Goal: Information Seeking & Learning: Learn about a topic

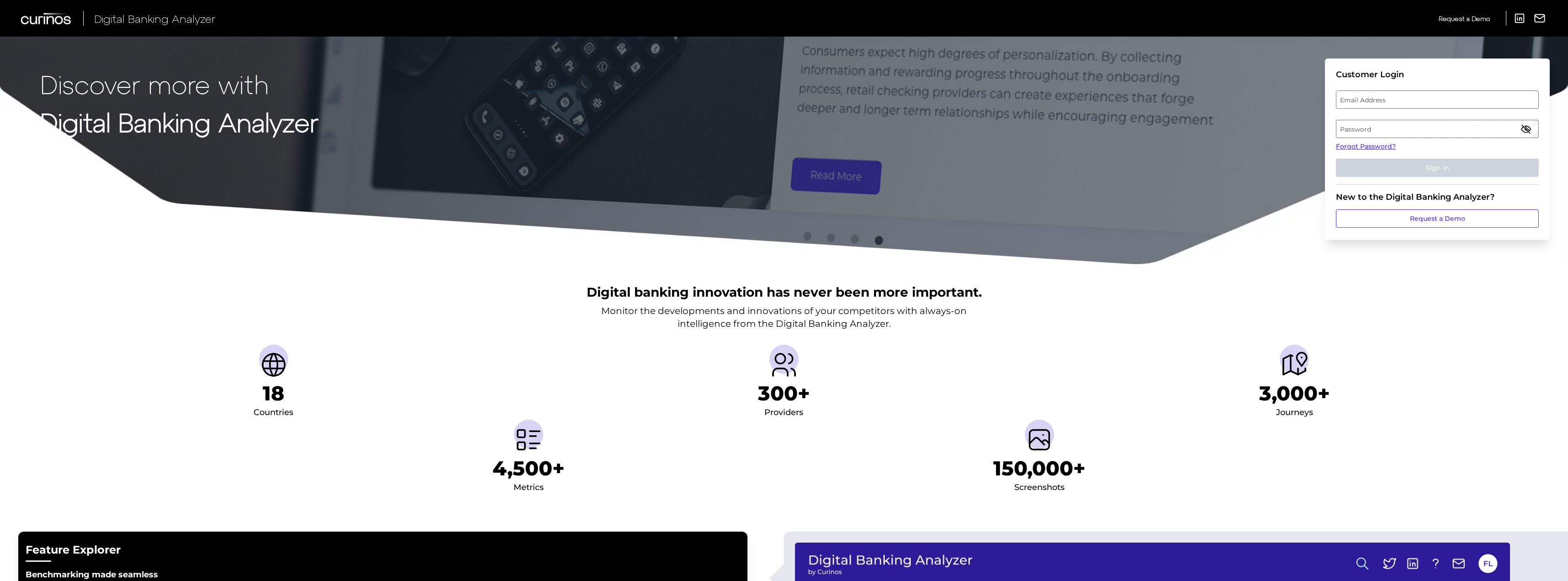
click at [1379, 101] on label "Email Address" at bounding box center [1437, 99] width 201 height 16
click at [1379, 101] on input "email" at bounding box center [1437, 99] width 203 height 18
click at [1357, 104] on input "Email Address" at bounding box center [1437, 99] width 203 height 18
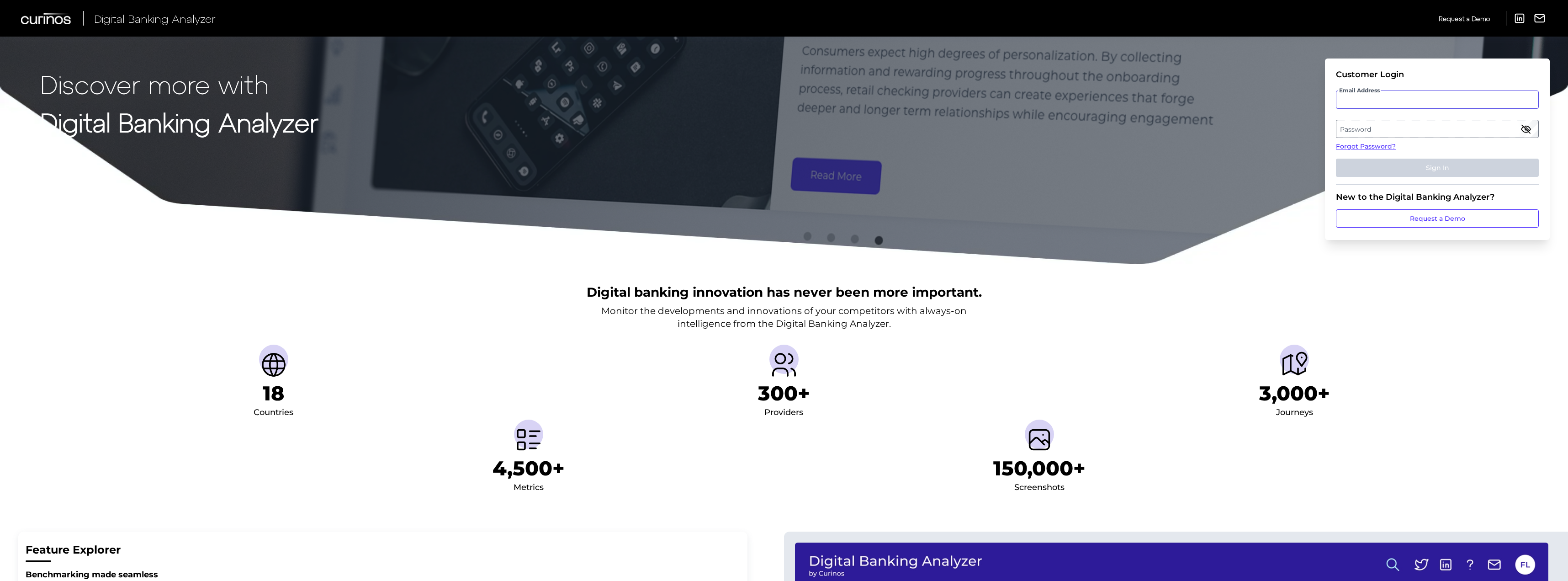
type input "[PERSON_NAME][EMAIL_ADDRESS][PERSON_NAME][DOMAIN_NAME]"
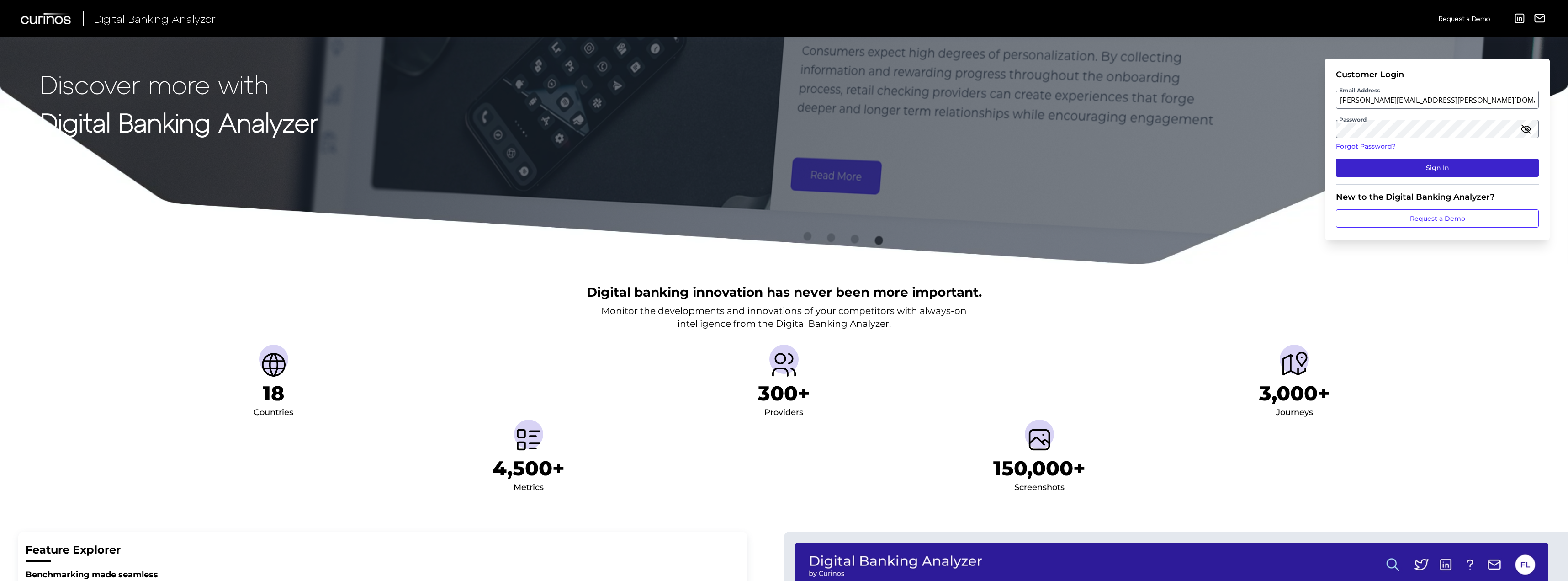
click at [1387, 165] on button "Sign In" at bounding box center [1437, 168] width 203 height 18
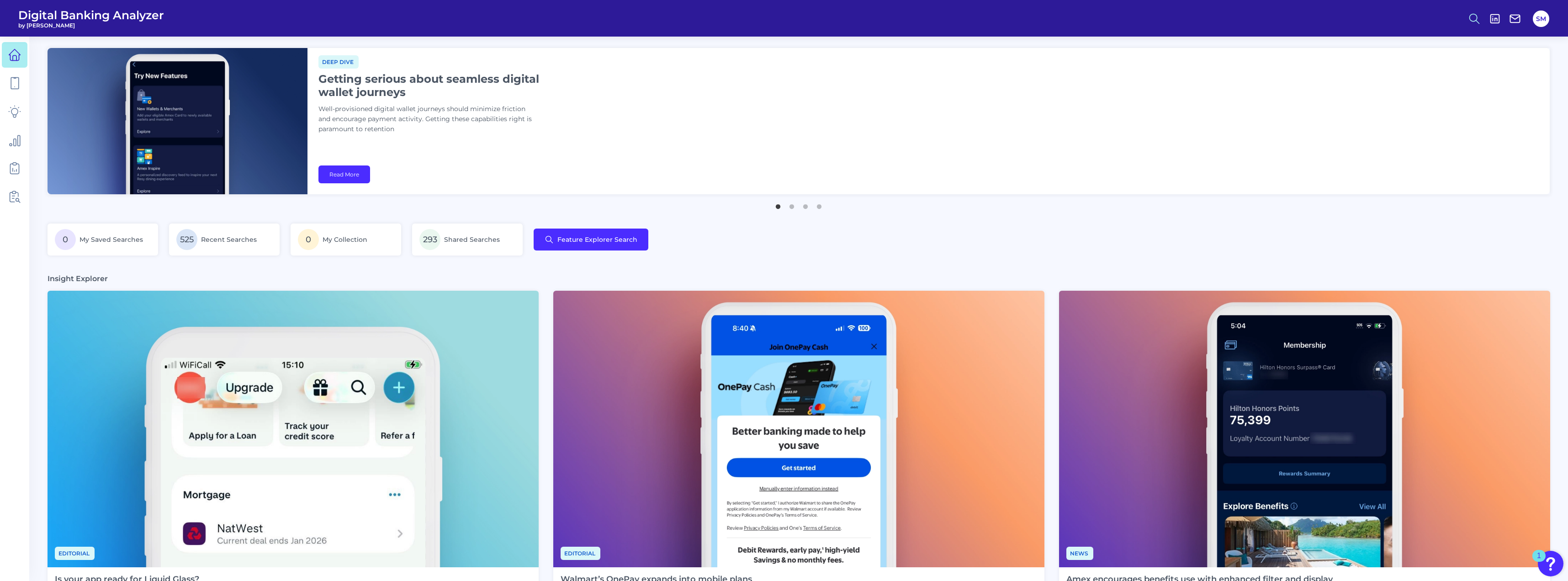
click at [1471, 19] on icon at bounding box center [1474, 18] width 13 height 13
click at [1397, 70] on button "Feature Explorer Search" at bounding box center [1430, 66] width 110 height 23
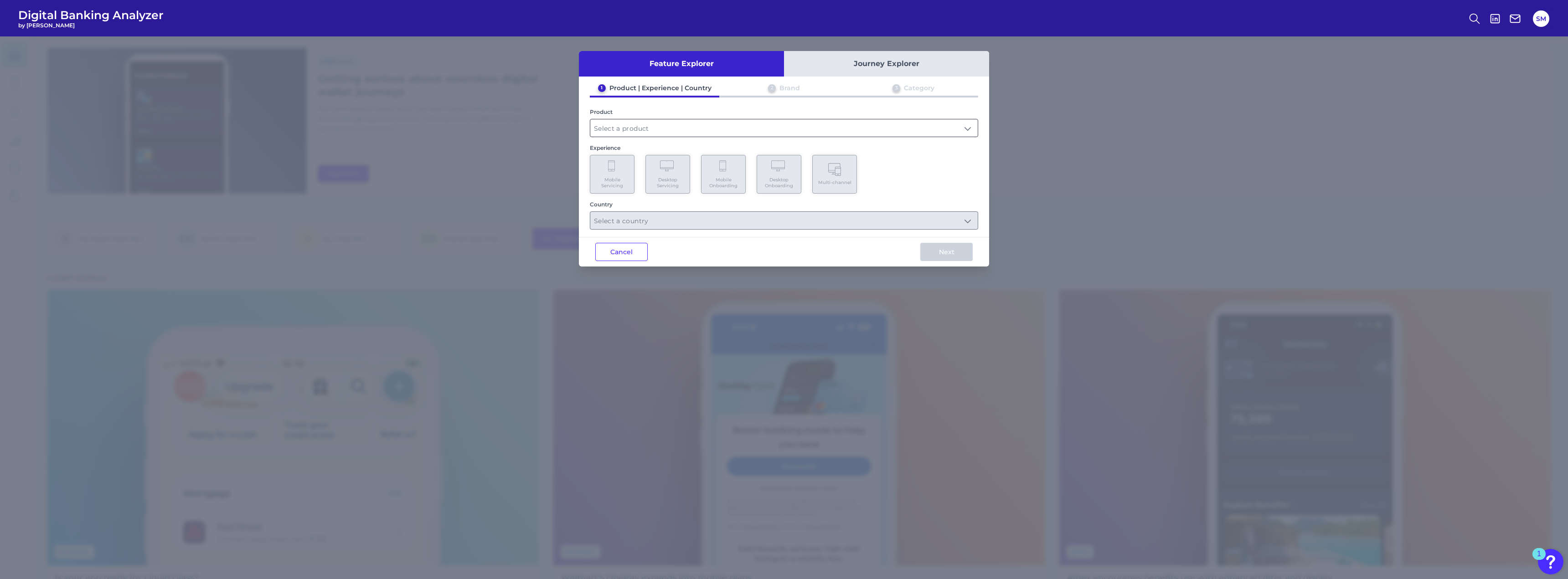
click at [623, 124] on input "text" at bounding box center [784, 128] width 388 height 17
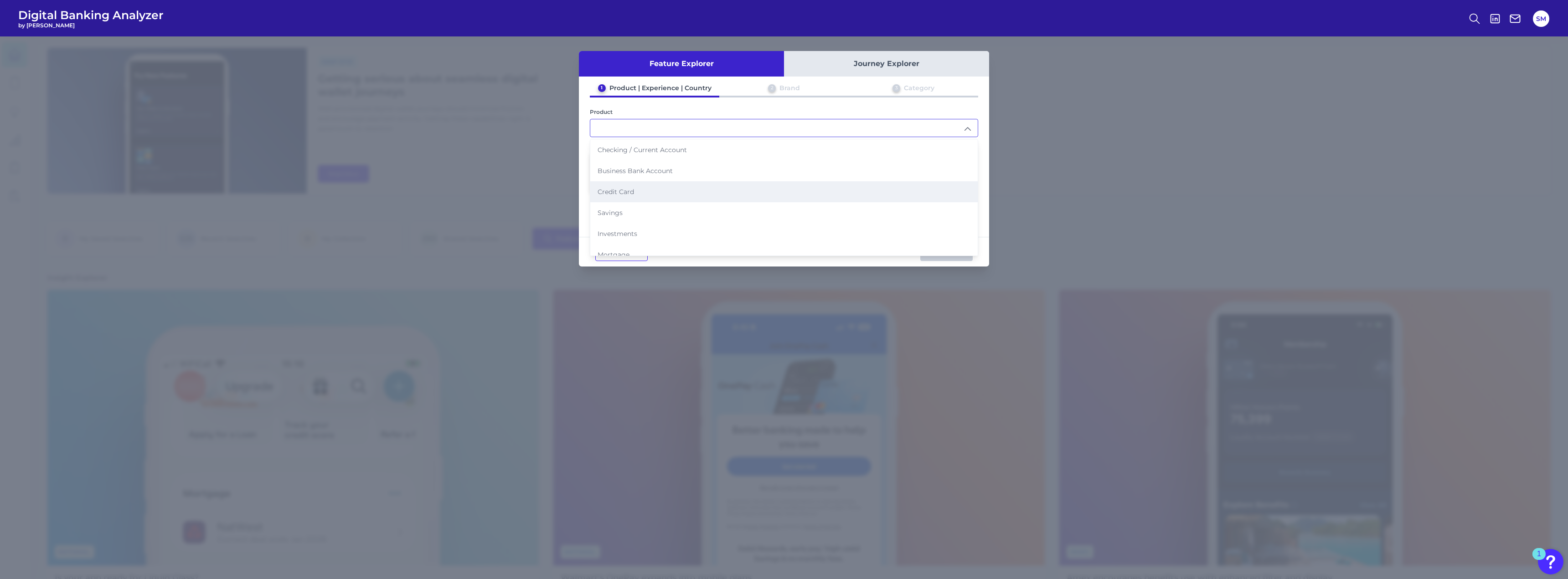
click at [623, 189] on span "Credit Card" at bounding box center [616, 192] width 37 height 8
type input "Credit Card"
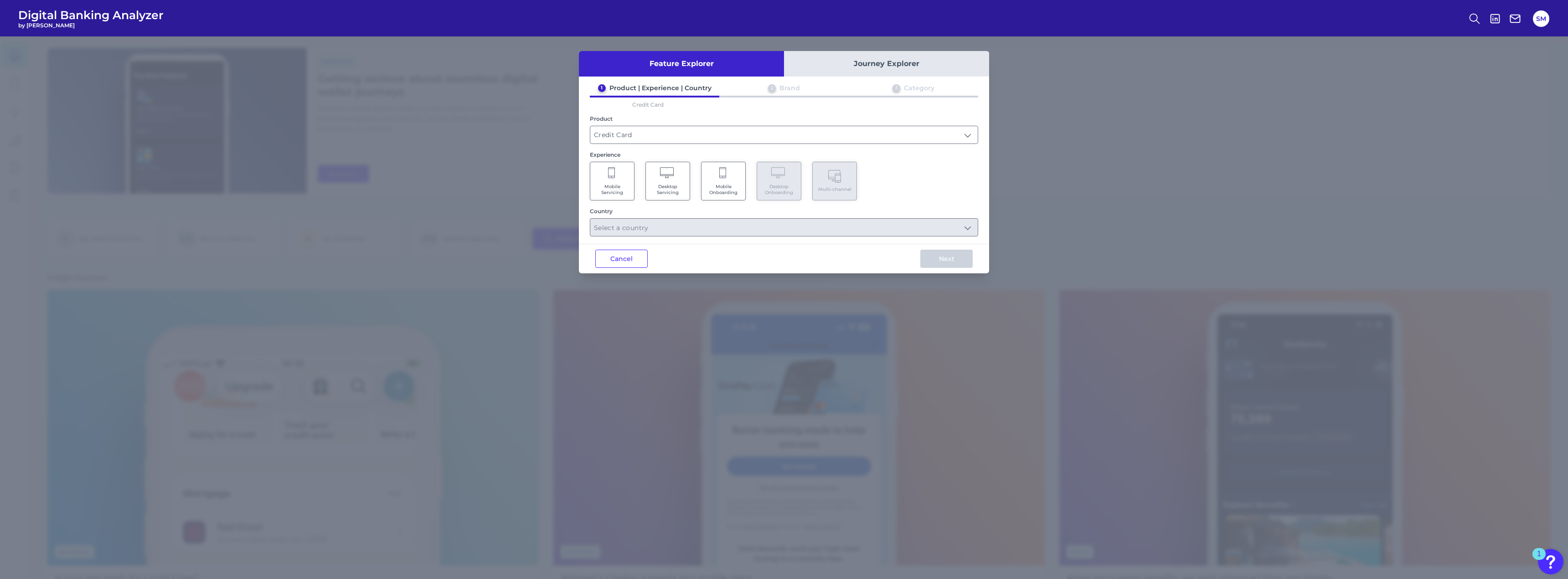
click at [609, 184] on span "Mobile Servicing" at bounding box center [612, 189] width 35 height 12
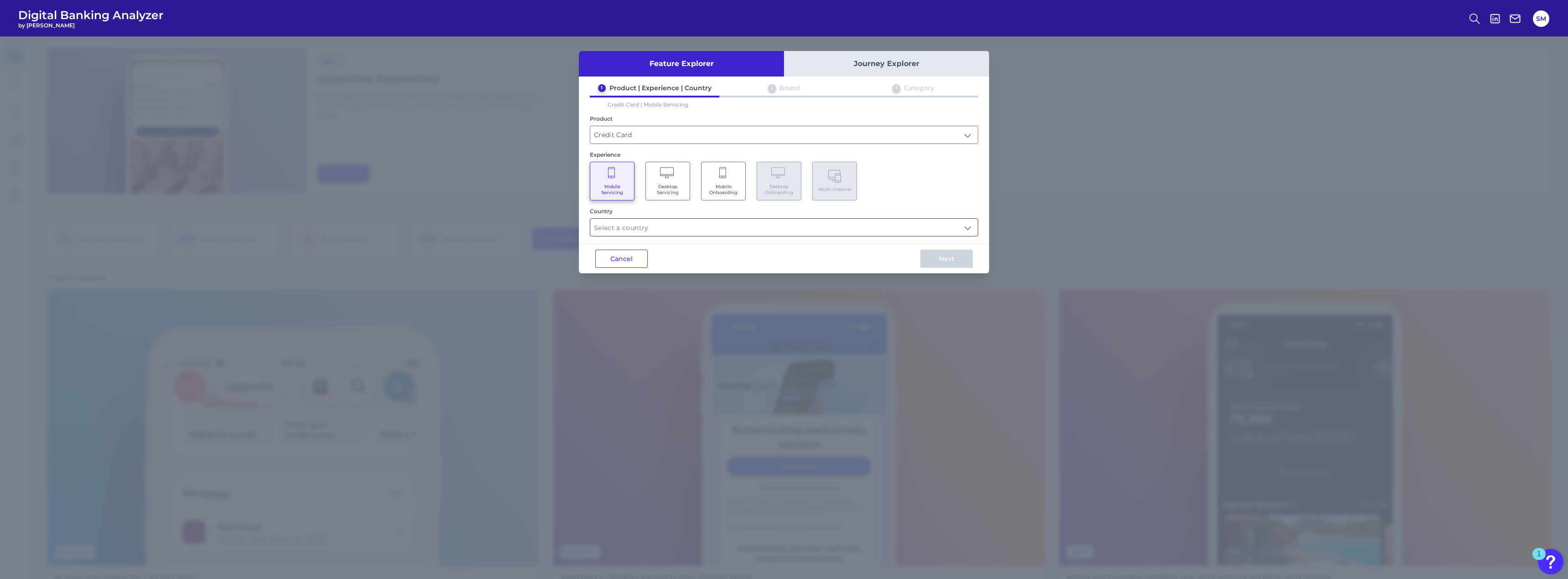
click at [637, 222] on input "text" at bounding box center [784, 227] width 388 height 17
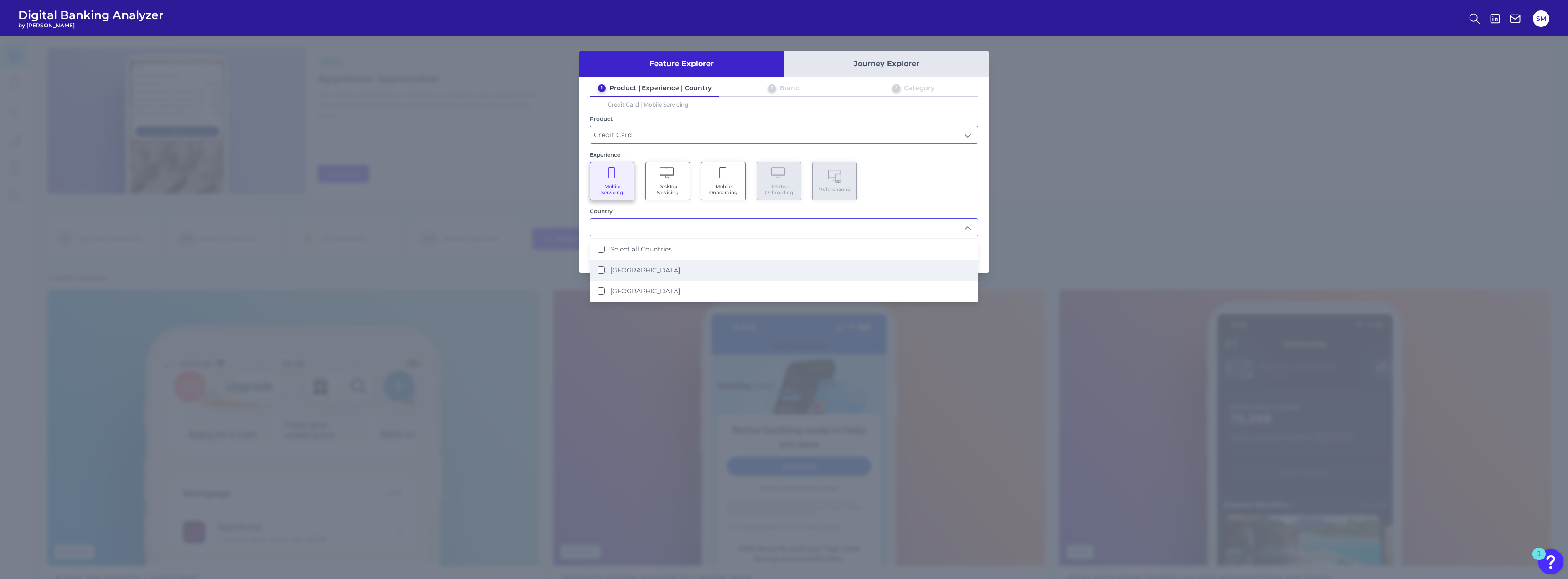
click at [621, 269] on label "[GEOGRAPHIC_DATA]" at bounding box center [645, 269] width 70 height 8
type input "[GEOGRAPHIC_DATA]"
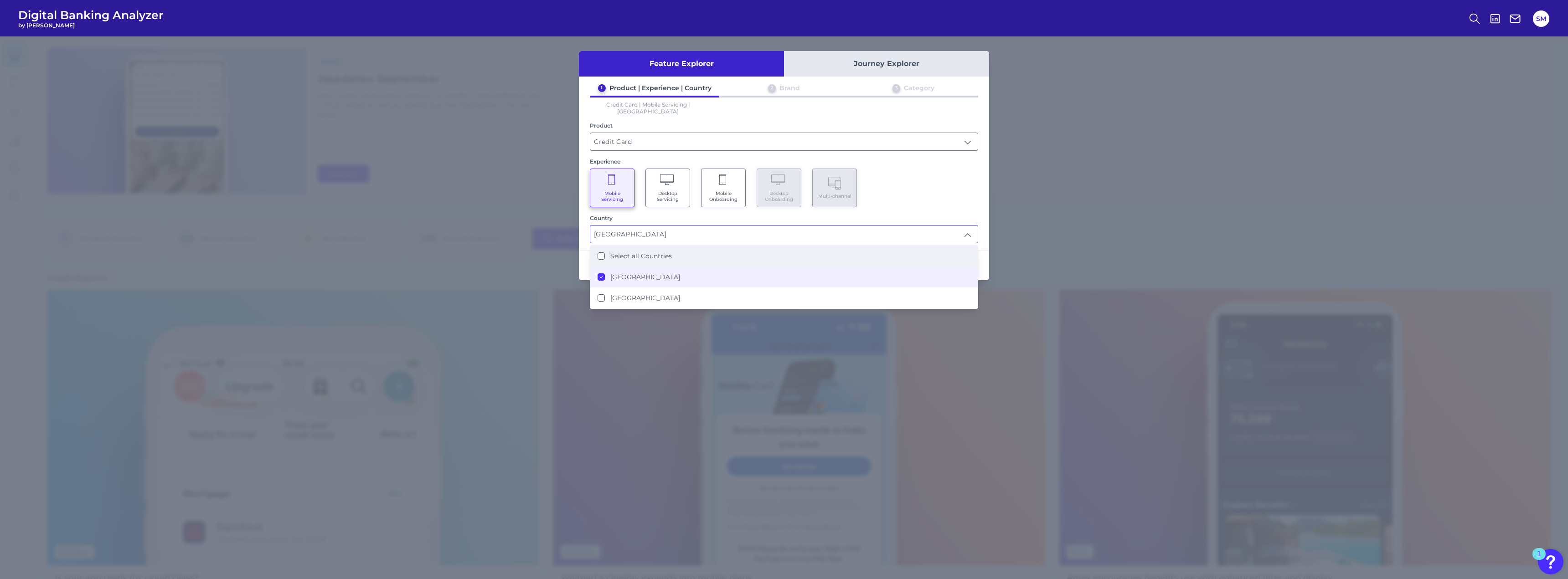
scroll to position [1, 0]
click at [878, 198] on div "Mobile Servicing Desktop Servicing Mobile Onboarding Desktop Onboarding Multi-c…" at bounding box center [784, 188] width 388 height 39
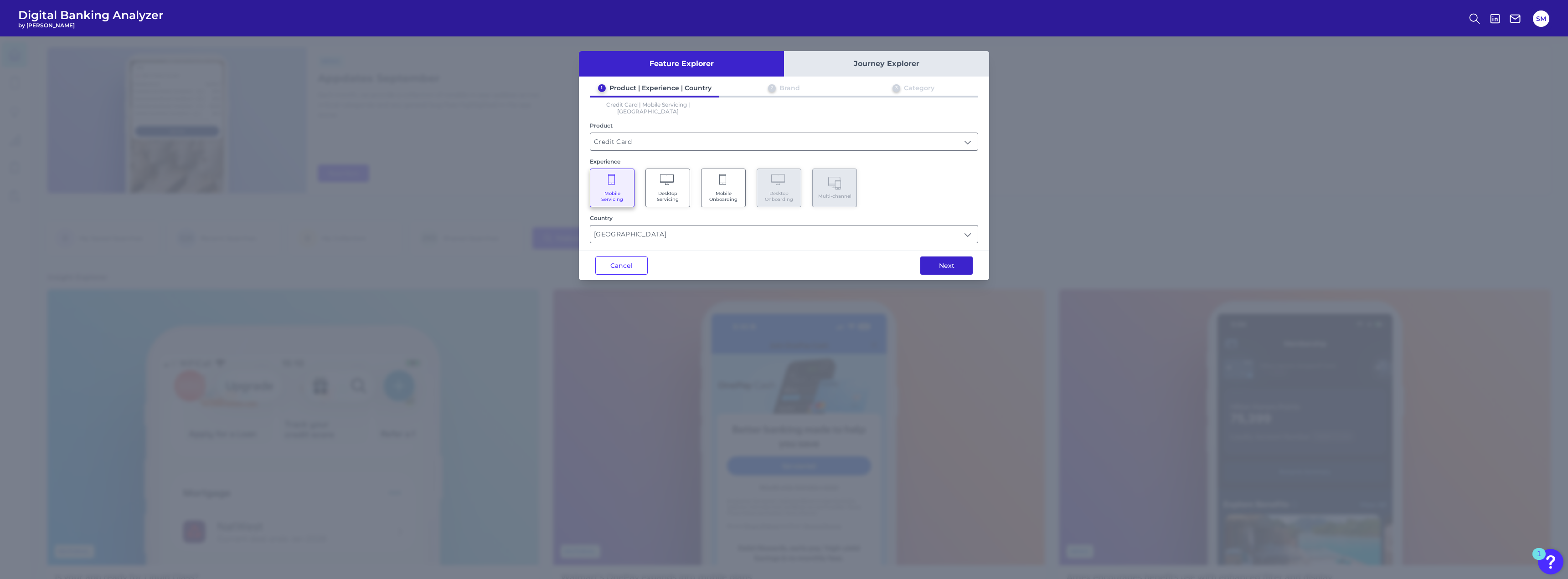
click at [938, 264] on button "Next" at bounding box center [947, 266] width 52 height 18
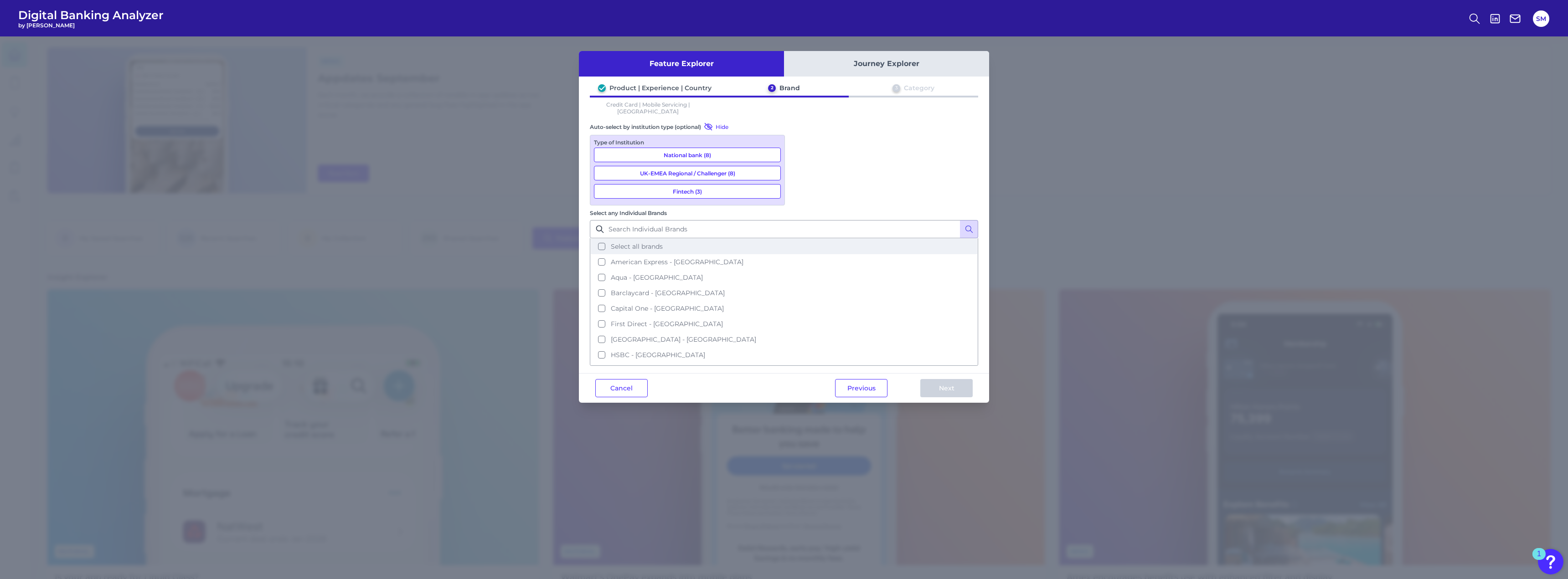
click at [663, 242] on span "Select all brands" at bounding box center [636, 246] width 52 height 8
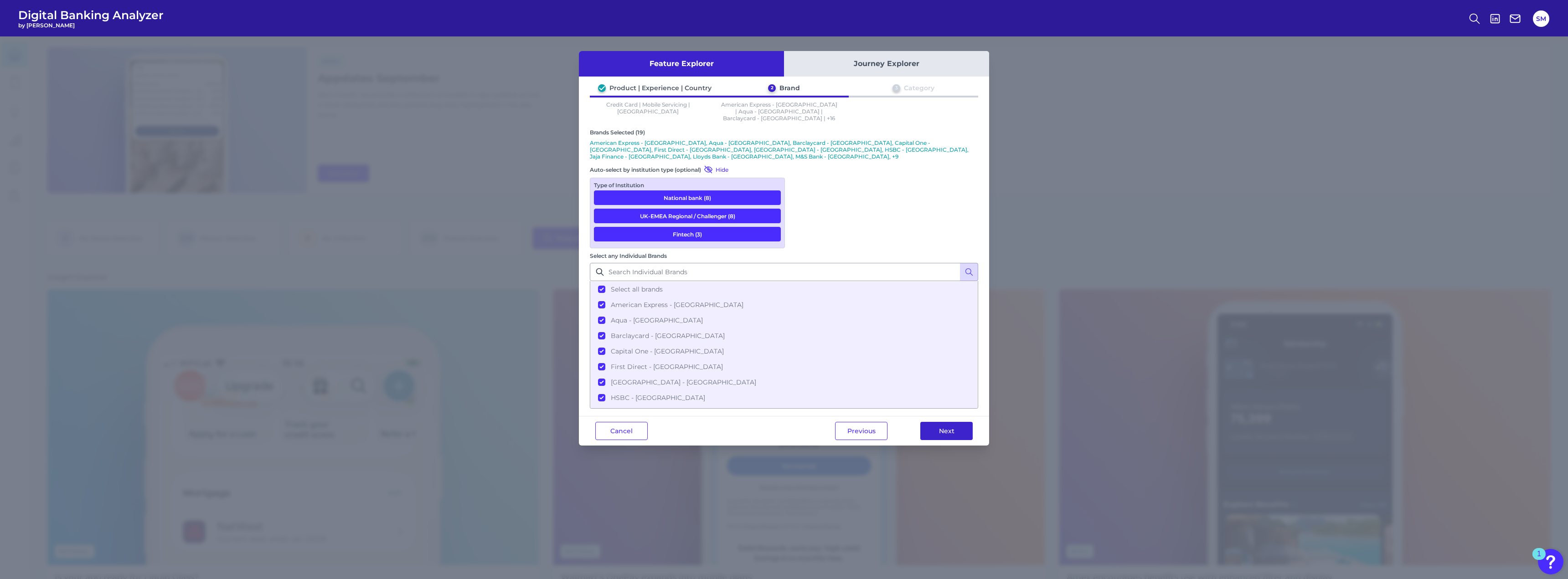
click at [934, 421] on button "Next" at bounding box center [947, 431] width 52 height 18
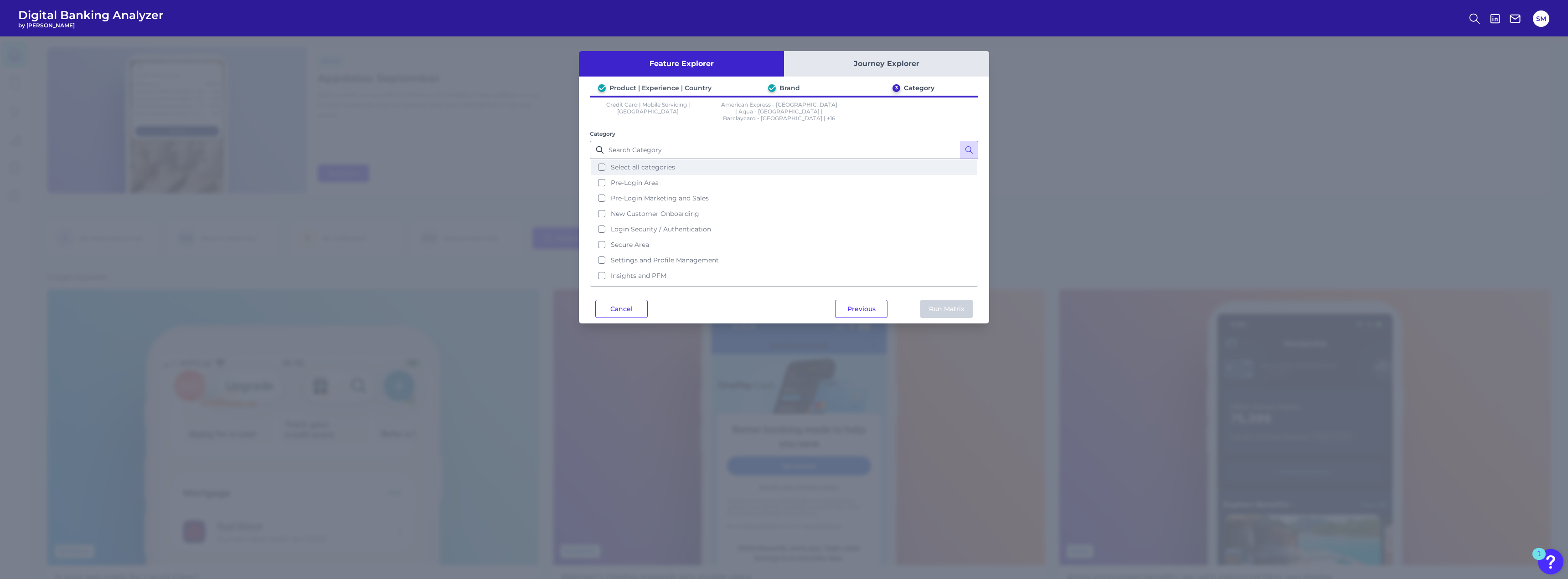
click at [626, 163] on span "Select all categories" at bounding box center [643, 167] width 65 height 8
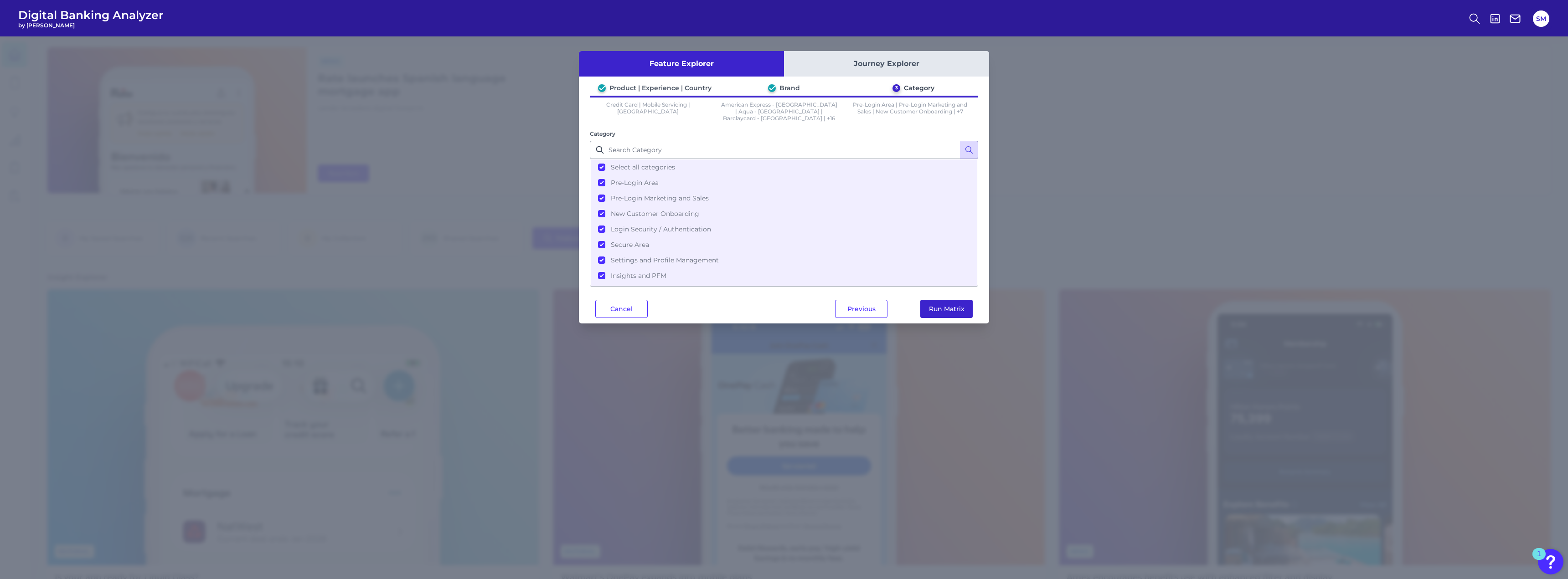
click at [948, 302] on button "Run Matrix" at bounding box center [947, 309] width 52 height 18
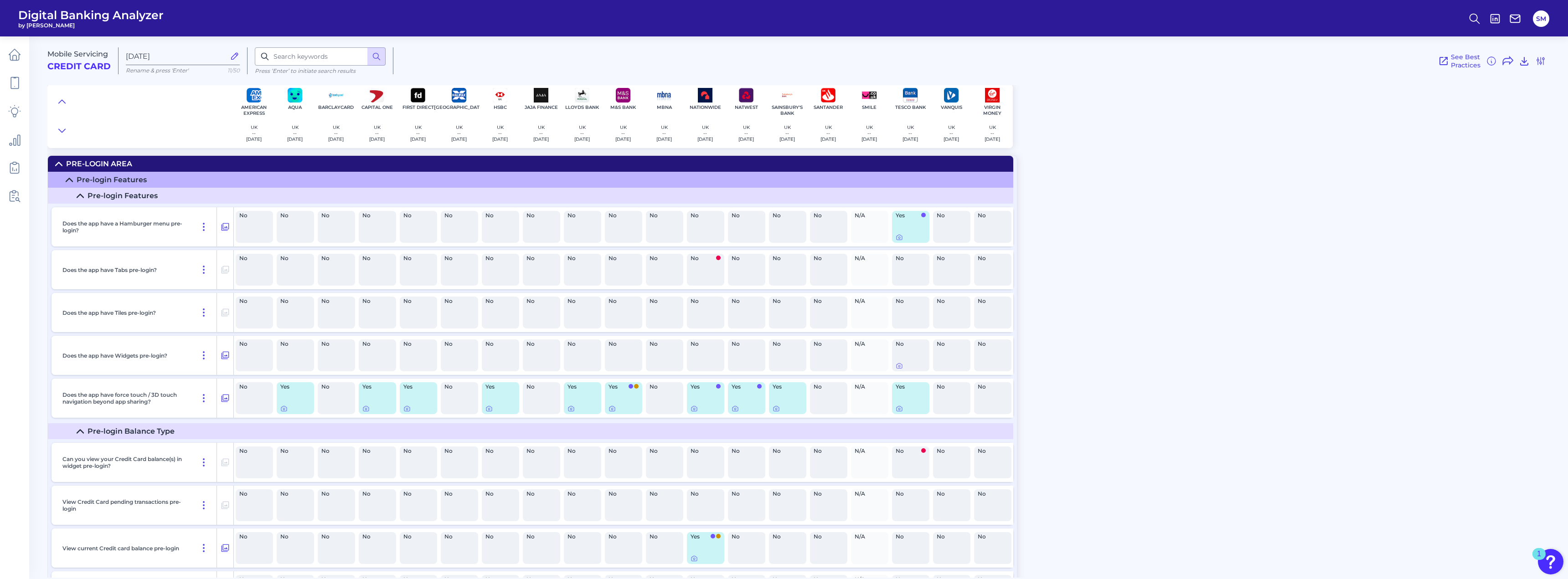
scroll to position [4890, 0]
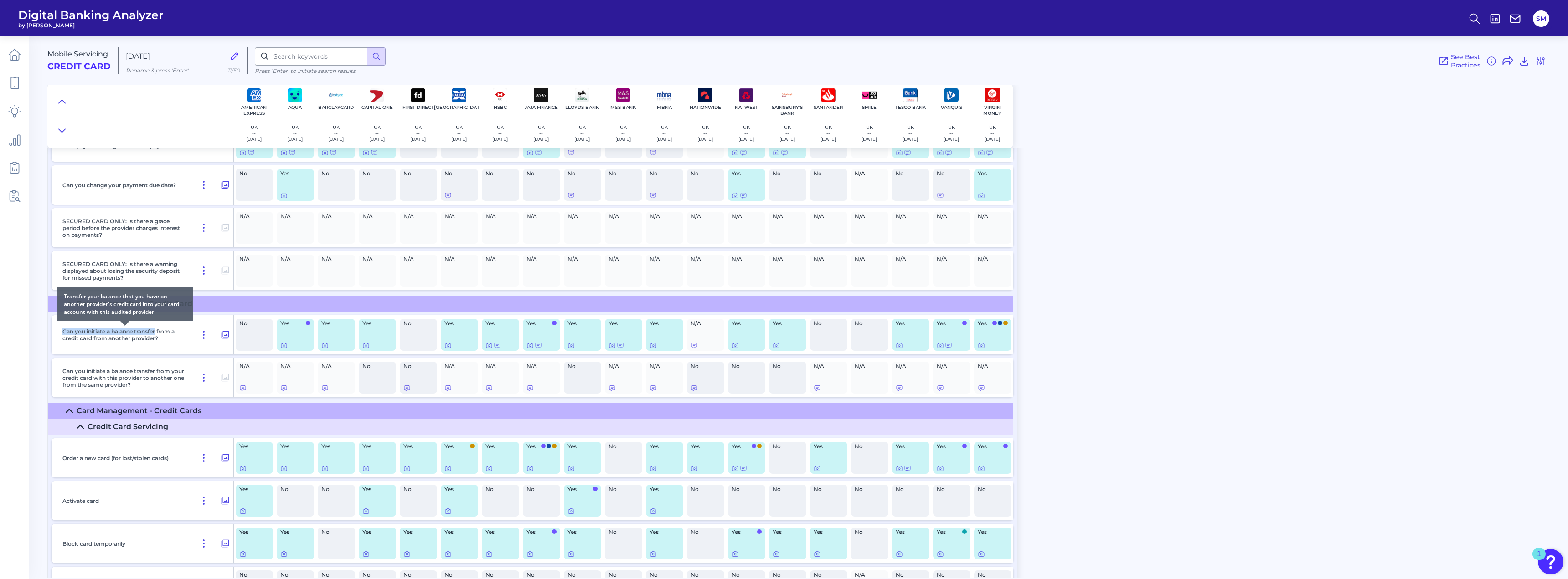
drag, startPoint x: 60, startPoint y: 329, endPoint x: 159, endPoint y: 333, distance: 99.1
click at [159, 333] on div "Can you initiate a balance transfer from a credit card from another provider?" at bounding box center [138, 335] width 158 height 39
copy p "Can you initiate a balance transfer"
drag, startPoint x: 1074, startPoint y: 313, endPoint x: 1034, endPoint y: 311, distance: 40.0
click at [1074, 313] on div "Mobile Servicing Credit Card [DATE] Rename & press 'Enter' 11/50 Press ‘Enter’ …" at bounding box center [808, 303] width 1521 height 548
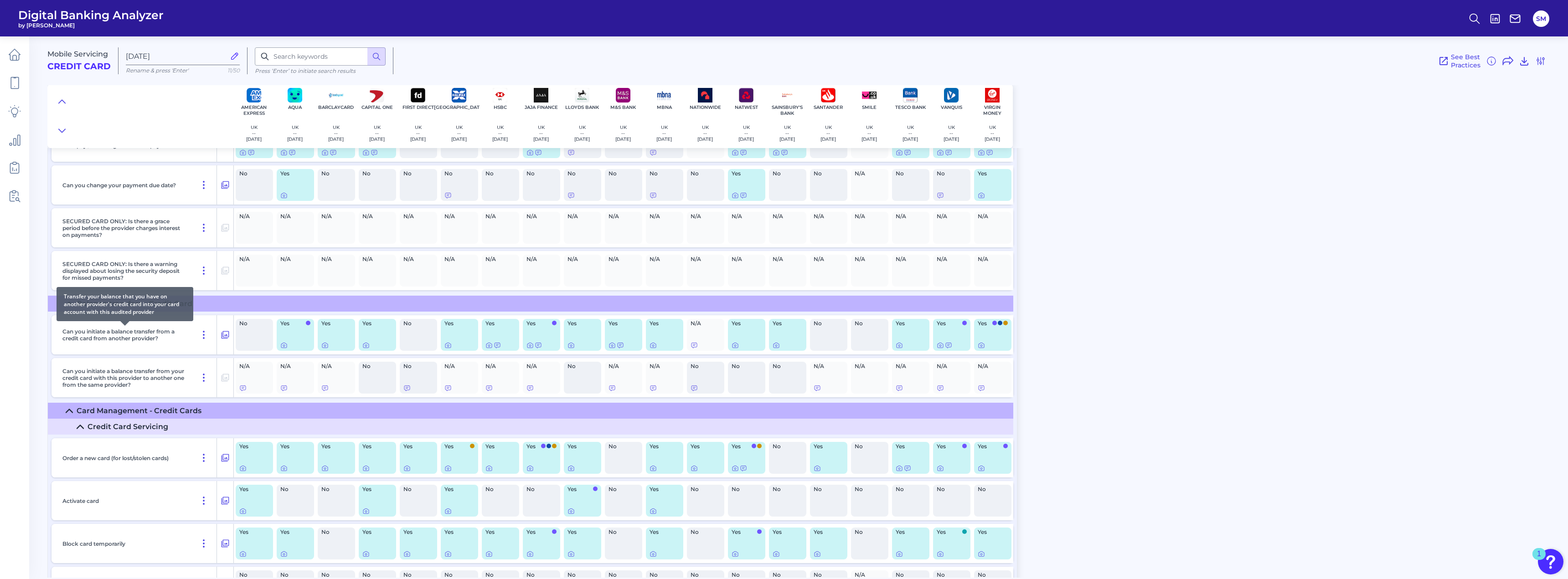
click at [63, 331] on p "Can you initiate a balance transfer from a credit card from another provider?" at bounding box center [125, 335] width 125 height 13
click at [1491, 64] on icon at bounding box center [1491, 61] width 11 height 11
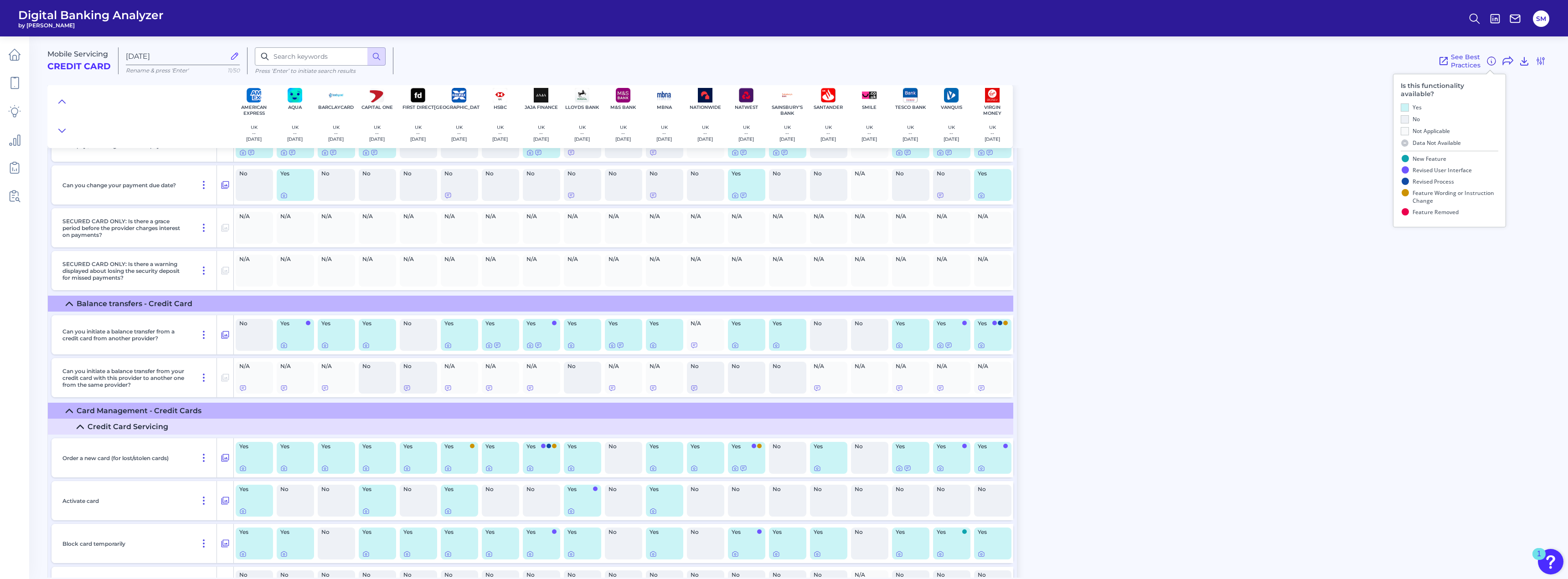
click at [1490, 63] on icon at bounding box center [1491, 61] width 11 height 11
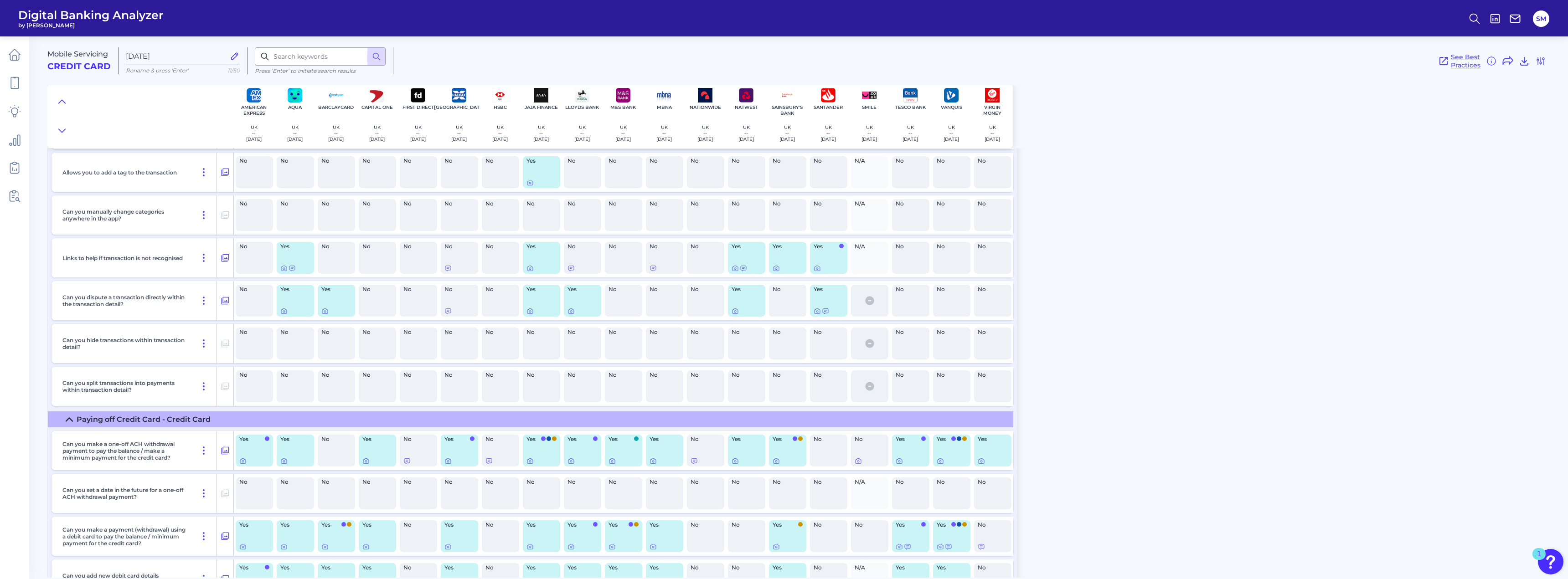
scroll to position [3843, 0]
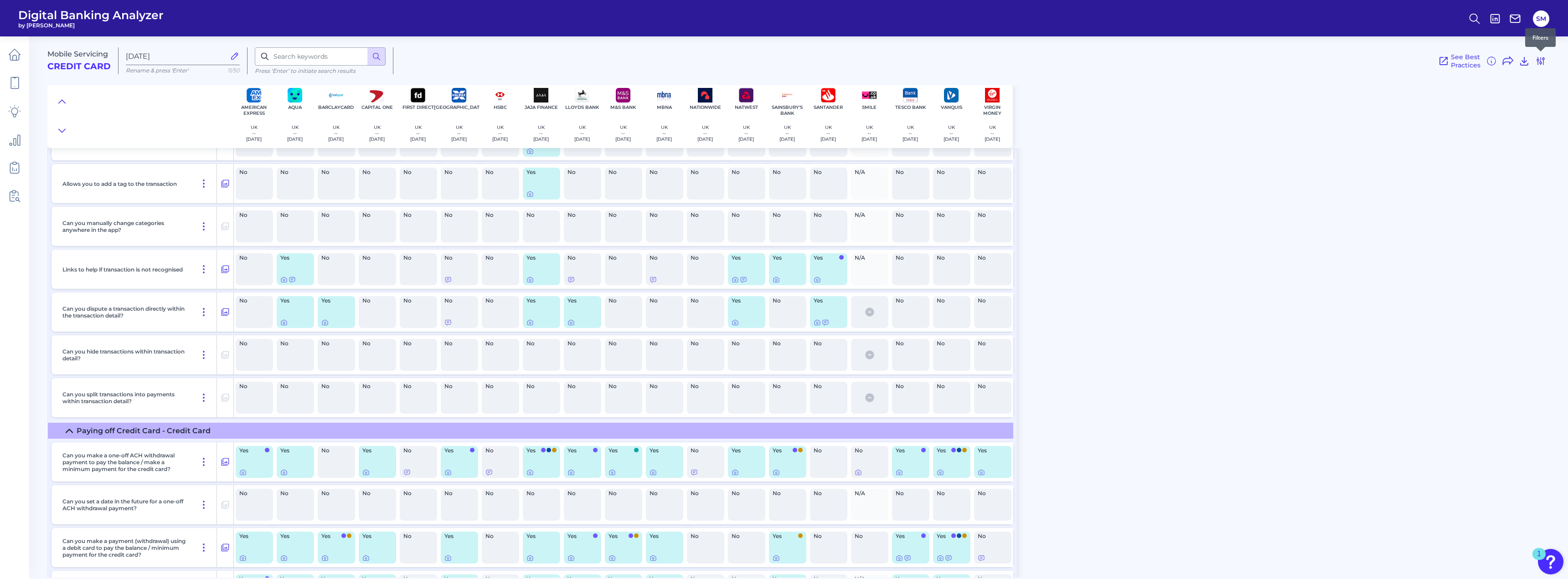
click at [1539, 61] on icon at bounding box center [1541, 61] width 11 height 11
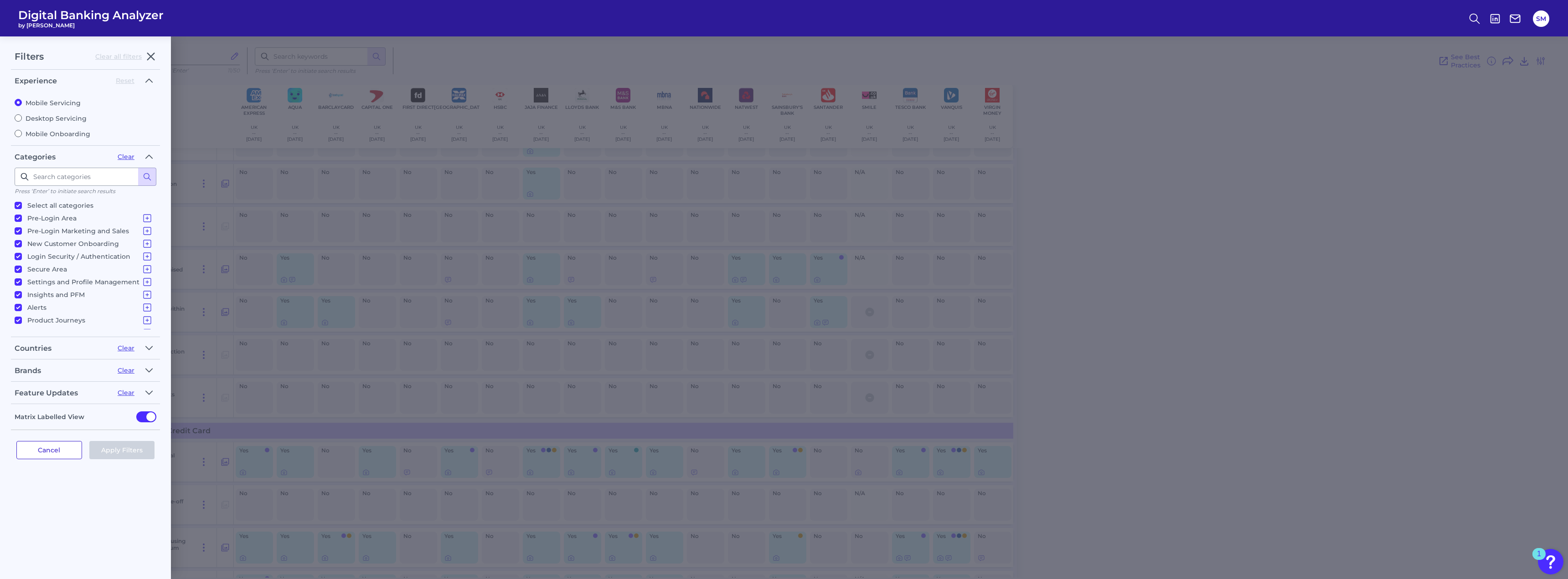
click at [79, 449] on button "Cancel" at bounding box center [49, 450] width 66 height 18
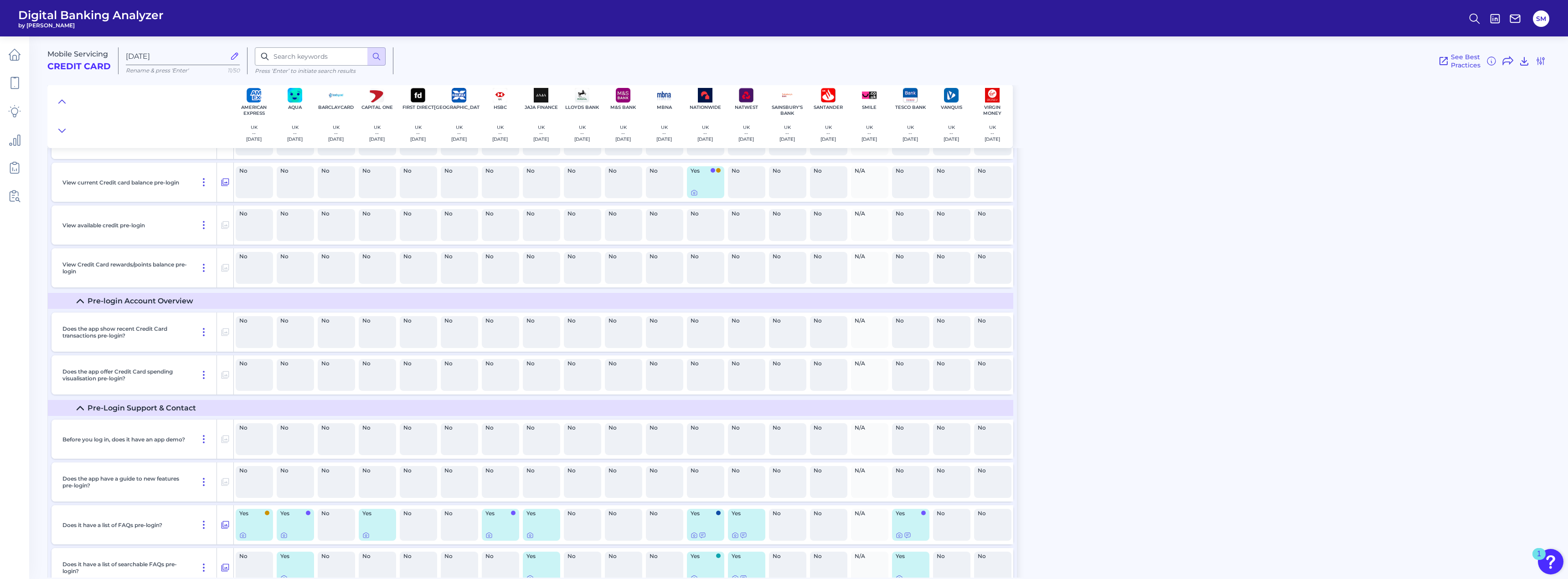
scroll to position [0, 0]
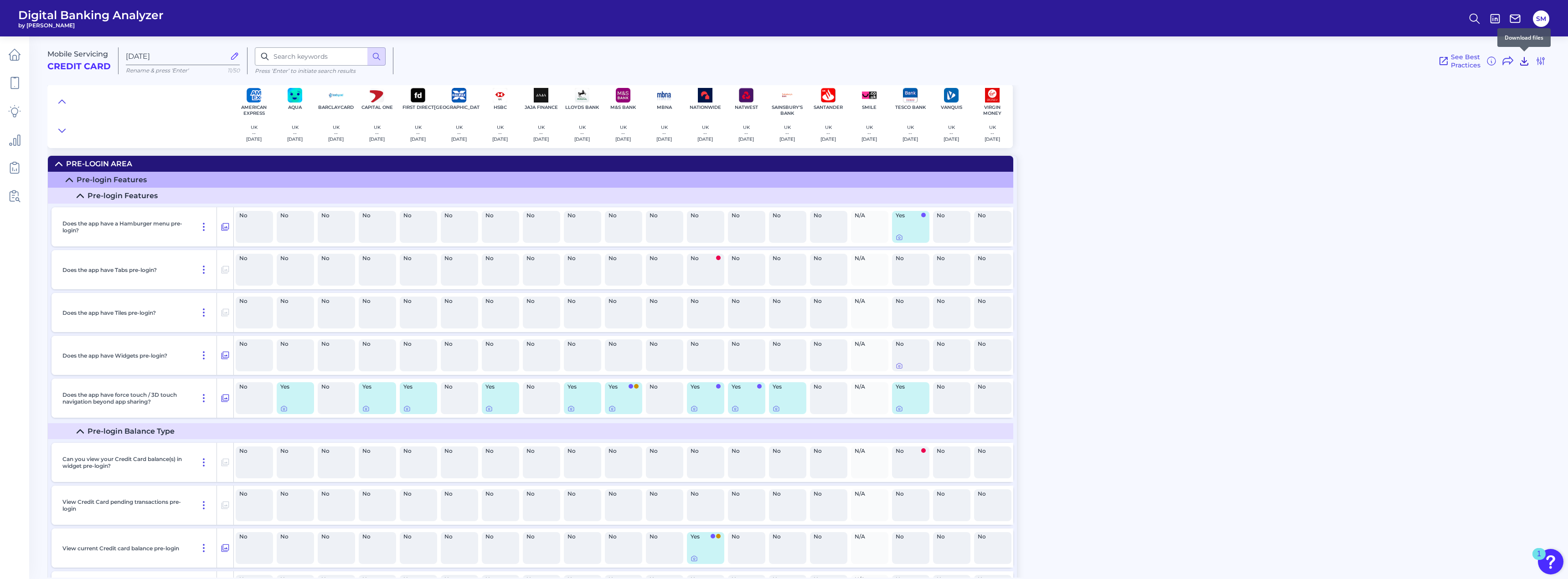
click at [1522, 67] on button at bounding box center [1524, 61] width 11 height 15
drag, startPoint x: 57, startPoint y: 19, endPoint x: 1413, endPoint y: 60, distance: 1356.6
click at [1354, 108] on div "Mobile Servicing Credit Card [DATE] Rename & press 'Enter' 11/50 Press ‘Enter’ …" at bounding box center [808, 89] width 1521 height 119
drag, startPoint x: 1476, startPoint y: 18, endPoint x: 1300, endPoint y: 78, distance: 185.9
click at [1300, 78] on div "Mobile Servicing Credit Card [DATE] Rename & press 'Enter' 11/50 Press ‘Enter’ …" at bounding box center [806, 57] width 1517 height 56
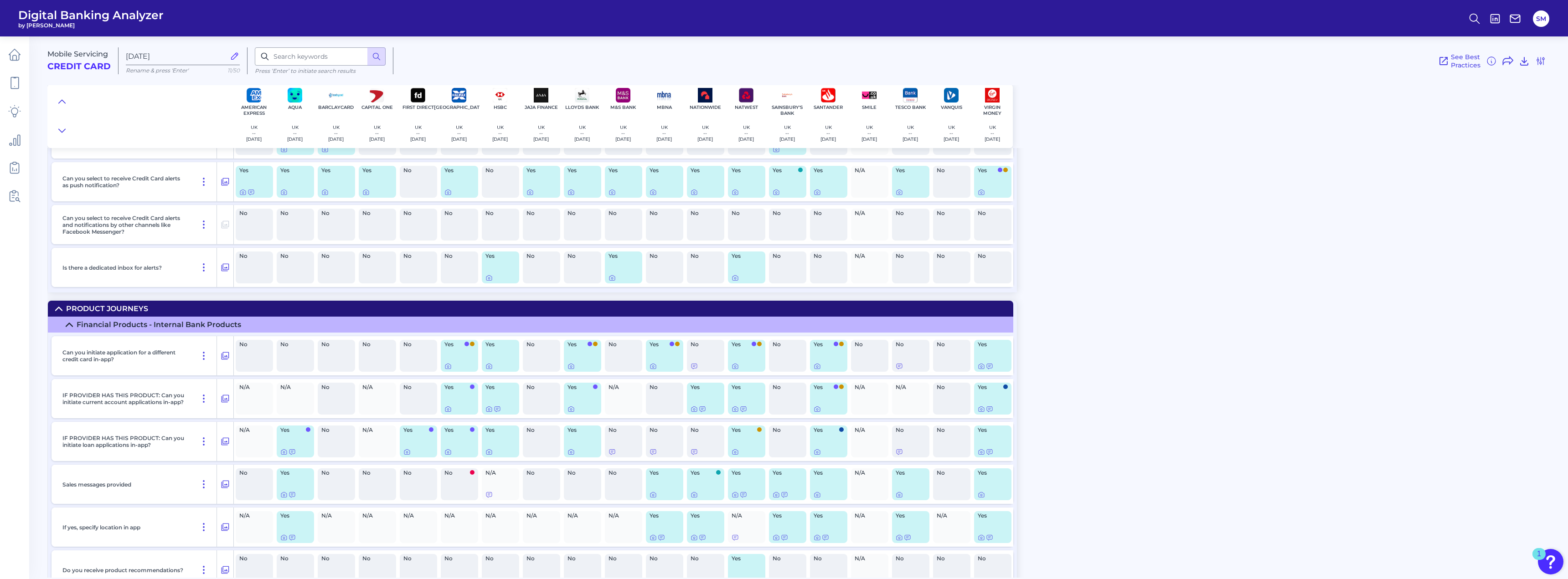
scroll to position [12616, 0]
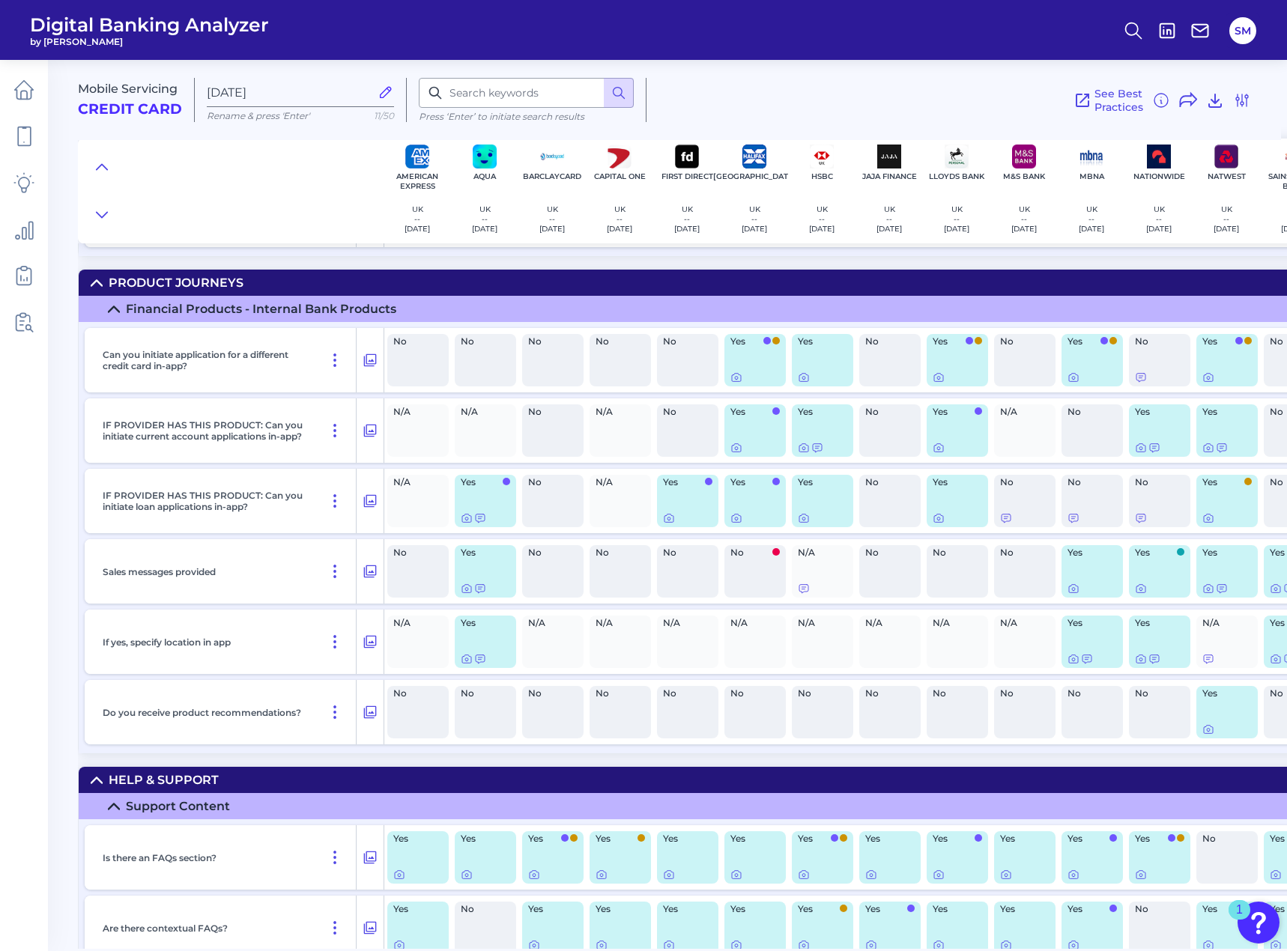
click at [895, 81] on div "See Best Practices Filters Clear all filters Experience Reset Mobile Servicing …" at bounding box center [948, 100] width 604 height 44
click at [1137, 28] on circle at bounding box center [1132, 28] width 12 height 12
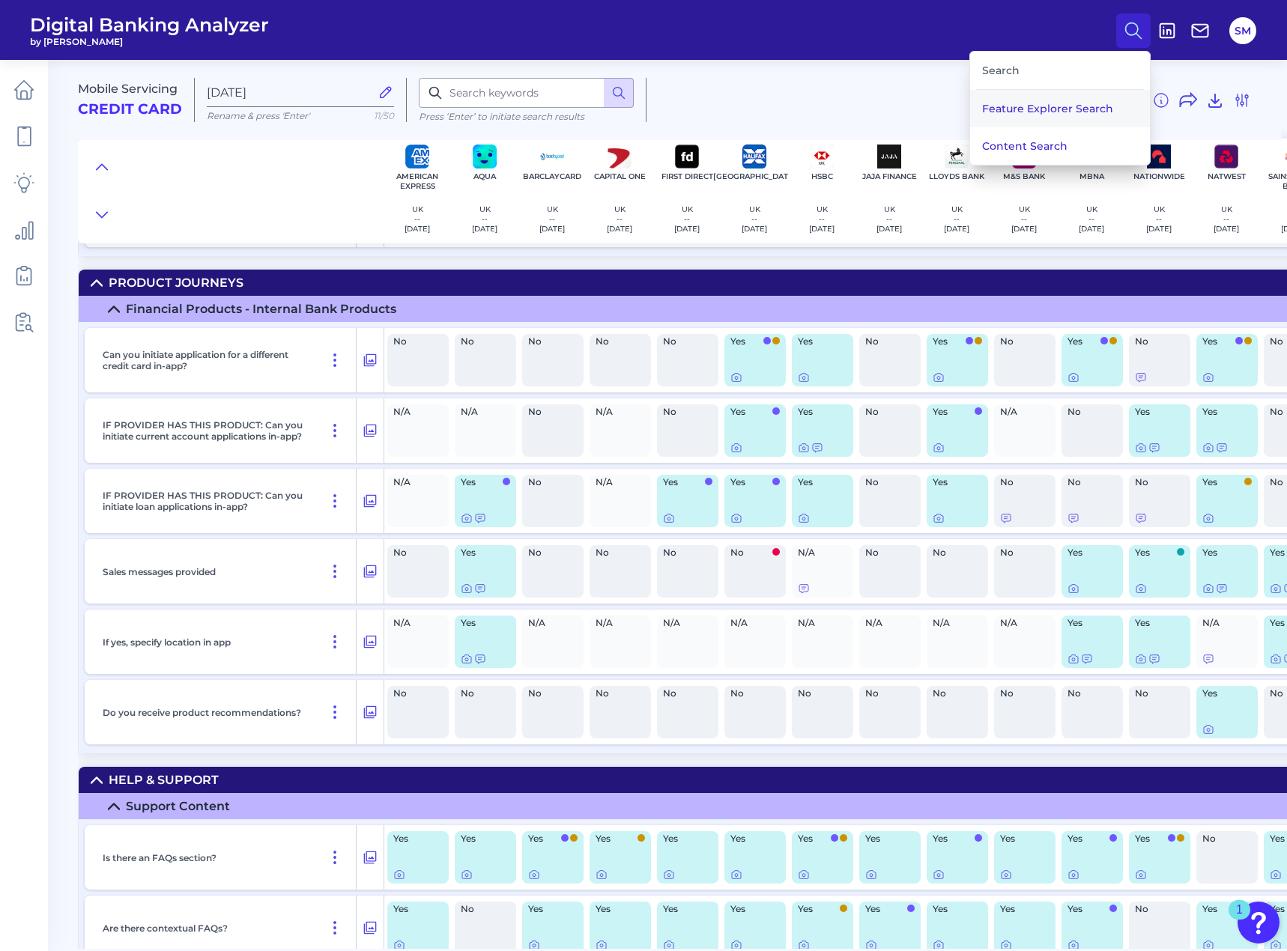
click at [1064, 101] on button "Feature Explorer Search" at bounding box center [1060, 108] width 180 height 37
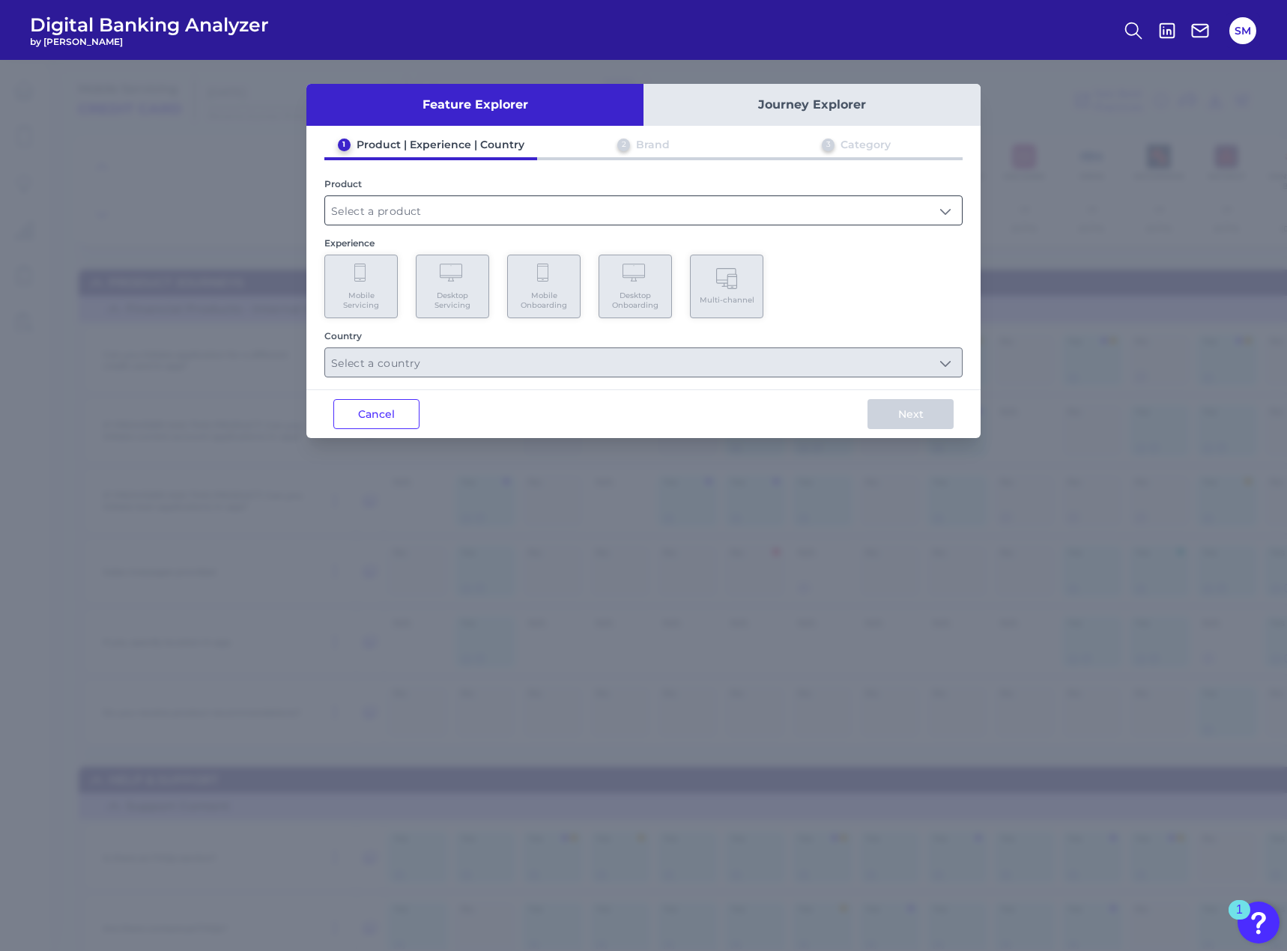
click at [390, 207] on input "text" at bounding box center [643, 210] width 637 height 28
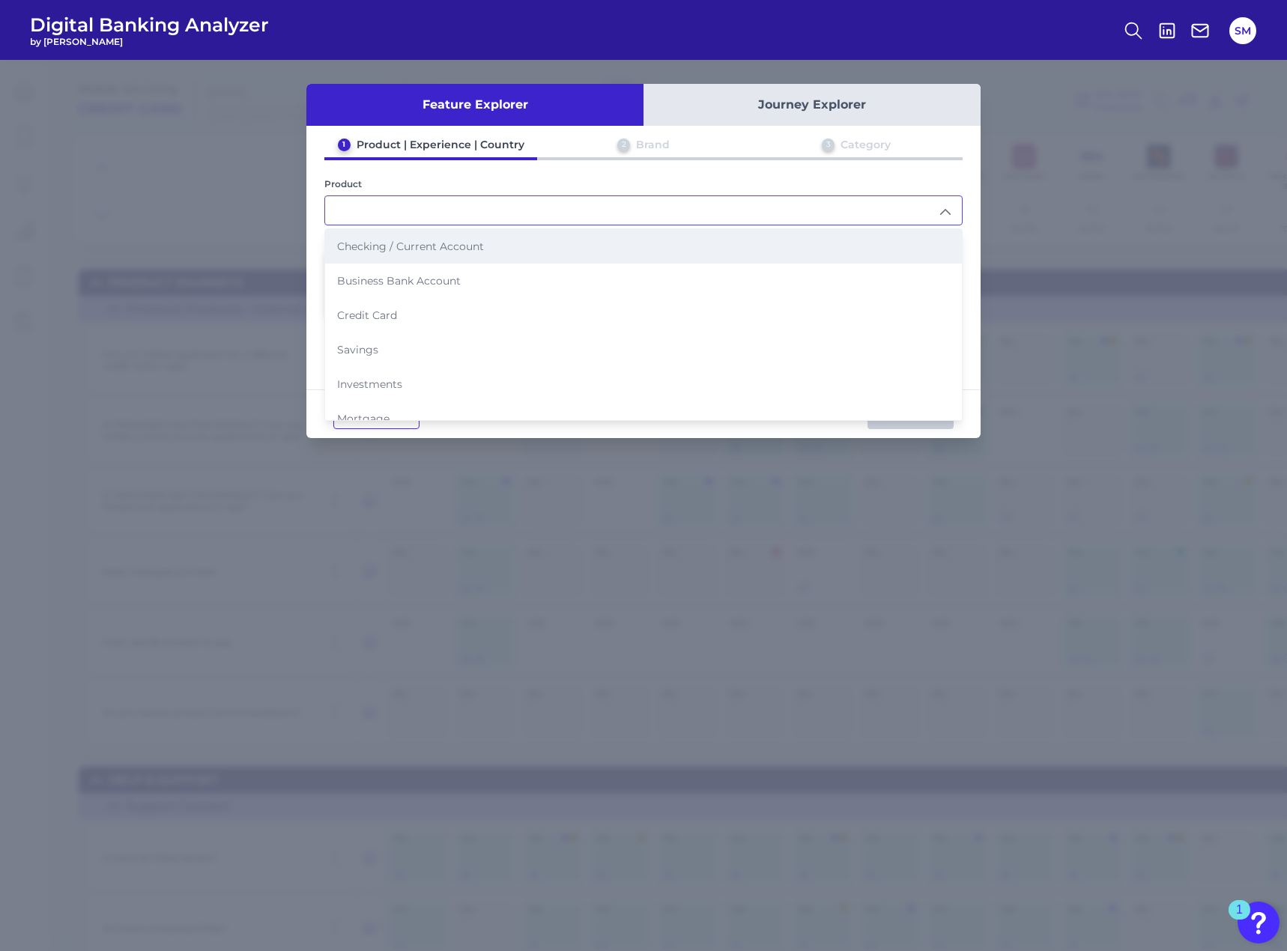
click at [398, 236] on li "Checking / Current Account" at bounding box center [643, 246] width 637 height 34
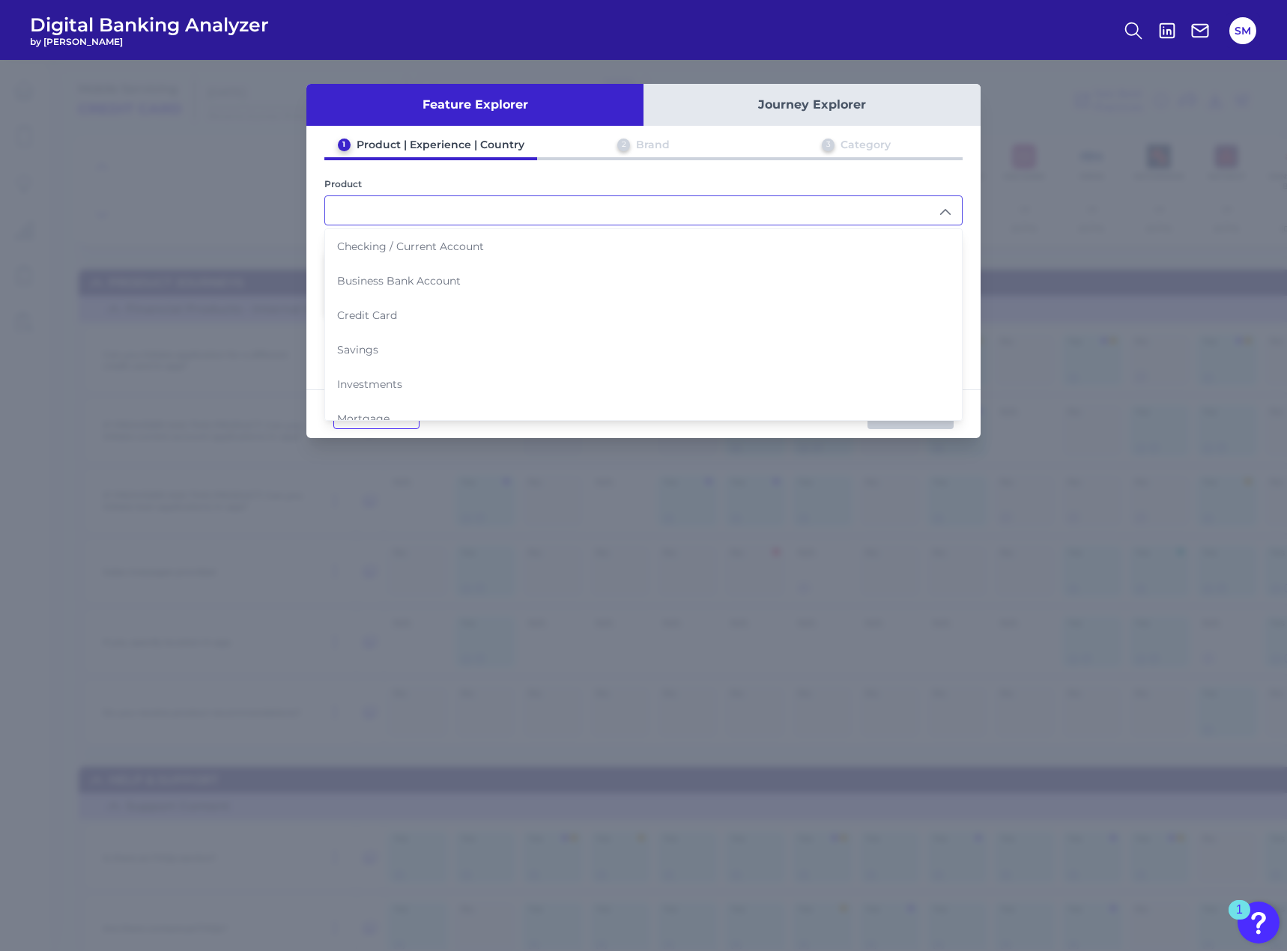
type input "Checking / Current Account"
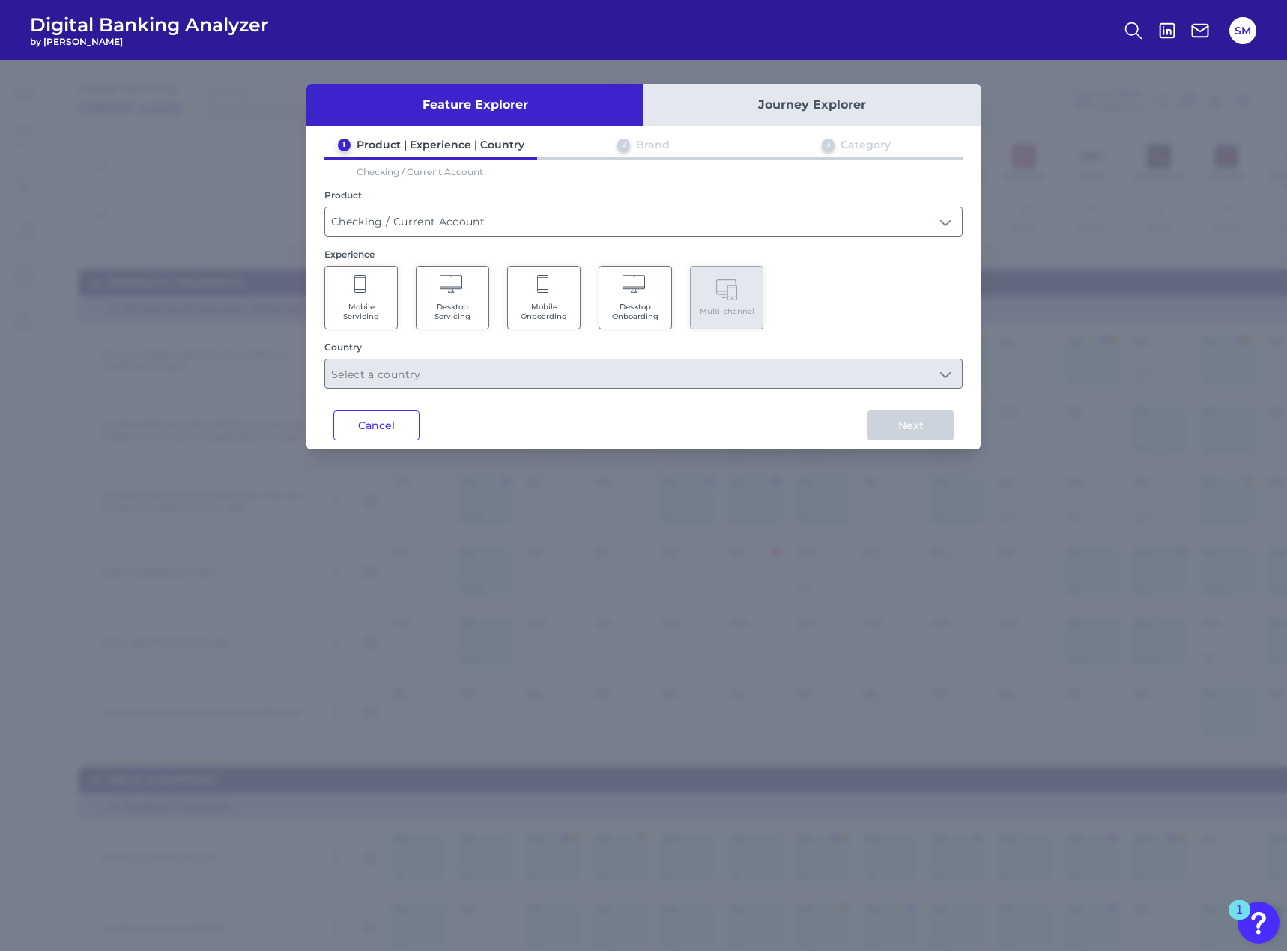
drag, startPoint x: 371, startPoint y: 290, endPoint x: 370, endPoint y: 300, distance: 10.6
click at [371, 291] on Servicing "Mobile Servicing" at bounding box center [360, 298] width 73 height 64
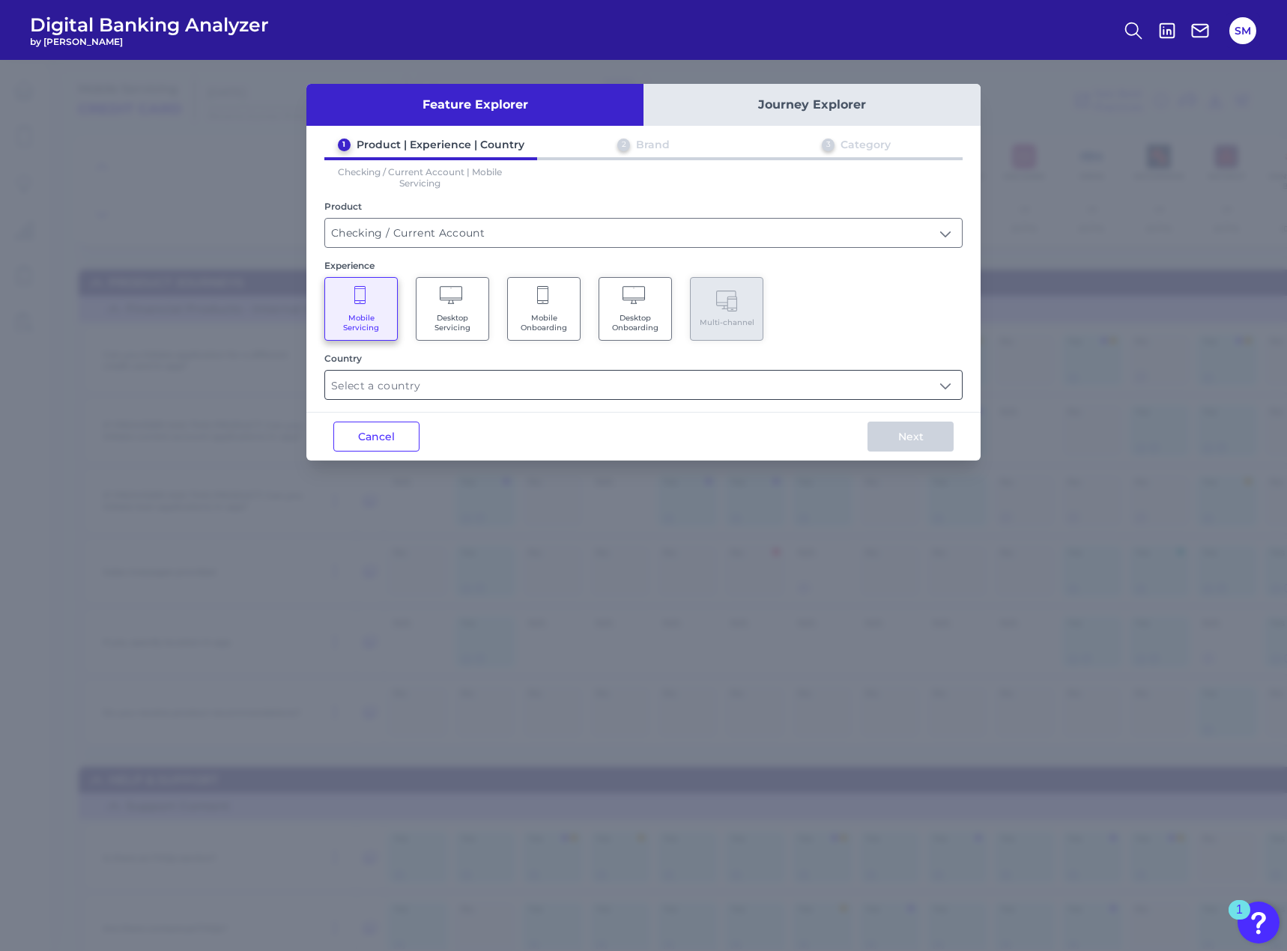
click at [387, 392] on input "text" at bounding box center [643, 385] width 637 height 28
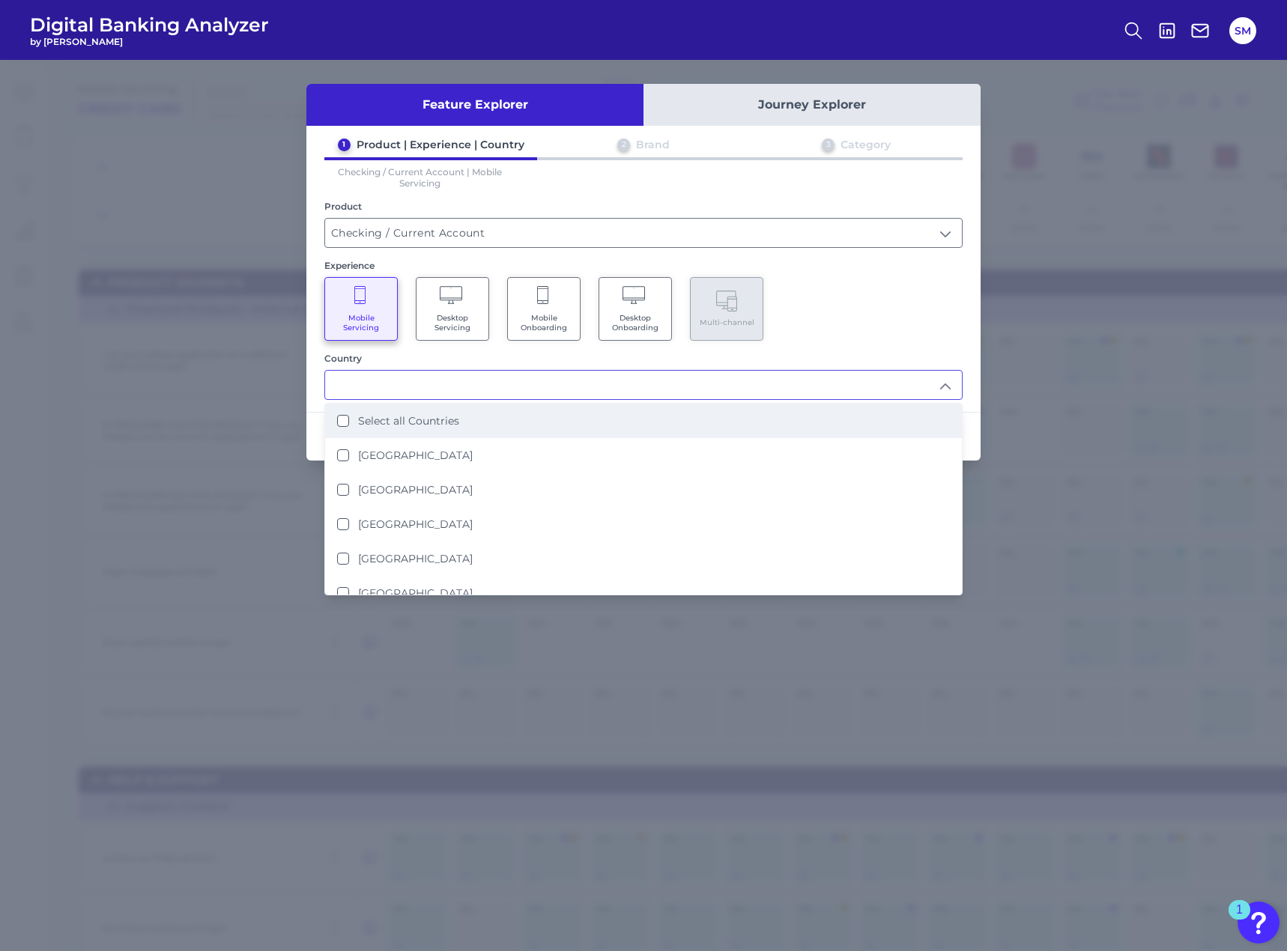
click at [389, 422] on label "Select all Countries" at bounding box center [408, 420] width 101 height 13
type input "Select all Countries"
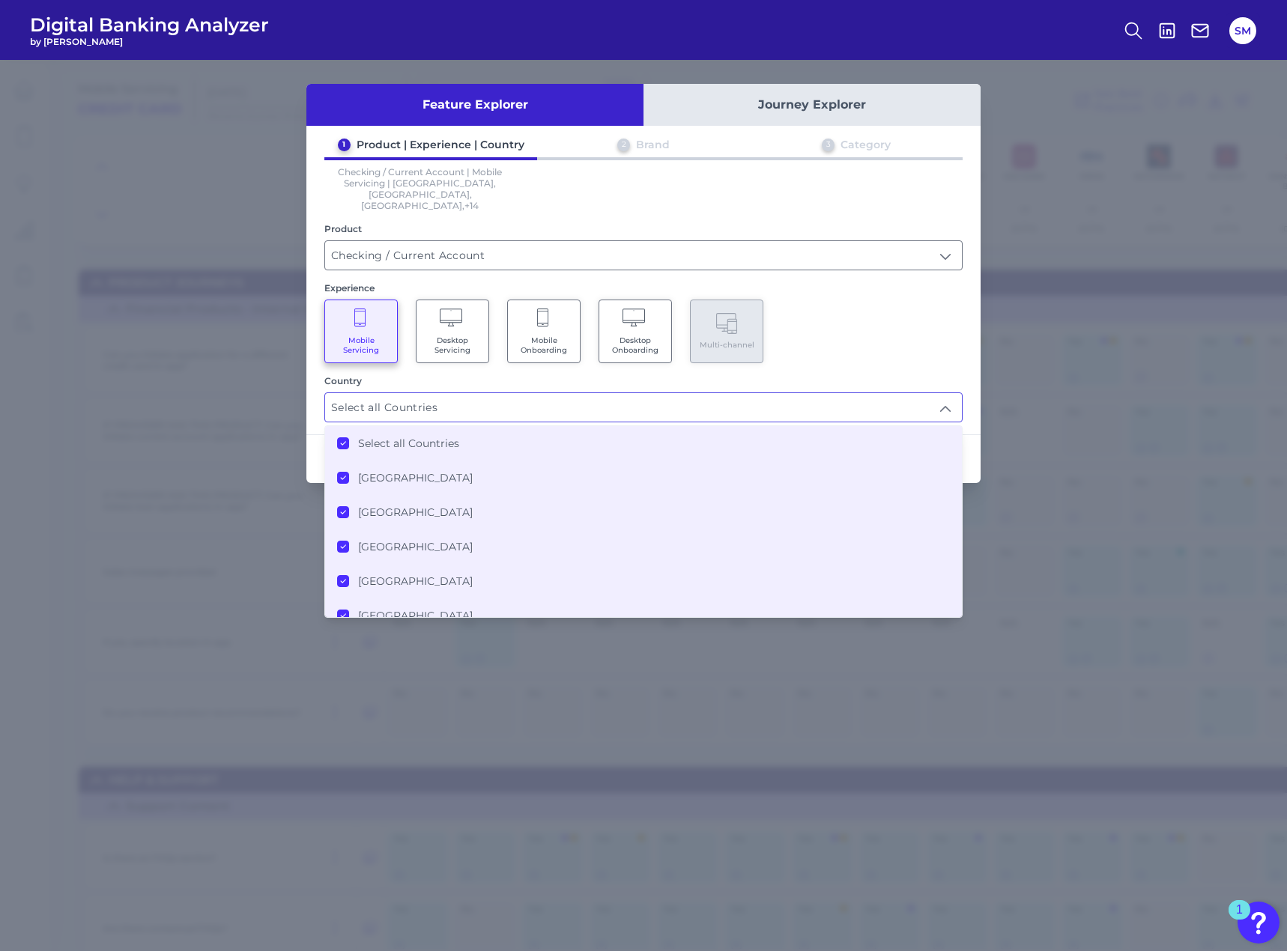
click at [380, 437] on label "Select all Countries" at bounding box center [408, 443] width 101 height 13
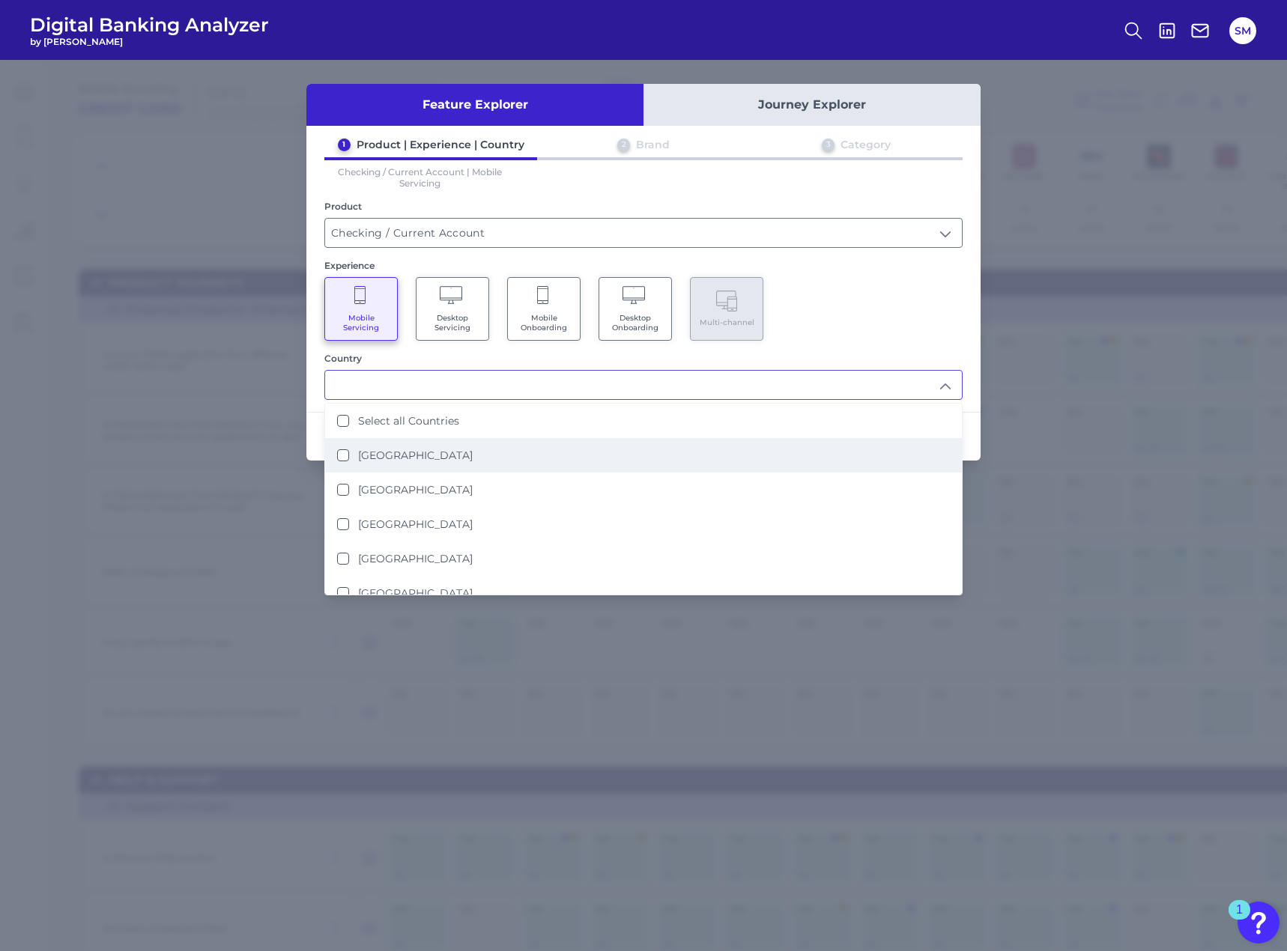
click at [371, 450] on label "[GEOGRAPHIC_DATA]" at bounding box center [415, 455] width 115 height 13
type input "[GEOGRAPHIC_DATA]"
click at [831, 282] on div "Mobile Servicing Desktop Servicing Mobile Onboarding Desktop Onboarding Multi-c…" at bounding box center [643, 309] width 638 height 64
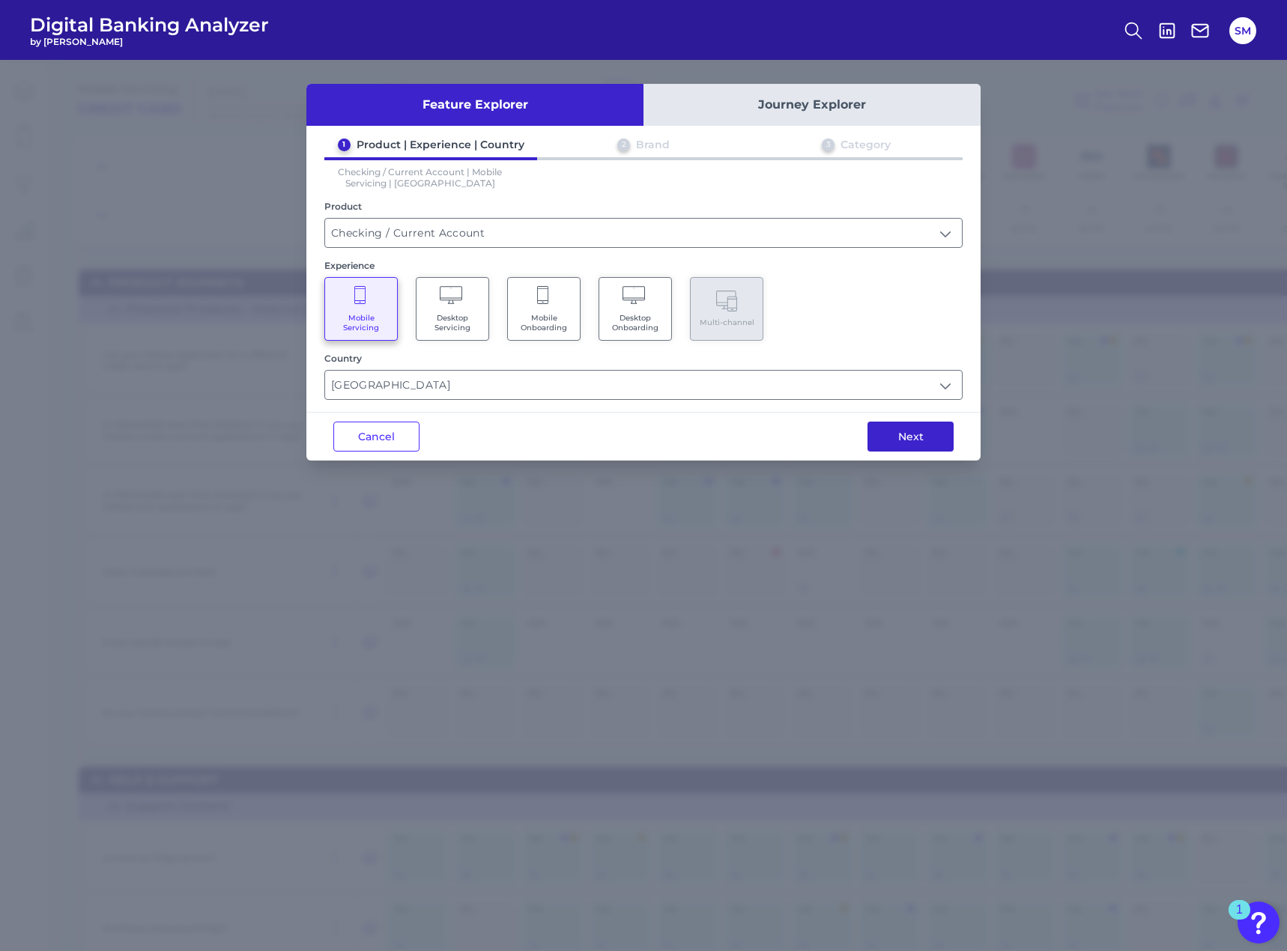
click at [903, 422] on button "Next" at bounding box center [910, 437] width 86 height 30
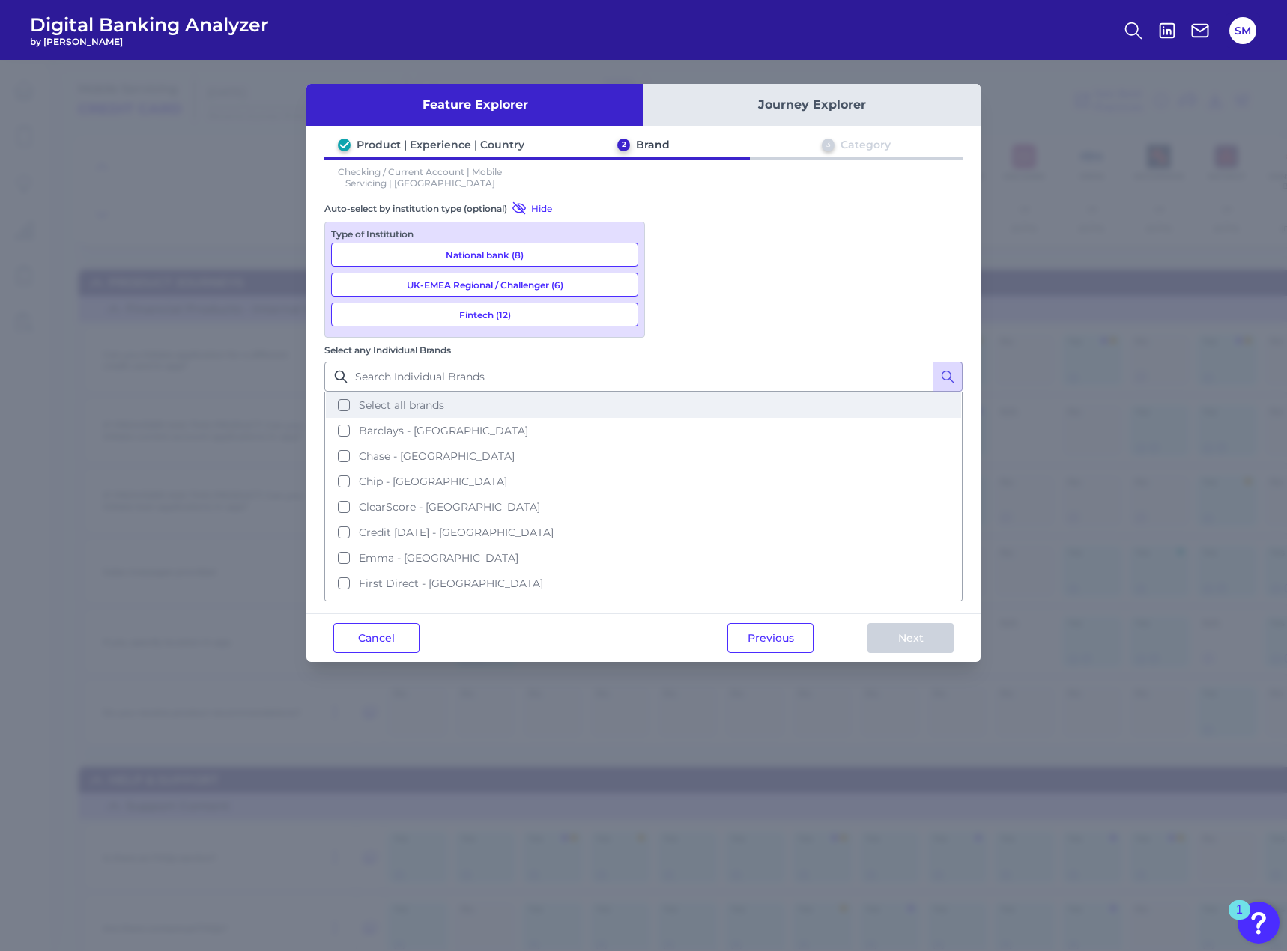
click at [444, 398] on span "Select all brands" at bounding box center [401, 404] width 85 height 13
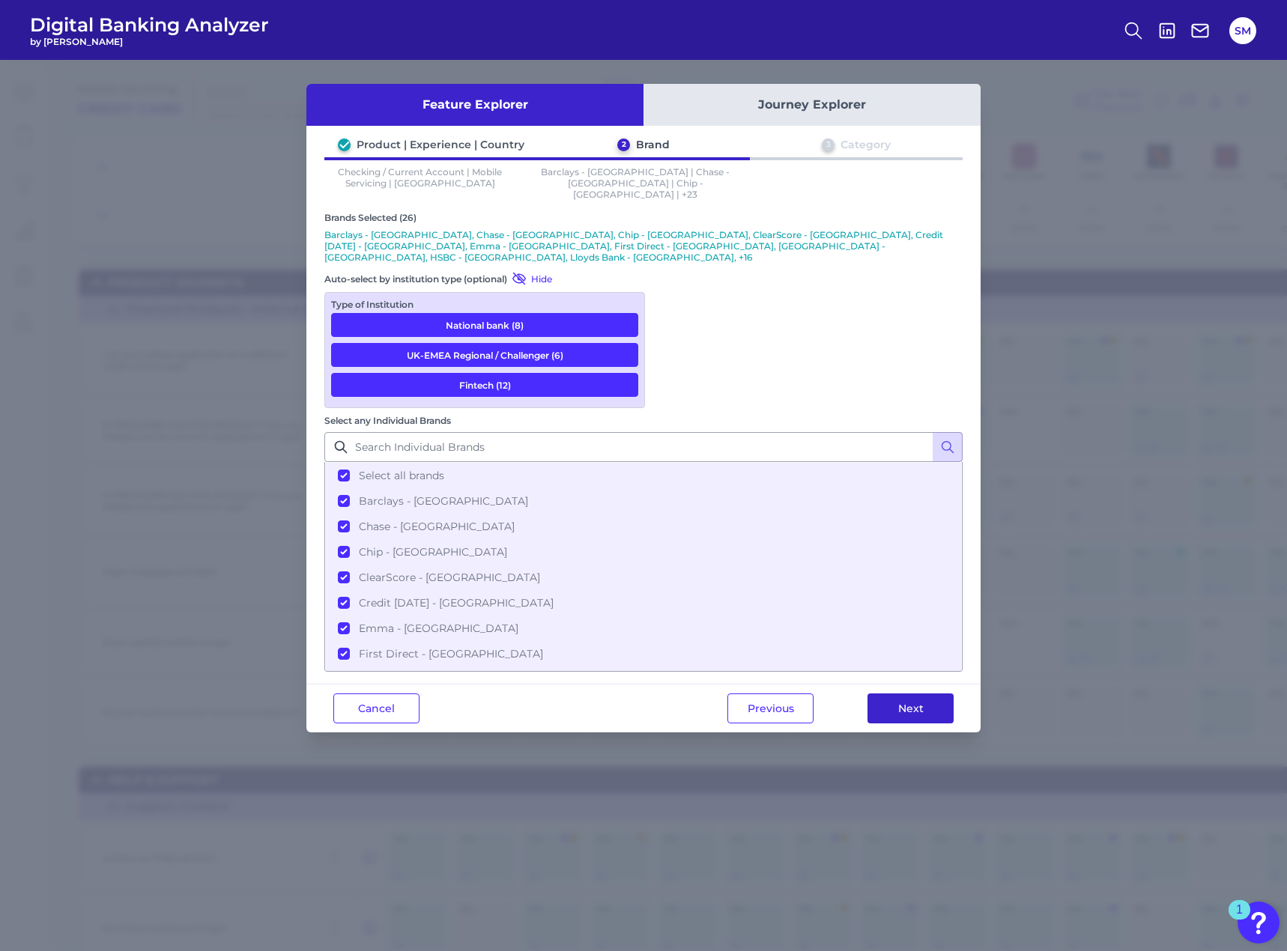
click at [901, 693] on button "Next" at bounding box center [910, 708] width 86 height 30
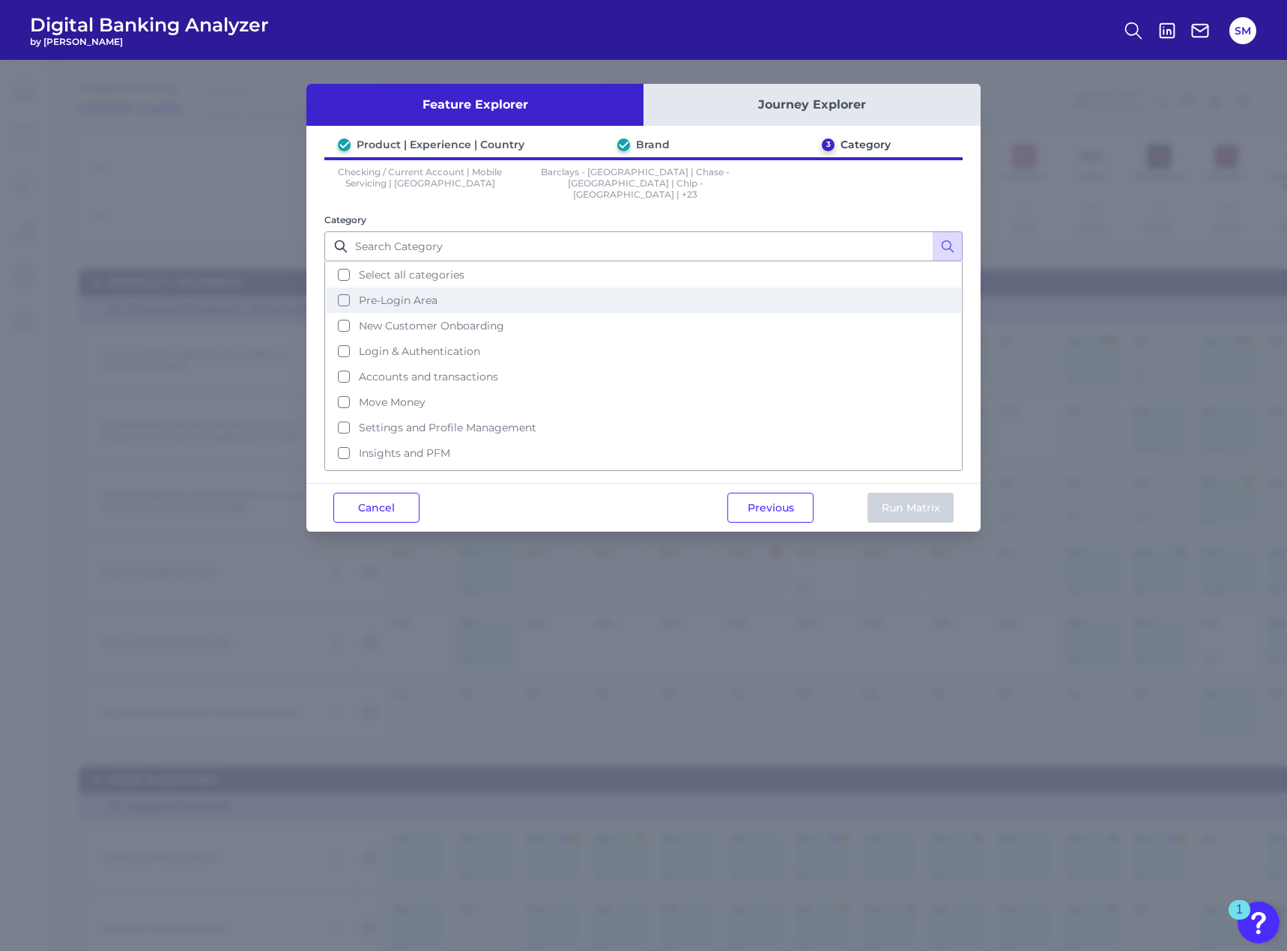
drag, startPoint x: 458, startPoint y: 270, endPoint x: 476, endPoint y: 281, distance: 20.2
click at [458, 270] on button "Select all categories" at bounding box center [643, 274] width 635 height 25
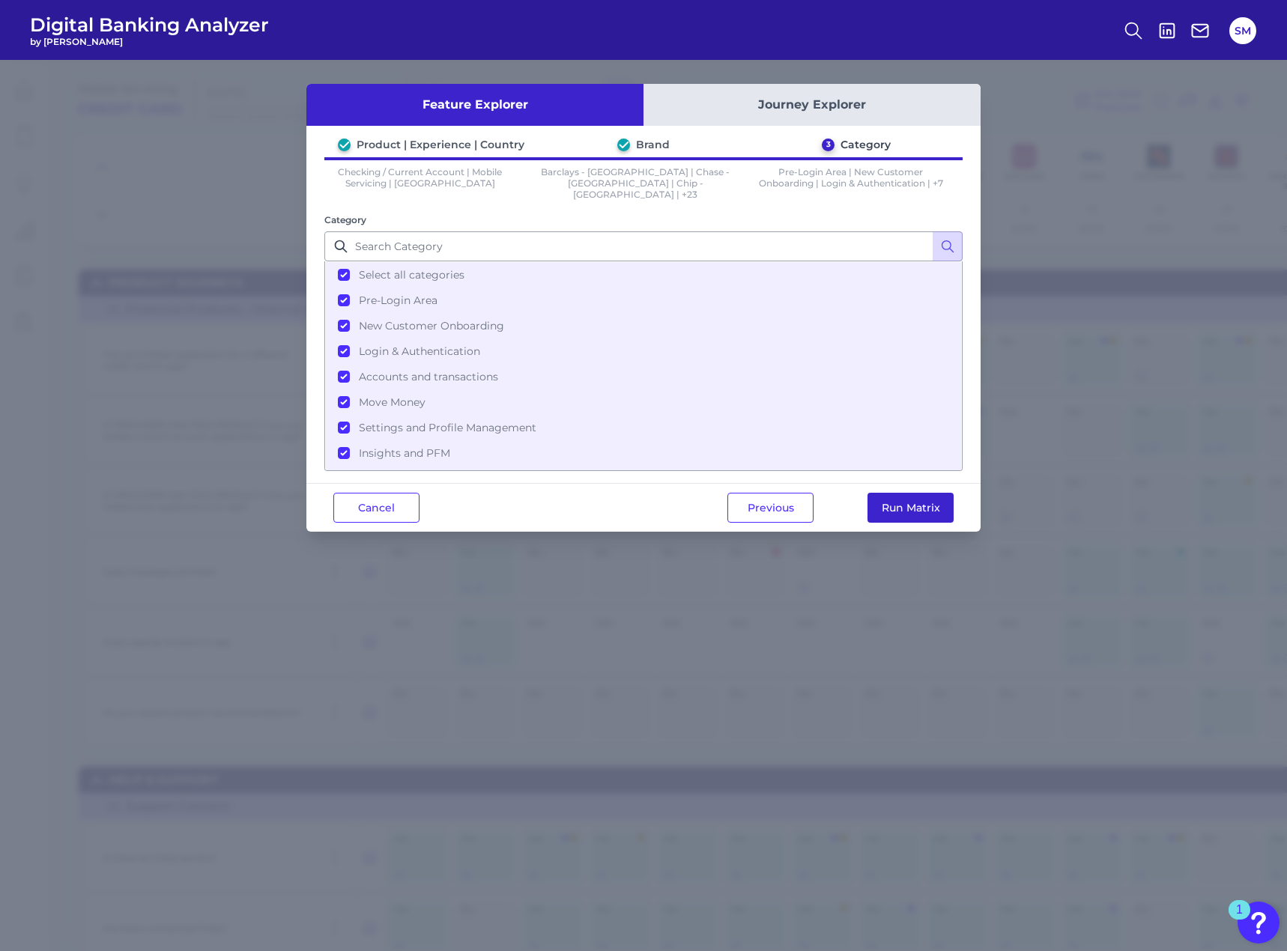
click at [920, 493] on button "Run Matrix" at bounding box center [910, 508] width 86 height 30
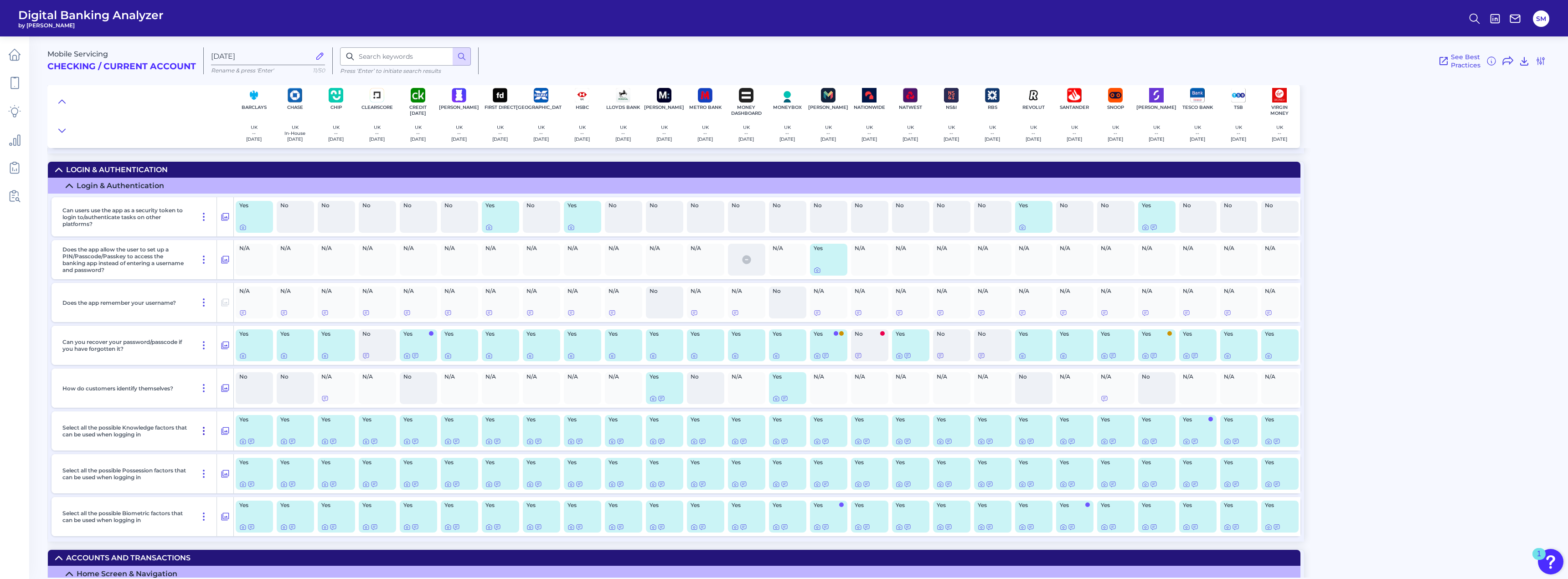
scroll to position [1326, 0]
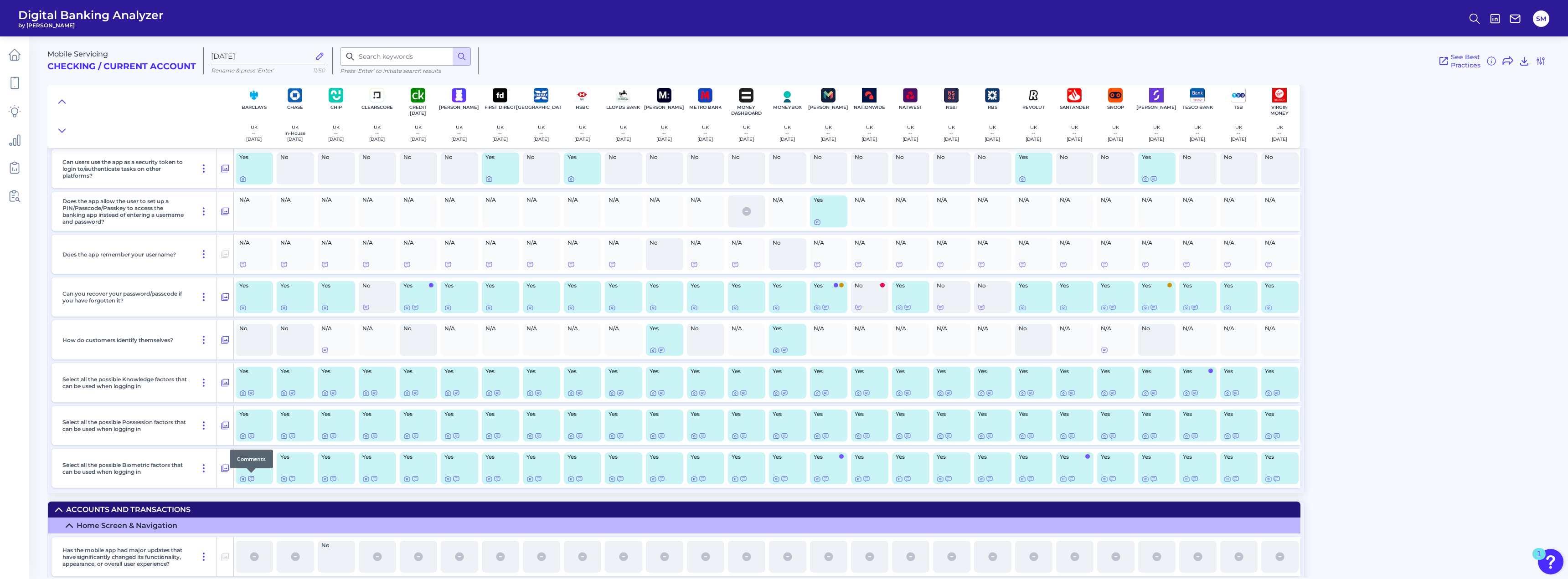
click at [251, 477] on icon at bounding box center [251, 479] width 7 height 7
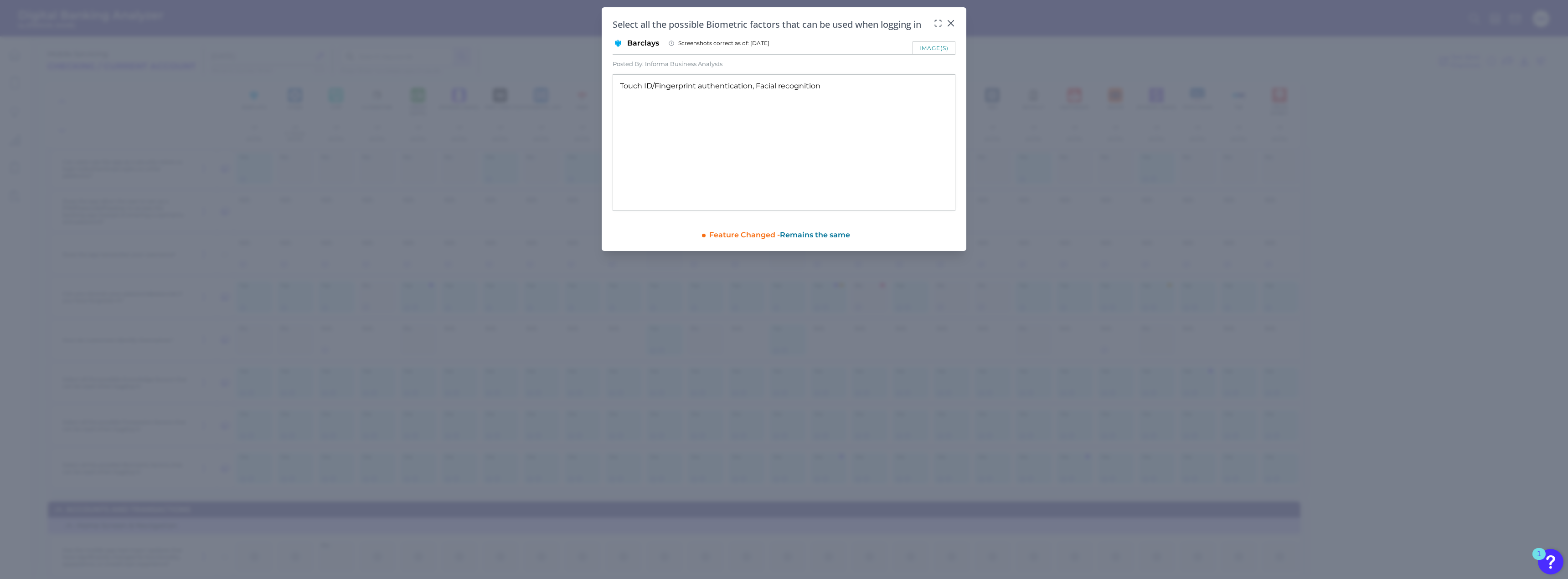
click at [956, 21] on div "Select all the possible Biometric factors that can be used when logging in Barc…" at bounding box center [783, 129] width 365 height 244
drag, startPoint x: 951, startPoint y: 22, endPoint x: 948, endPoint y: 31, distance: 9.5
click at [951, 23] on icon at bounding box center [951, 23] width 9 height 9
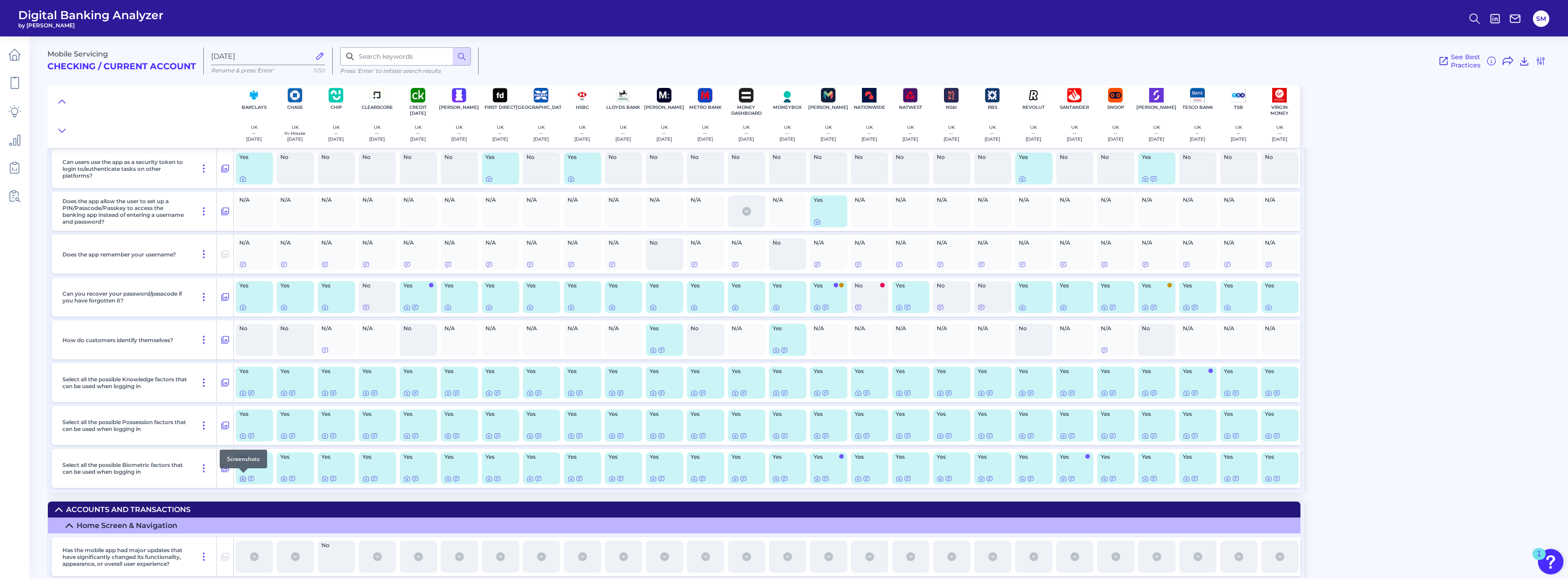
click at [242, 479] on icon at bounding box center [243, 479] width 7 height 7
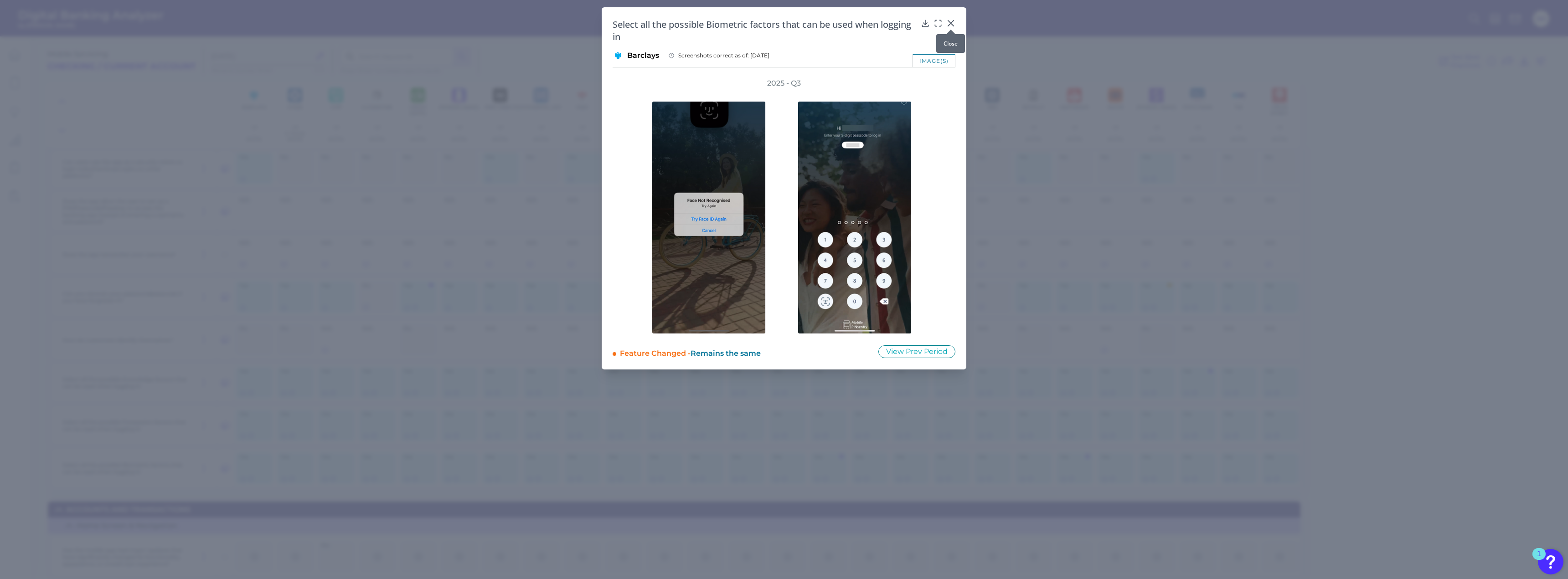
click at [951, 21] on icon at bounding box center [951, 23] width 9 height 9
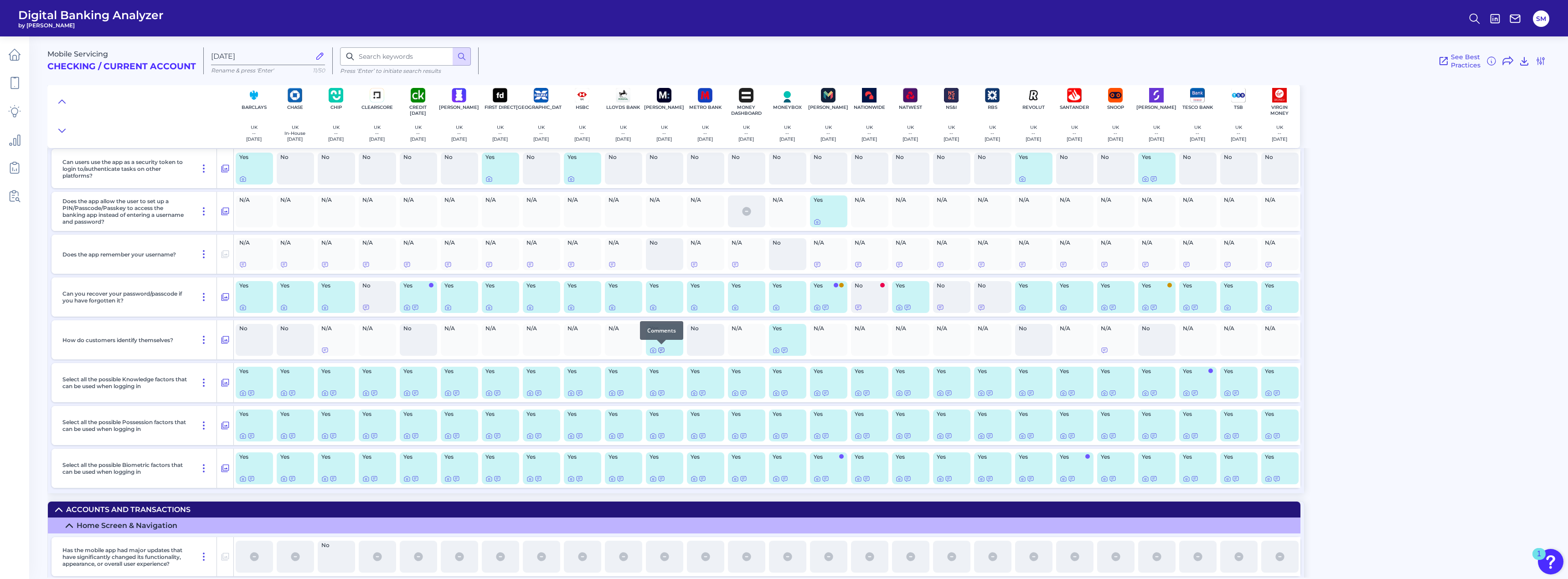
click at [660, 349] on icon at bounding box center [661, 350] width 5 height 5
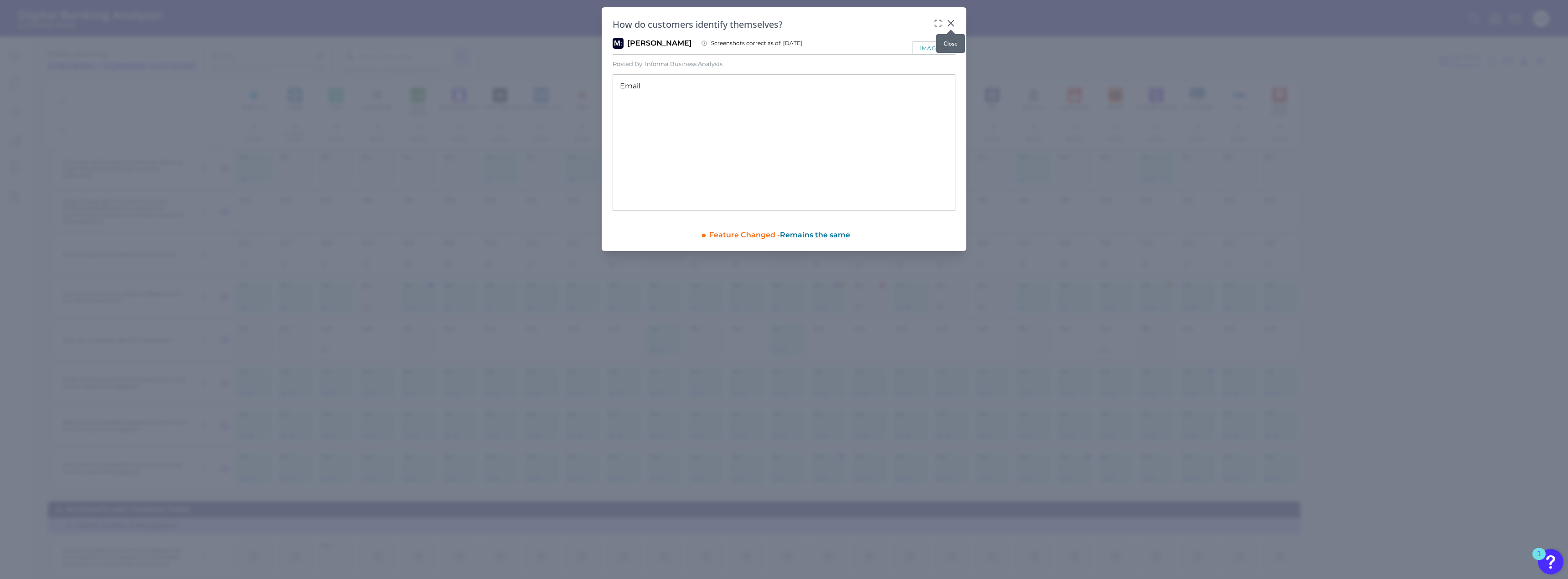
click at [950, 23] on icon at bounding box center [951, 23] width 5 height 5
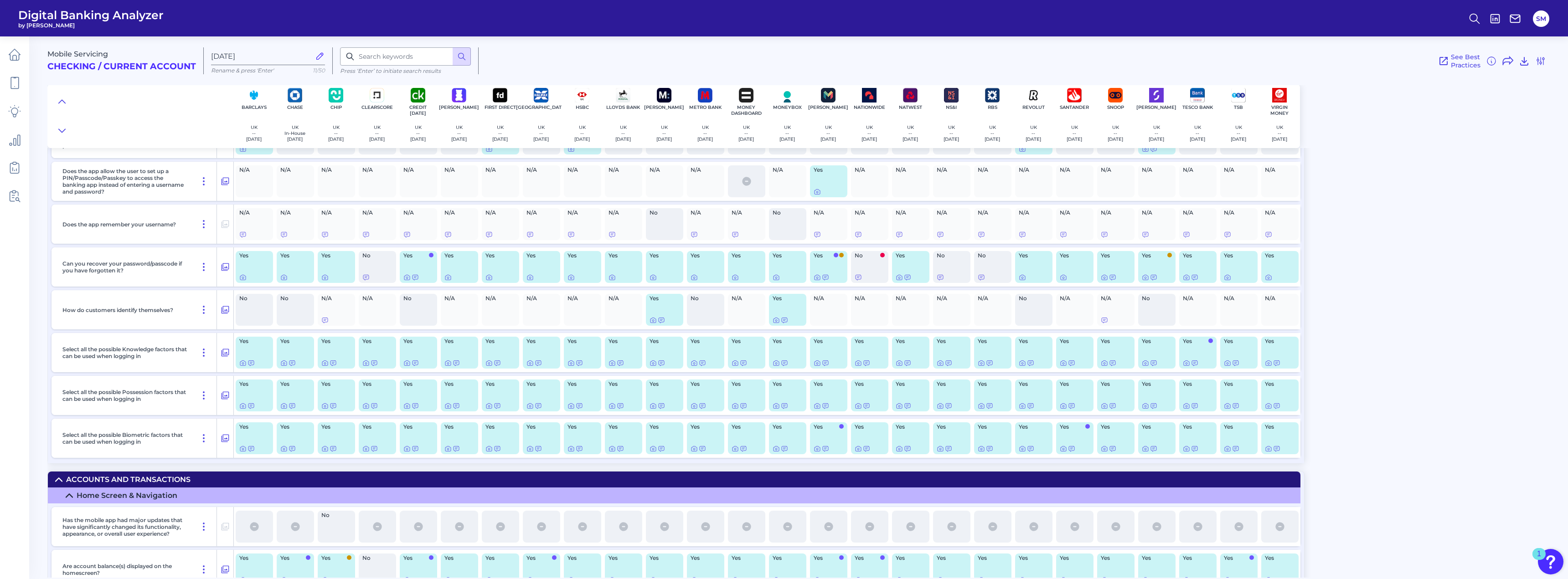
scroll to position [1372, 0]
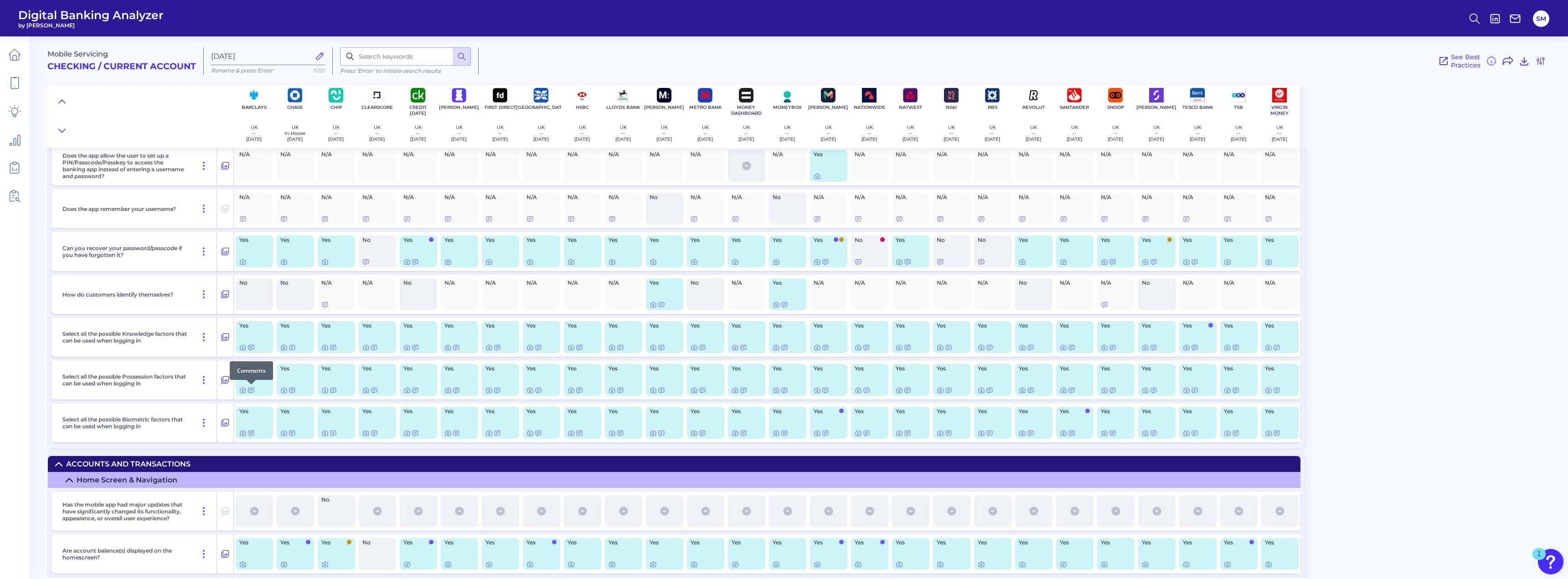
click at [253, 388] on div at bounding box center [251, 384] width 9 height 9
click at [244, 390] on icon at bounding box center [243, 390] width 7 height 7
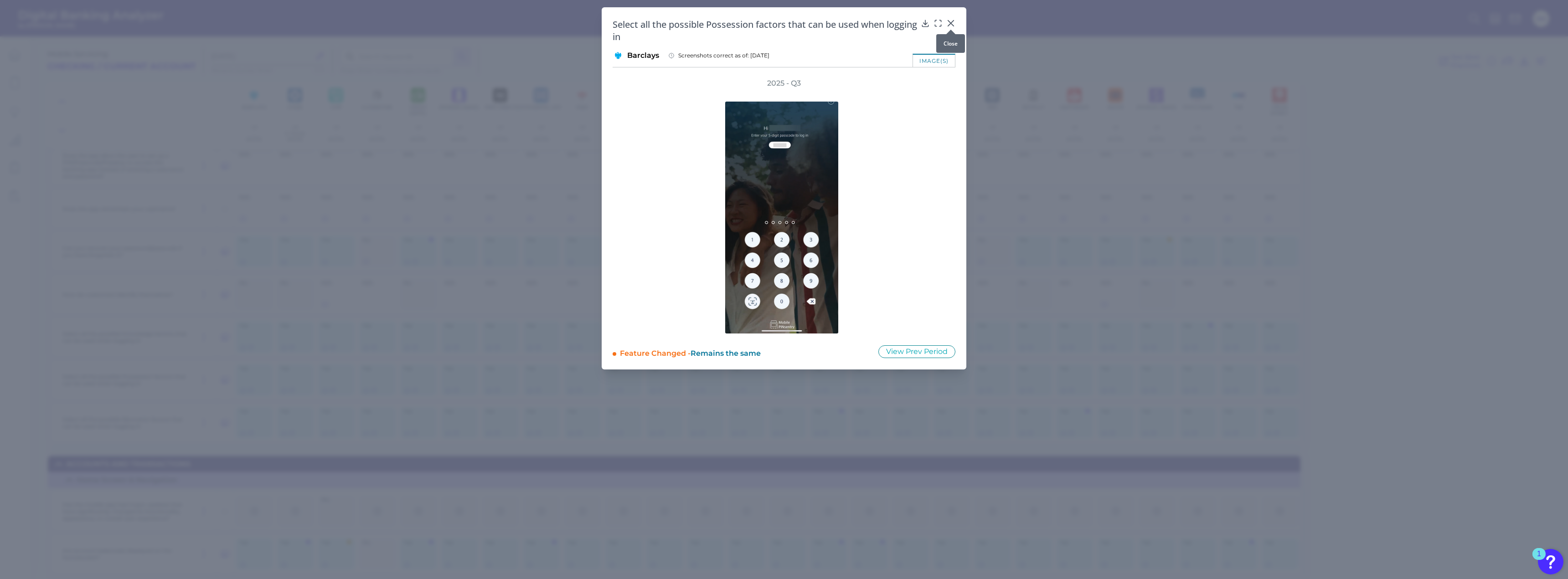
click at [952, 24] on icon at bounding box center [951, 23] width 5 height 5
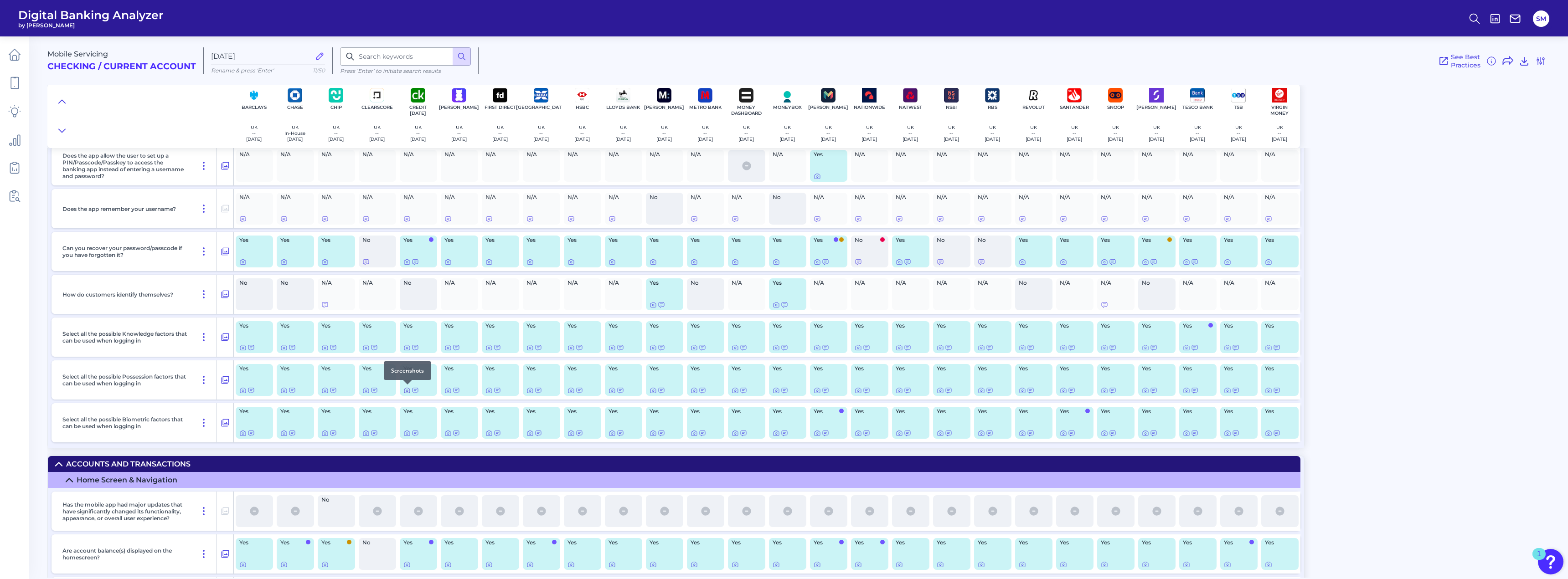
click at [407, 389] on icon at bounding box center [407, 390] width 7 height 7
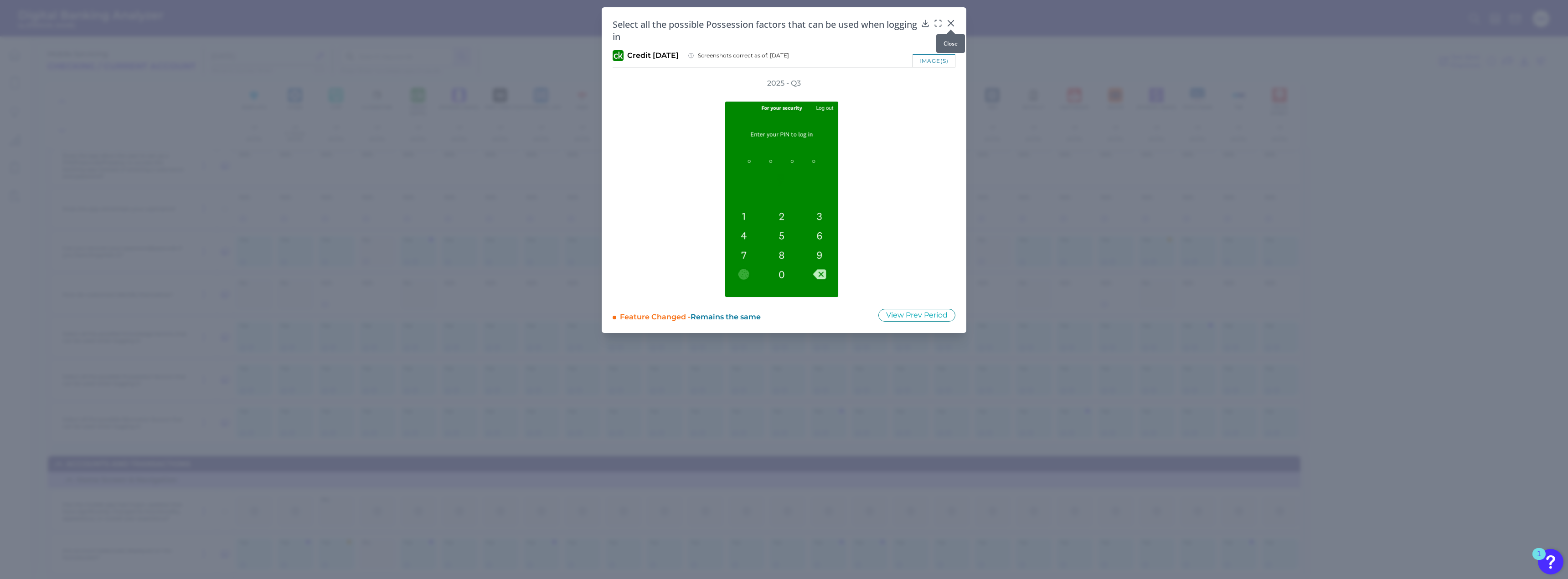
click at [952, 22] on icon at bounding box center [951, 23] width 5 height 5
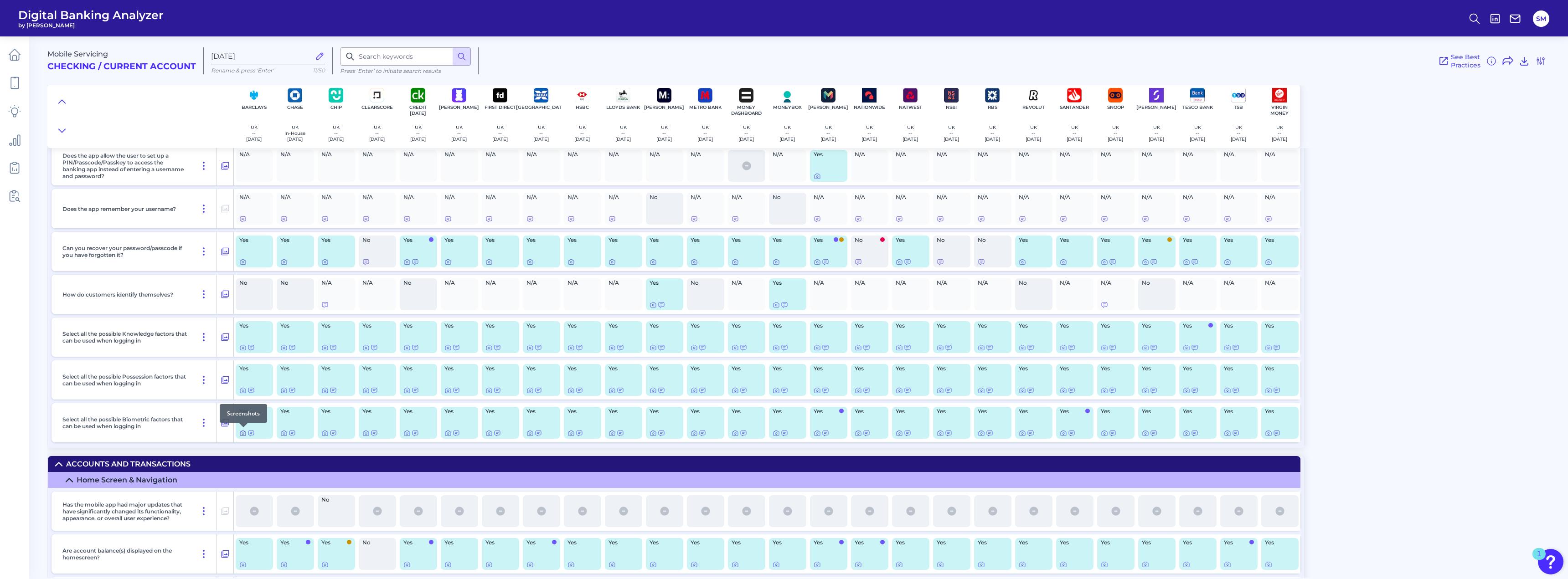
click at [242, 432] on icon at bounding box center [243, 433] width 7 height 7
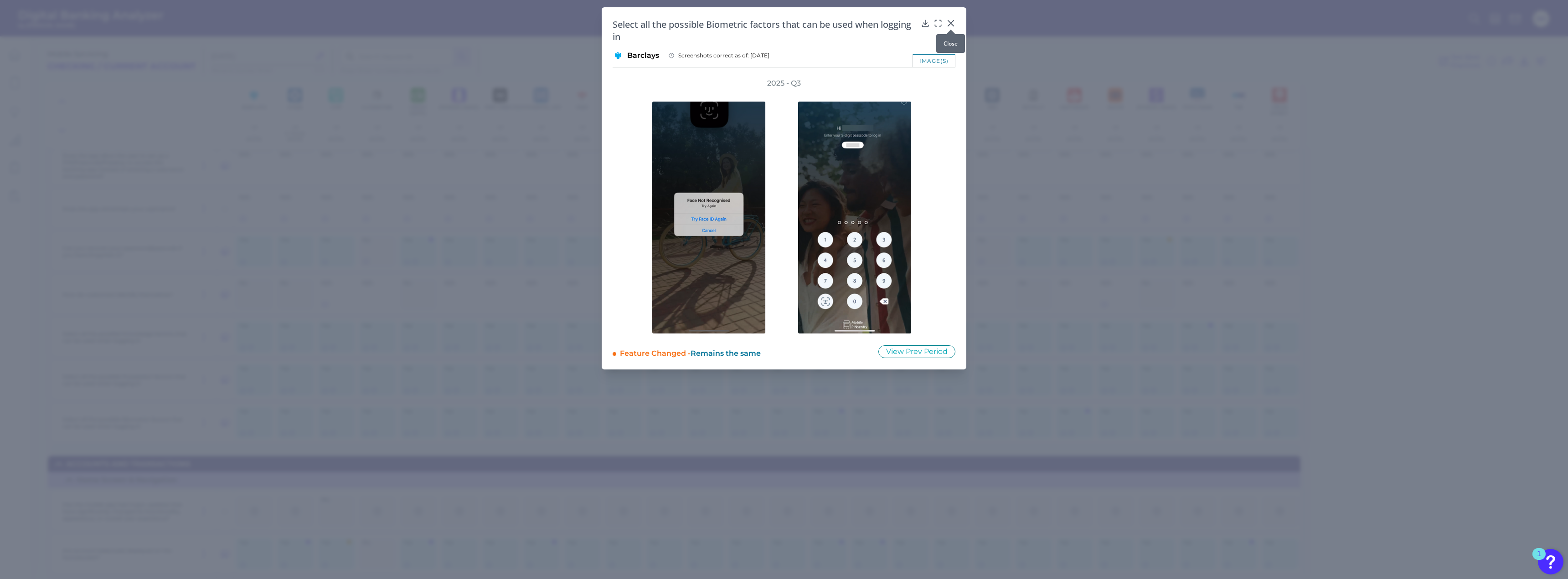
click at [953, 22] on icon at bounding box center [951, 23] width 5 height 5
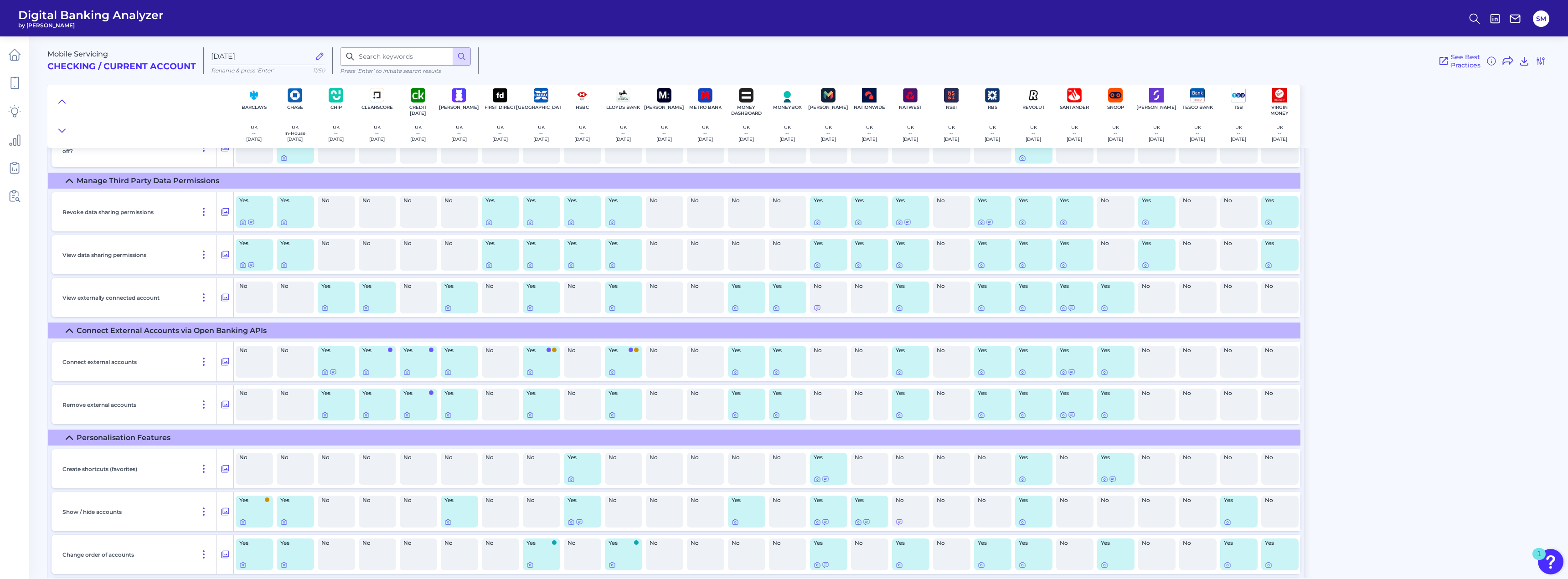
scroll to position [9354, 0]
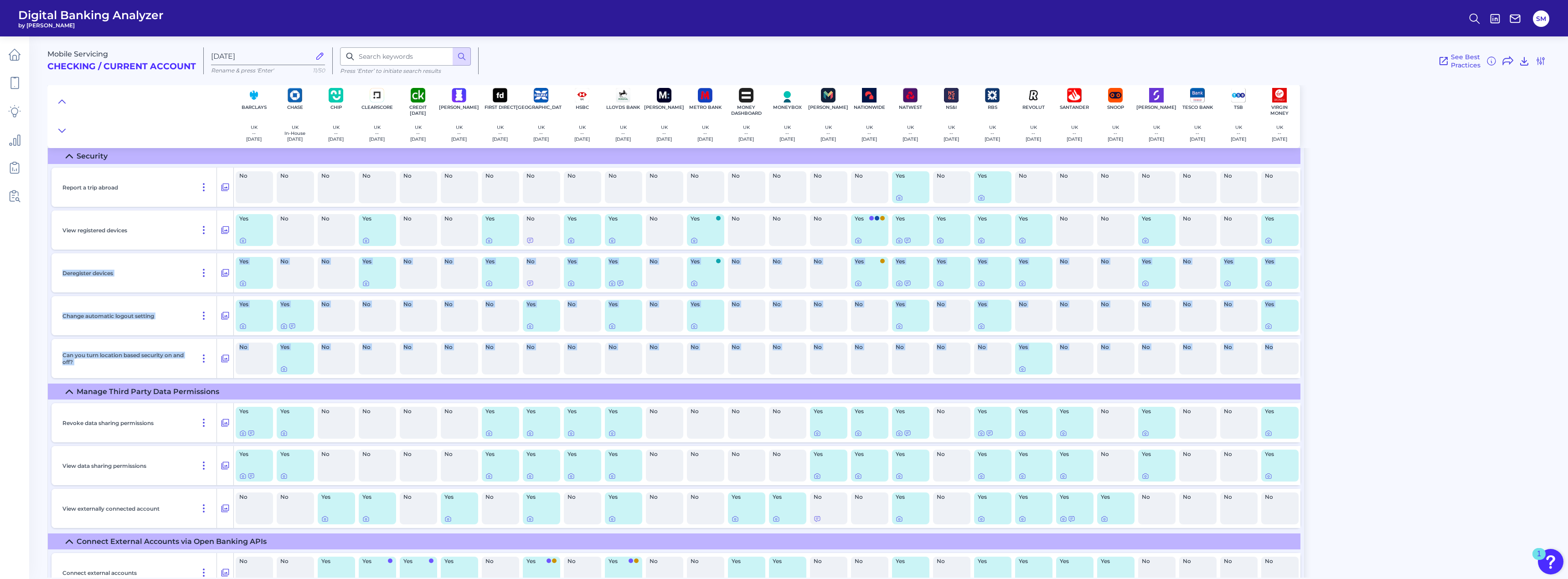
drag, startPoint x: 1563, startPoint y: 363, endPoint x: 1567, endPoint y: 232, distance: 131.1
click at [1567, 232] on div "Mobile Servicing Checking / Current Account [DATE] Rename & press 'Enter' 11/50…" at bounding box center [808, 303] width 1521 height 548
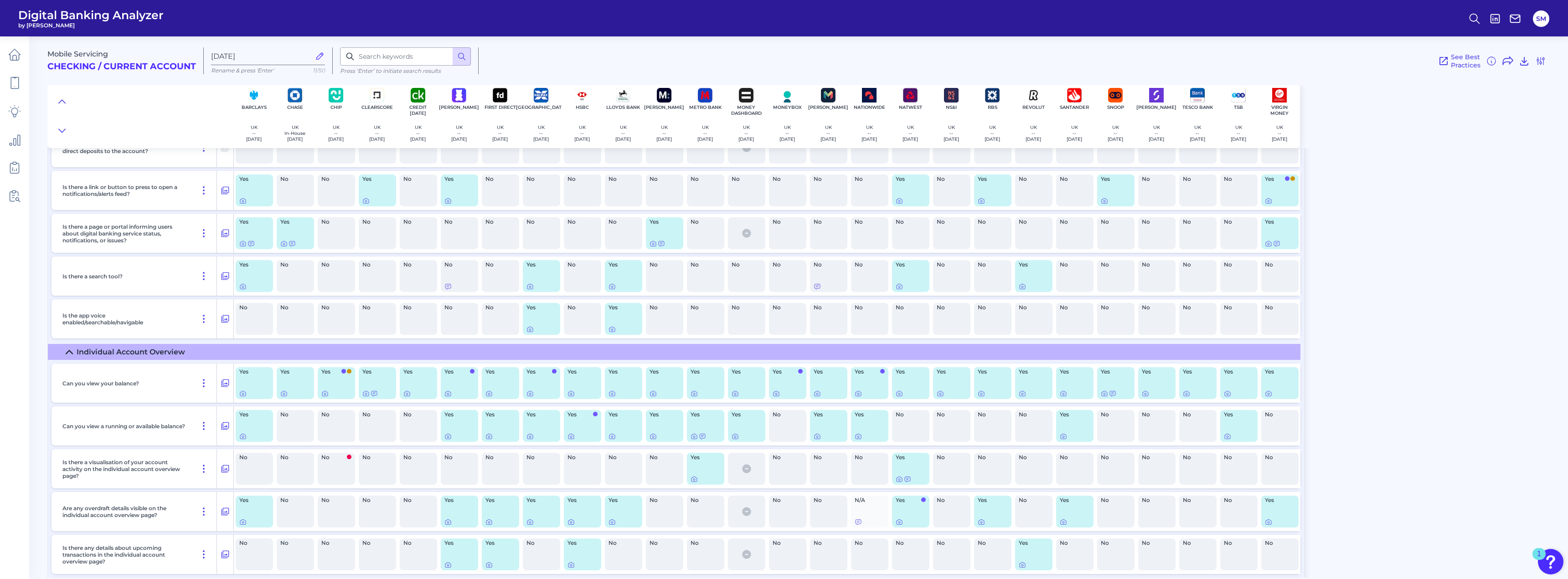
scroll to position [2298, 0]
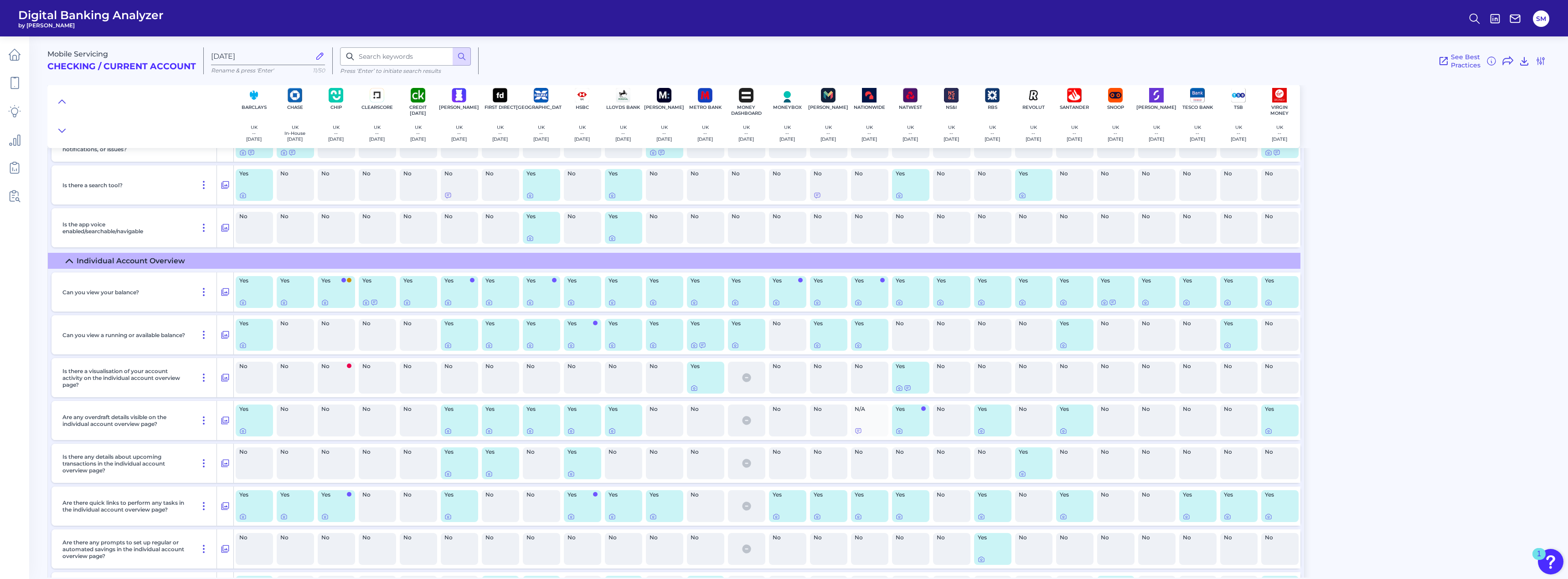
click at [37, 336] on main "Mobile Servicing Checking / Current Account [DATE] Rename & press 'Enter' 11/50…" at bounding box center [784, 290] width 1568 height 579
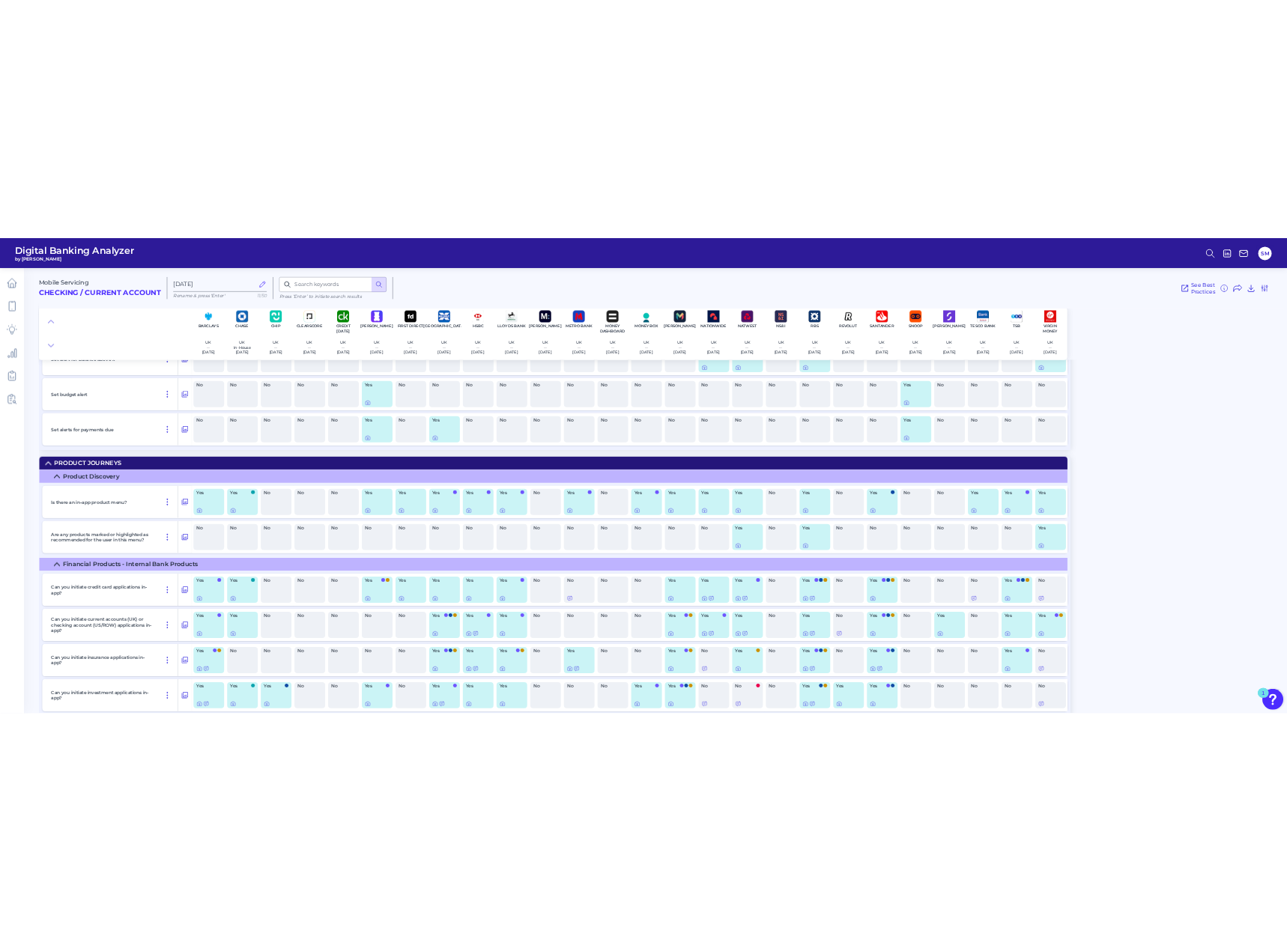
scroll to position [21825, 0]
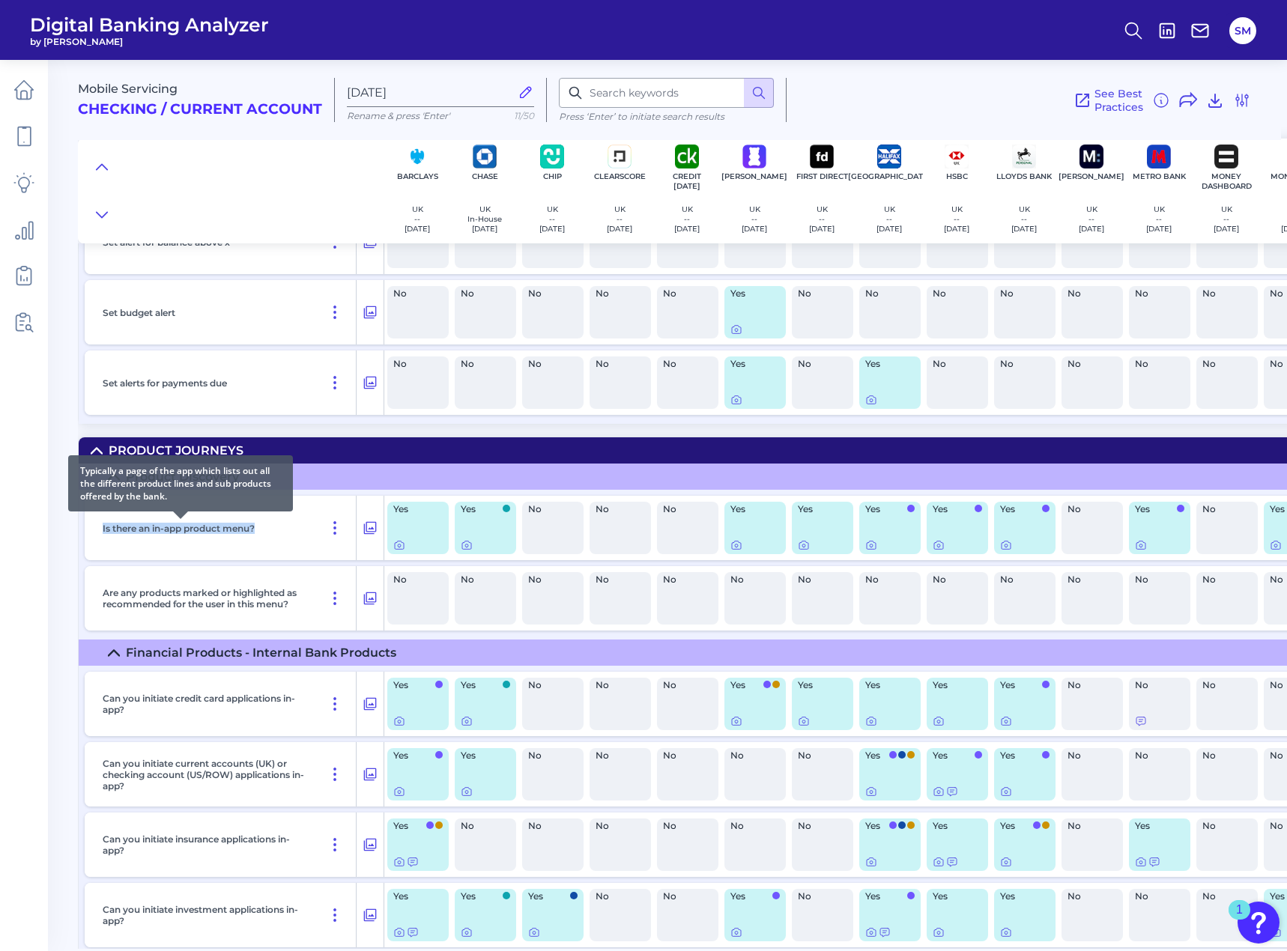
drag, startPoint x: 98, startPoint y: 529, endPoint x: 257, endPoint y: 523, distance: 158.8
click at [257, 523] on div "Is there an in-app product menu?" at bounding box center [227, 528] width 260 height 64
copy p "Is there an in-app product menu?"
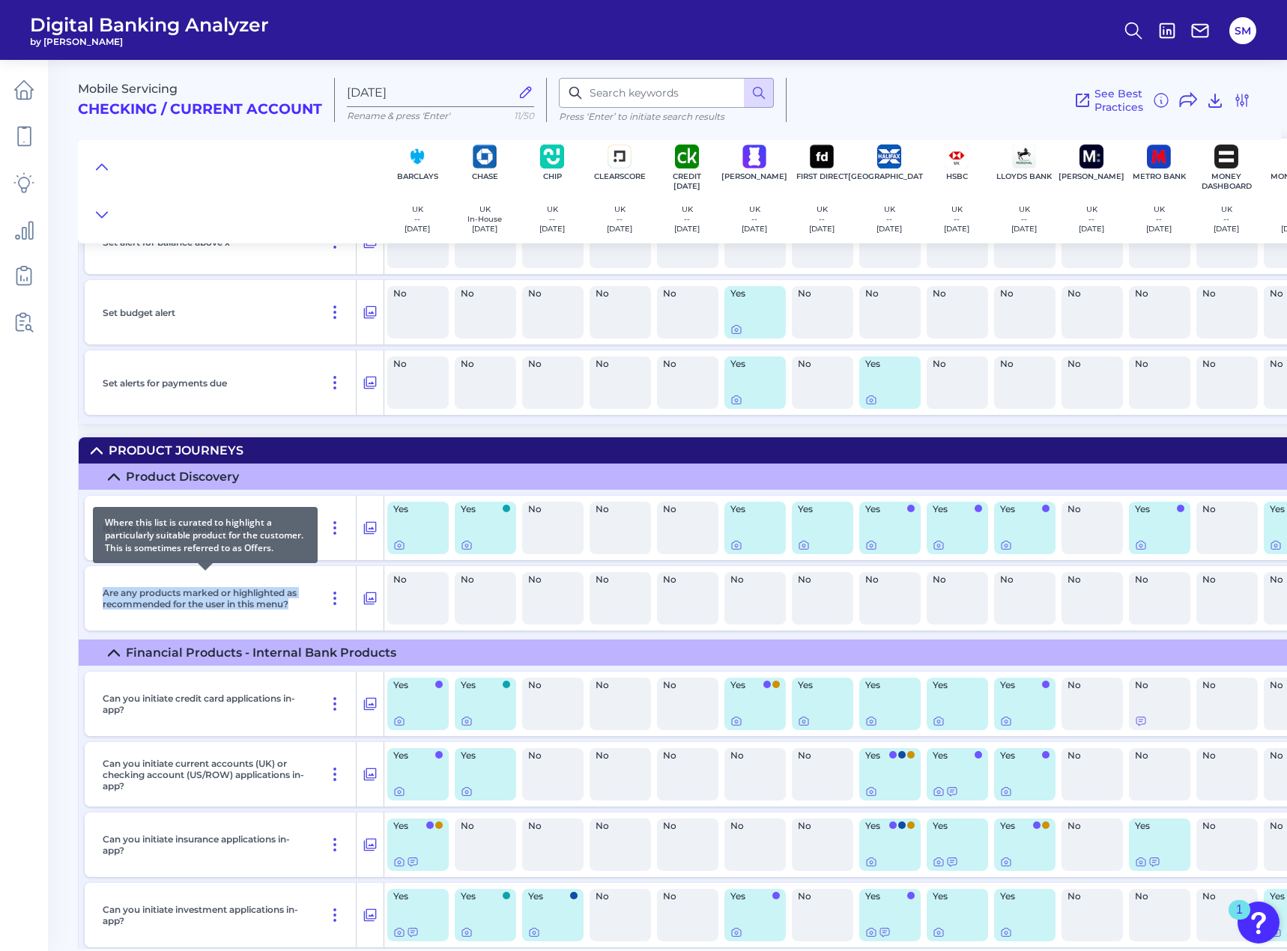
drag, startPoint x: 101, startPoint y: 591, endPoint x: 300, endPoint y: 602, distance: 199.5
click at [300, 602] on div "Are any products marked or highlighted as recommended for the user in this menu?" at bounding box center [227, 598] width 260 height 64
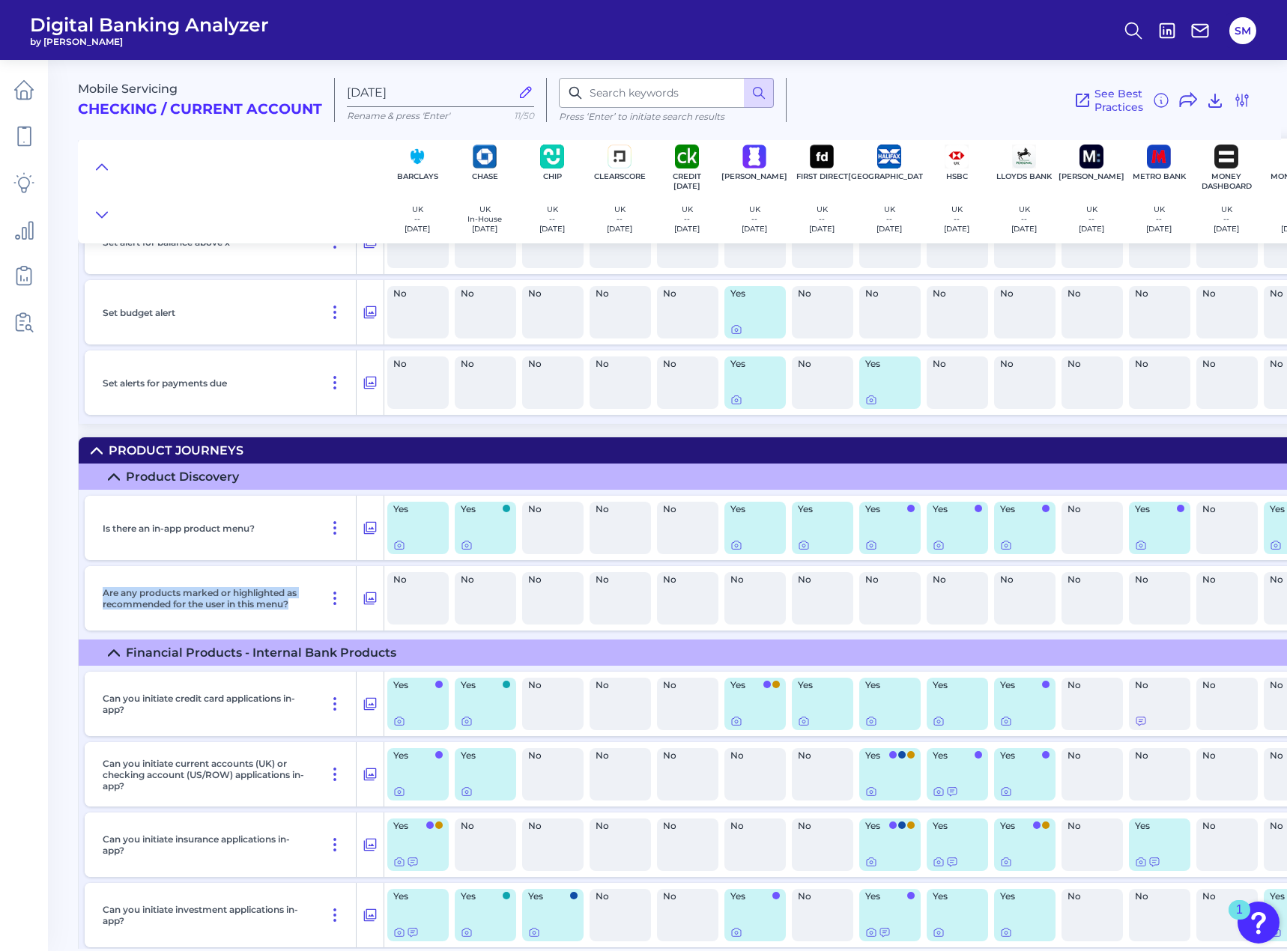
copy p "Are any products marked or highlighted as recommended for the user in this menu?"
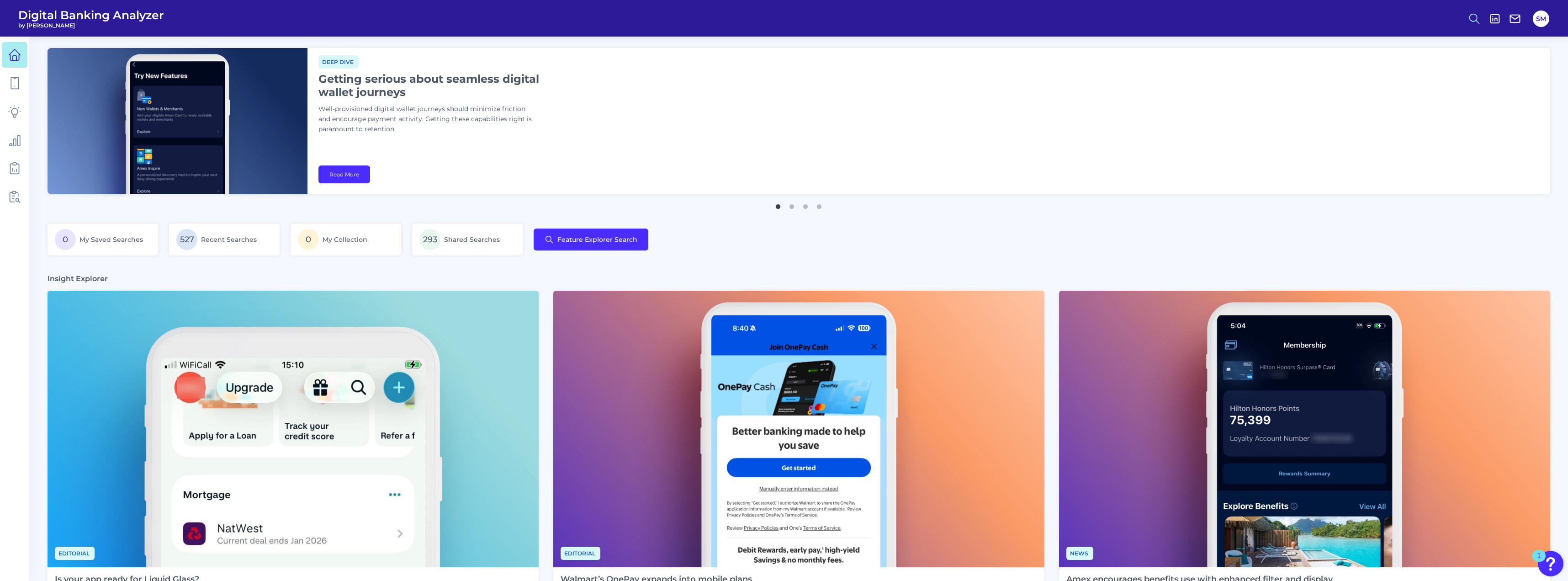
click at [1467, 23] on button at bounding box center [1474, 18] width 21 height 21
click at [1415, 63] on button "Feature Explorer Search" at bounding box center [1430, 66] width 110 height 23
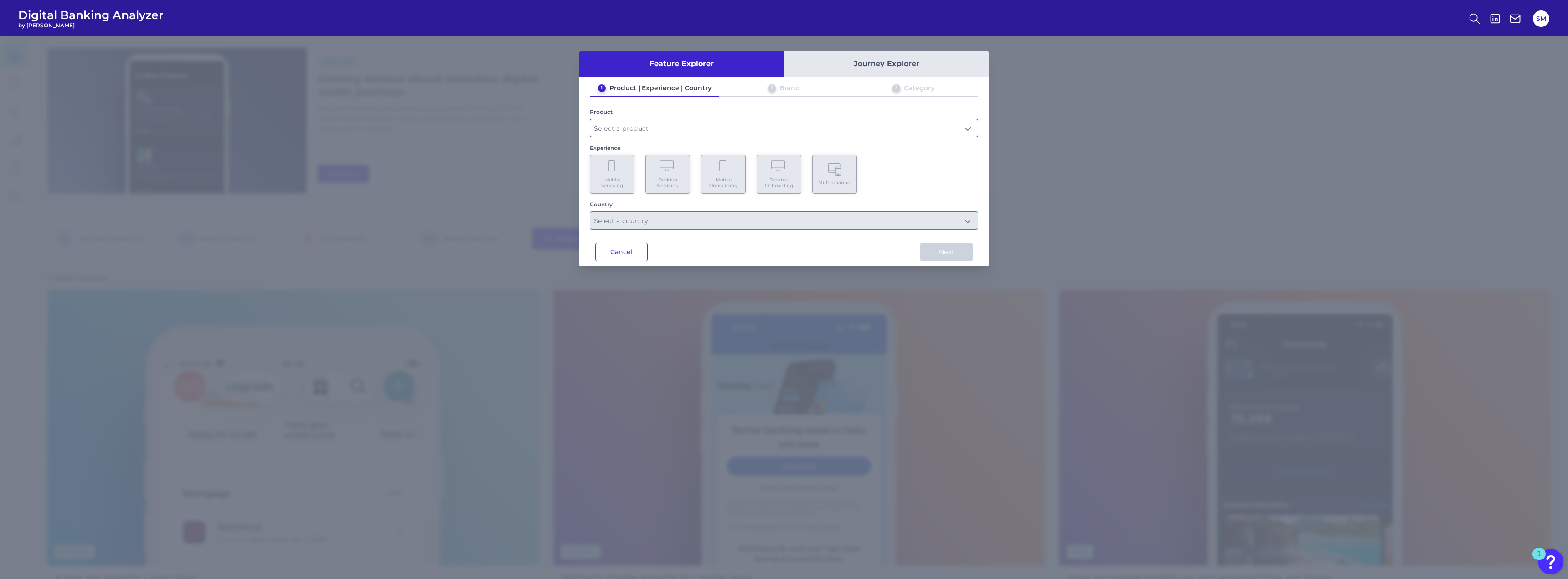
click at [614, 131] on input "text" at bounding box center [784, 128] width 388 height 17
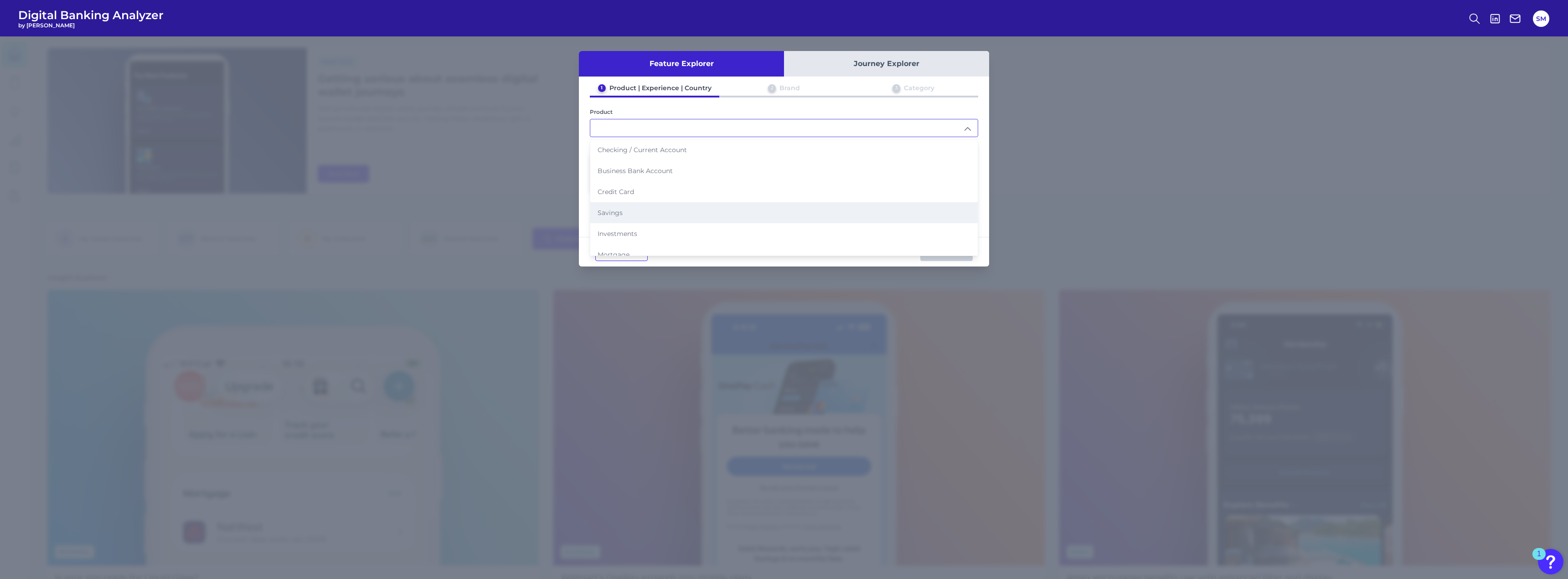
click at [634, 213] on li "Savings" at bounding box center [784, 212] width 388 height 21
type input "Savings"
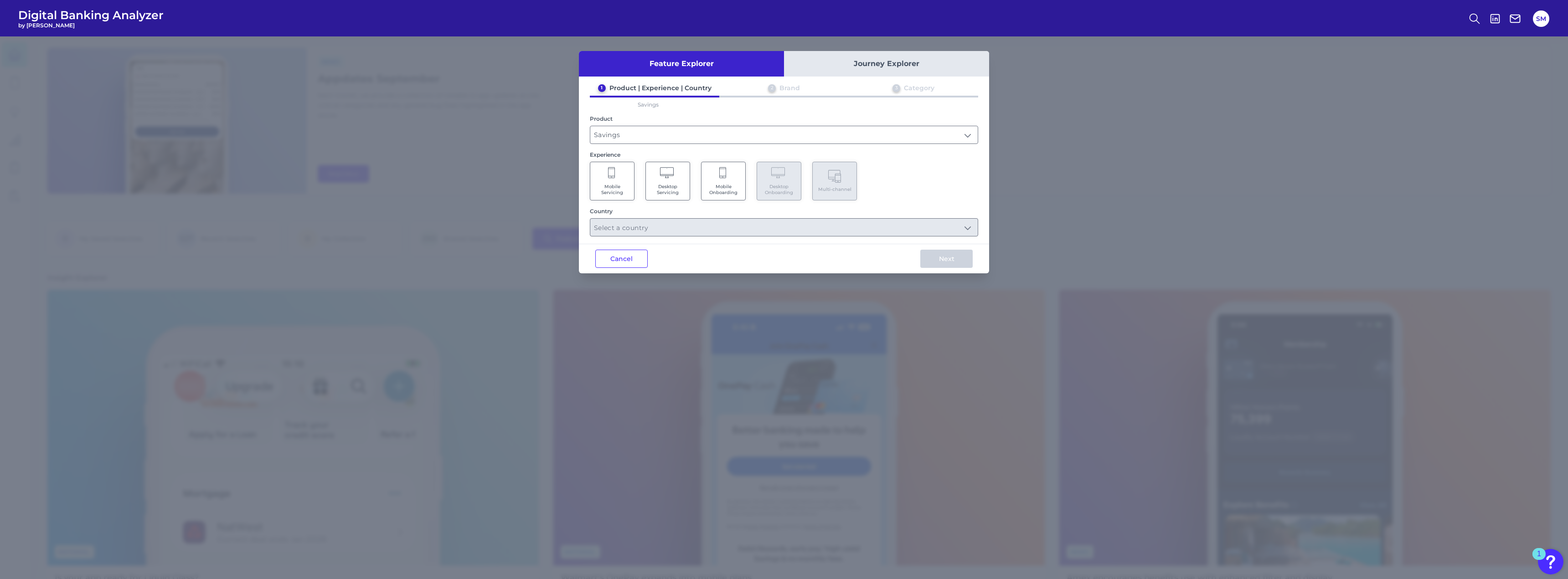
click at [624, 184] on span "Mobile Servicing" at bounding box center [612, 189] width 35 height 12
click at [629, 229] on input "text" at bounding box center [784, 227] width 388 height 17
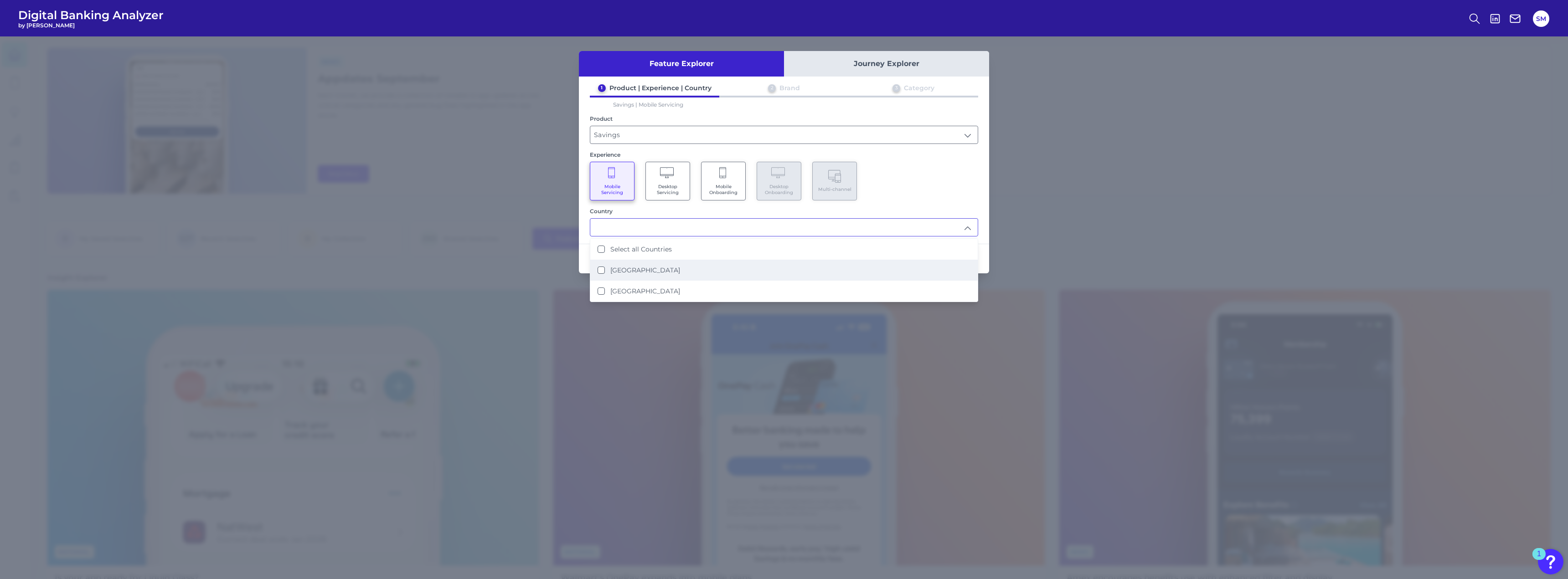
click at [629, 266] on label "[GEOGRAPHIC_DATA]" at bounding box center [645, 269] width 70 height 8
type input "[GEOGRAPHIC_DATA]"
click at [881, 200] on div "Mobile Servicing Desktop Servicing Mobile Onboarding Desktop Onboarding Multi-c…" at bounding box center [784, 188] width 388 height 39
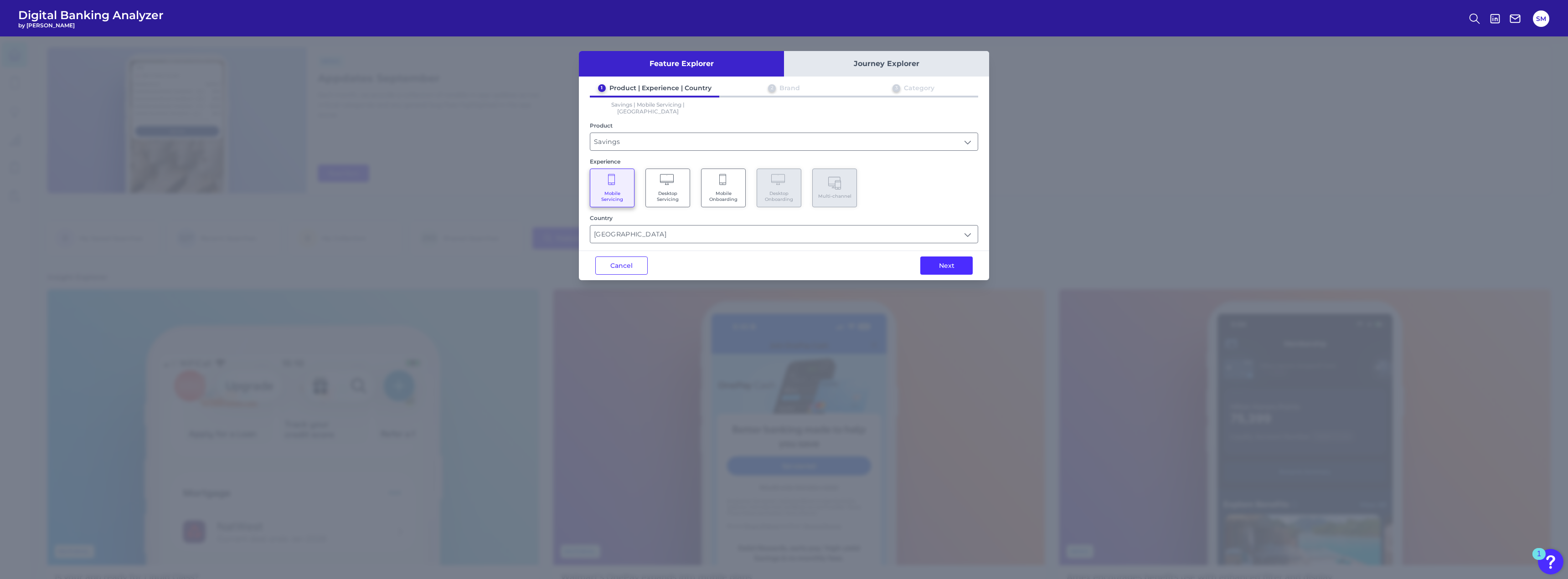
click at [953, 257] on button "Next" at bounding box center [947, 266] width 52 height 18
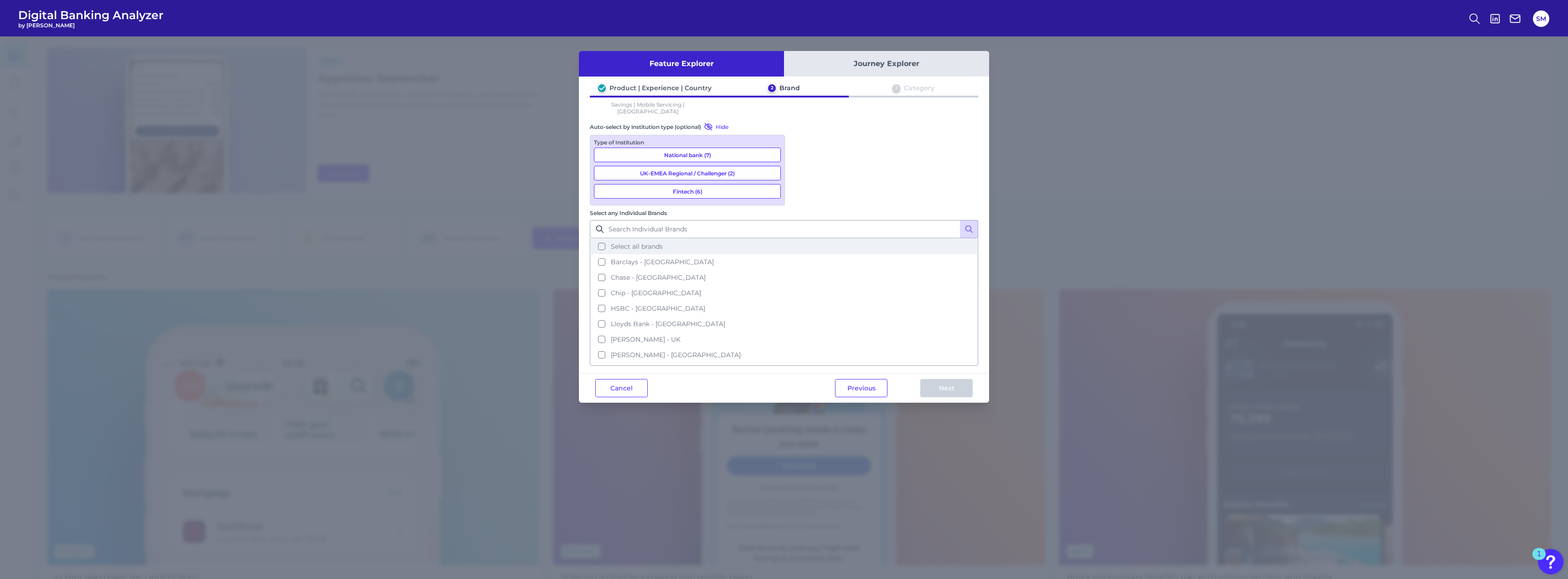
click at [663, 242] on span "Select all brands" at bounding box center [636, 246] width 52 height 8
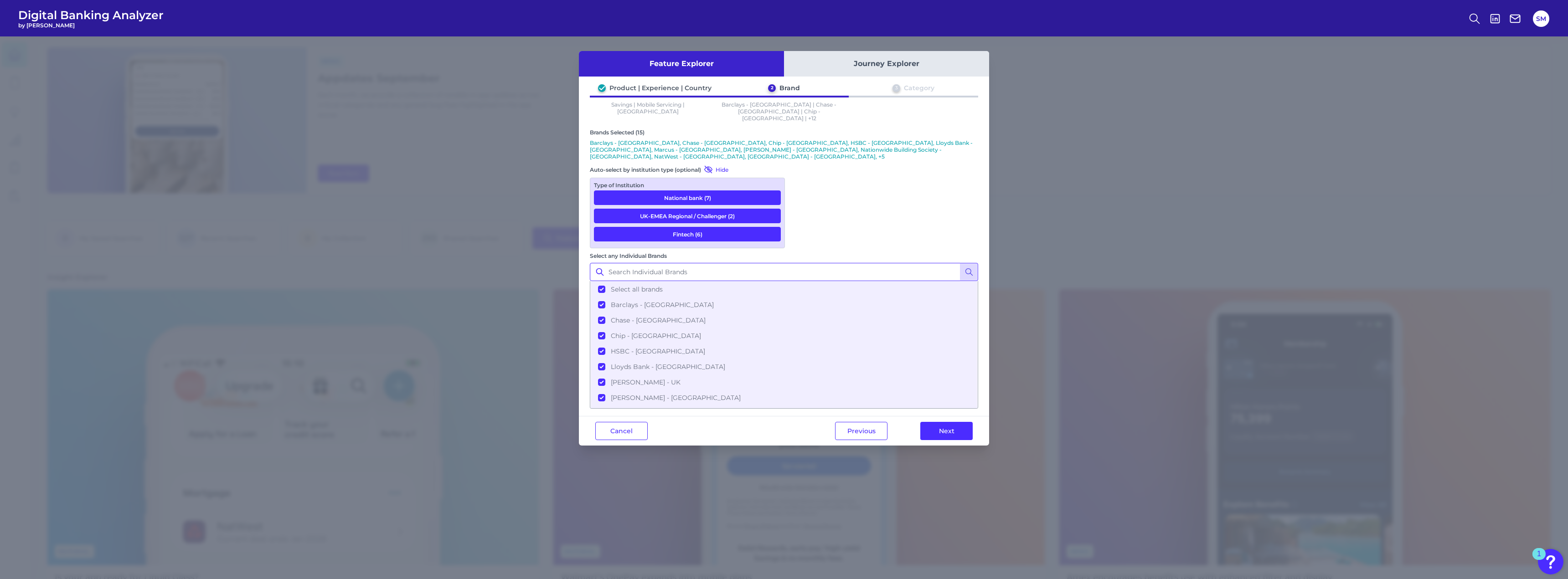
click at [827, 263] on input "Select any Individual Brands" at bounding box center [784, 272] width 388 height 18
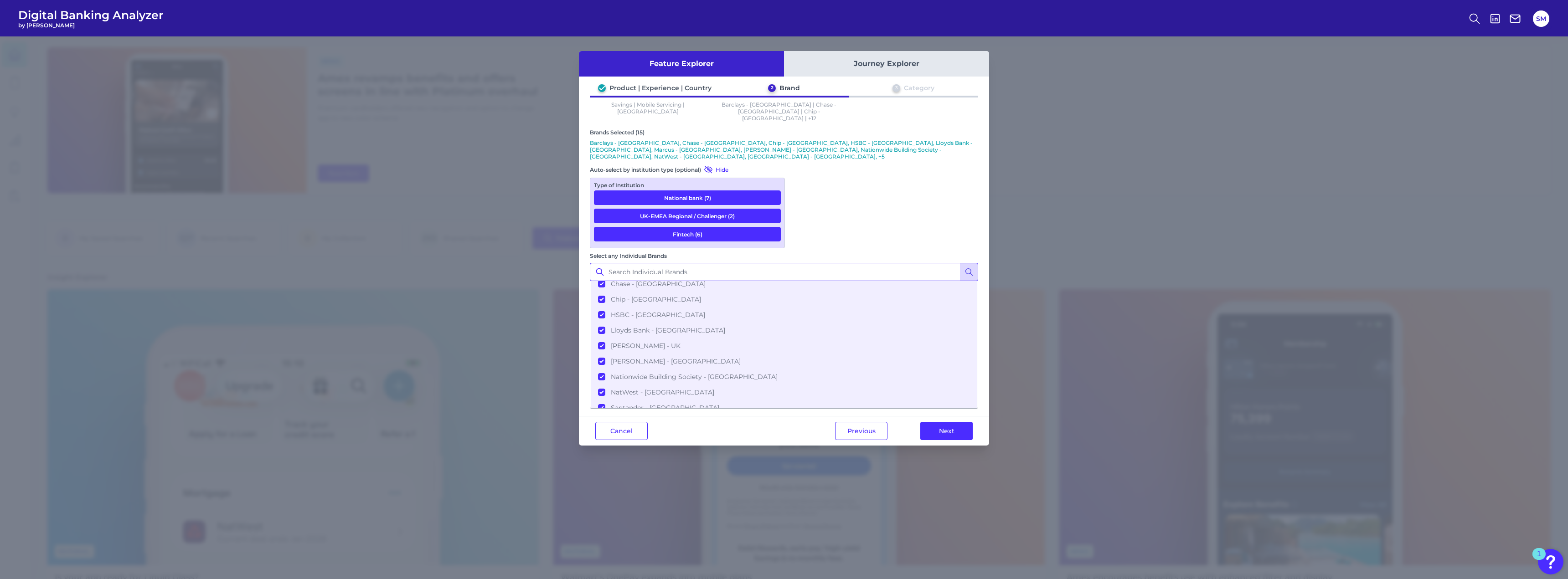
scroll to position [0, 0]
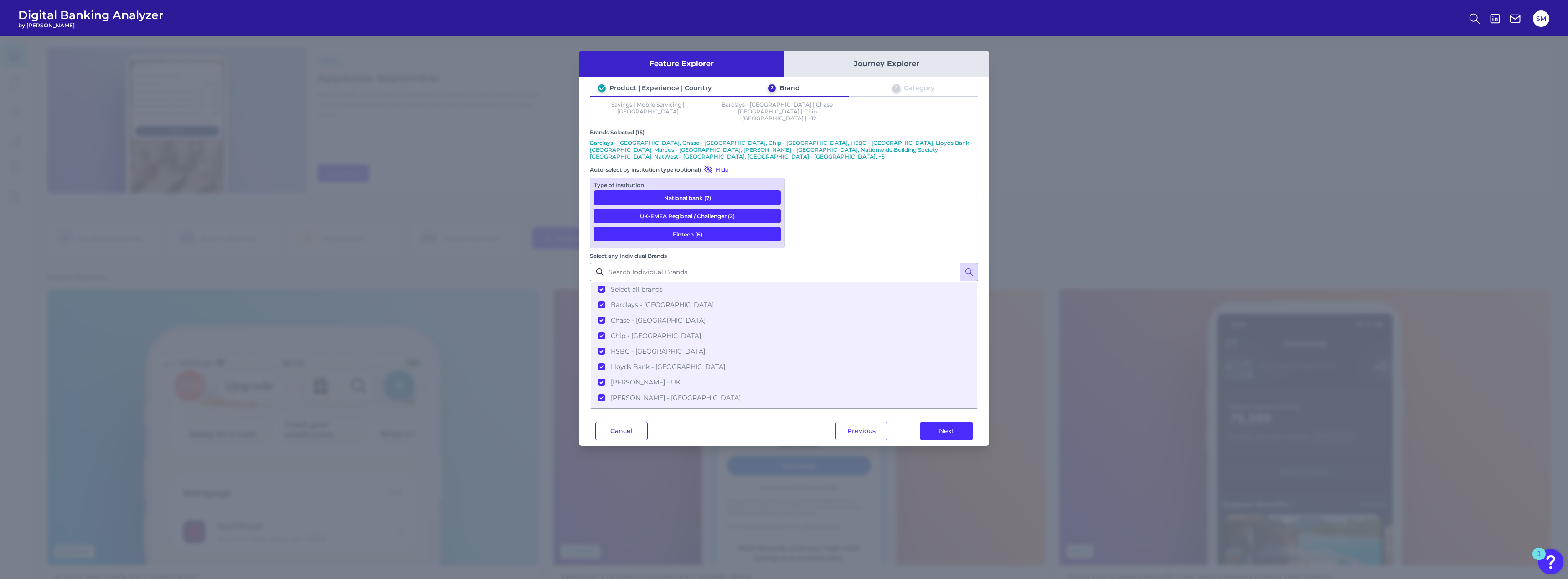
click at [629, 421] on button "Cancel" at bounding box center [621, 431] width 52 height 18
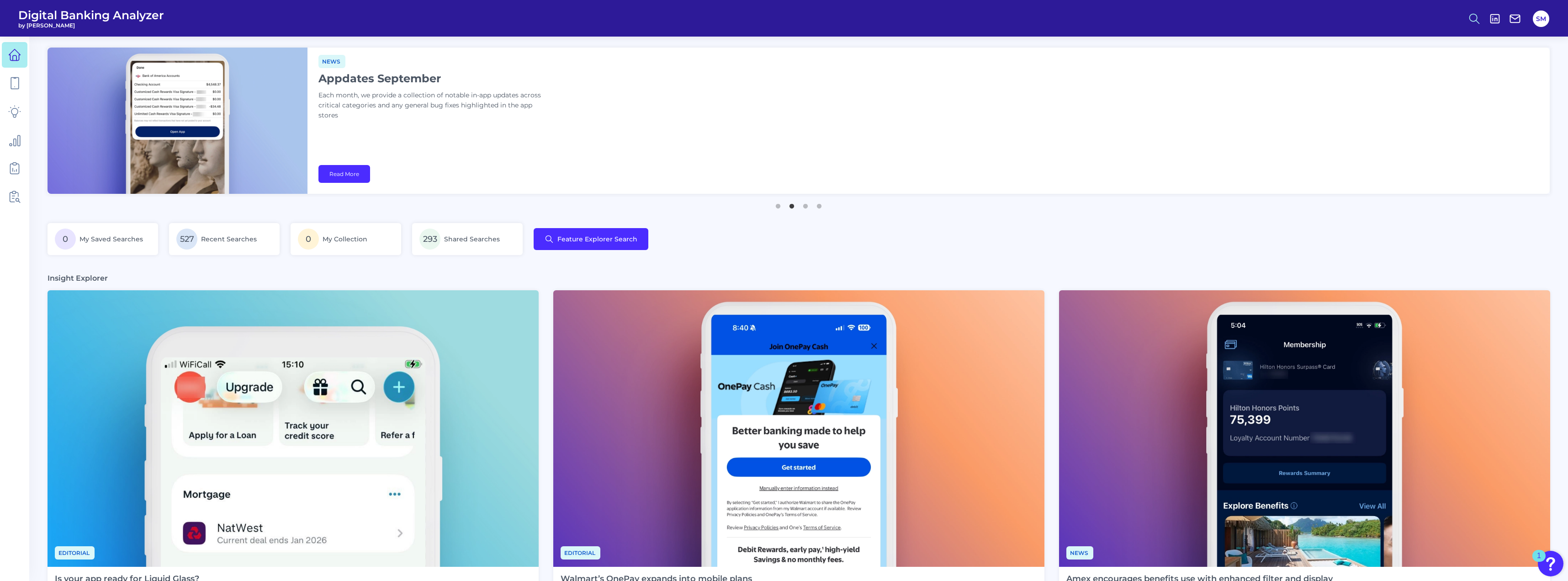
click at [1471, 21] on icon at bounding box center [1474, 18] width 13 height 13
click at [1419, 62] on button "Feature Explorer Search" at bounding box center [1430, 66] width 110 height 23
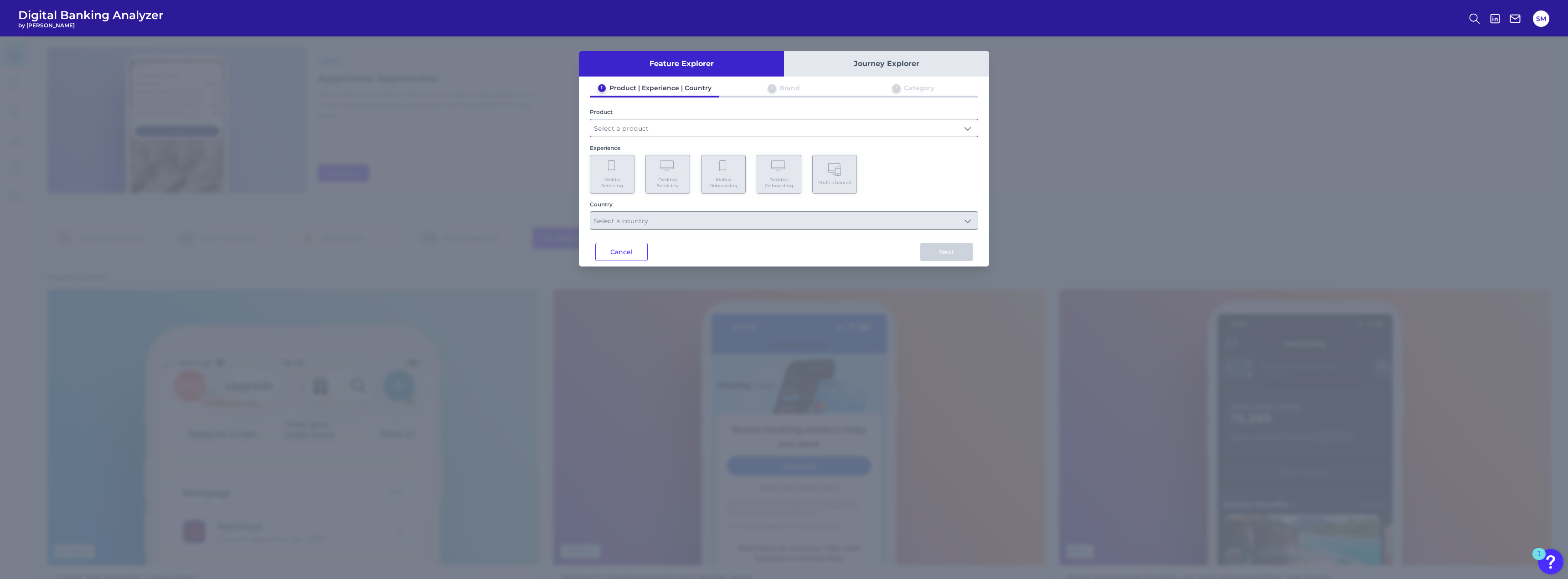
click at [708, 123] on input "text" at bounding box center [784, 128] width 388 height 17
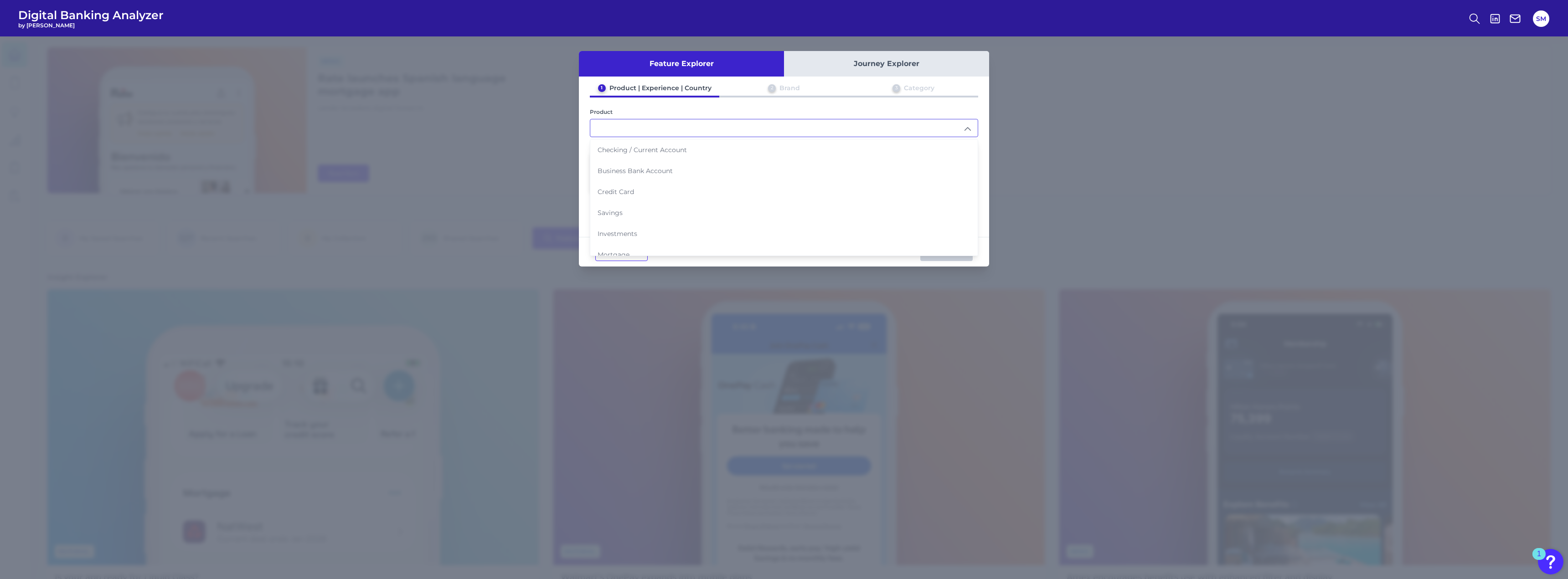
click at [918, 109] on div "Product" at bounding box center [784, 111] width 388 height 7
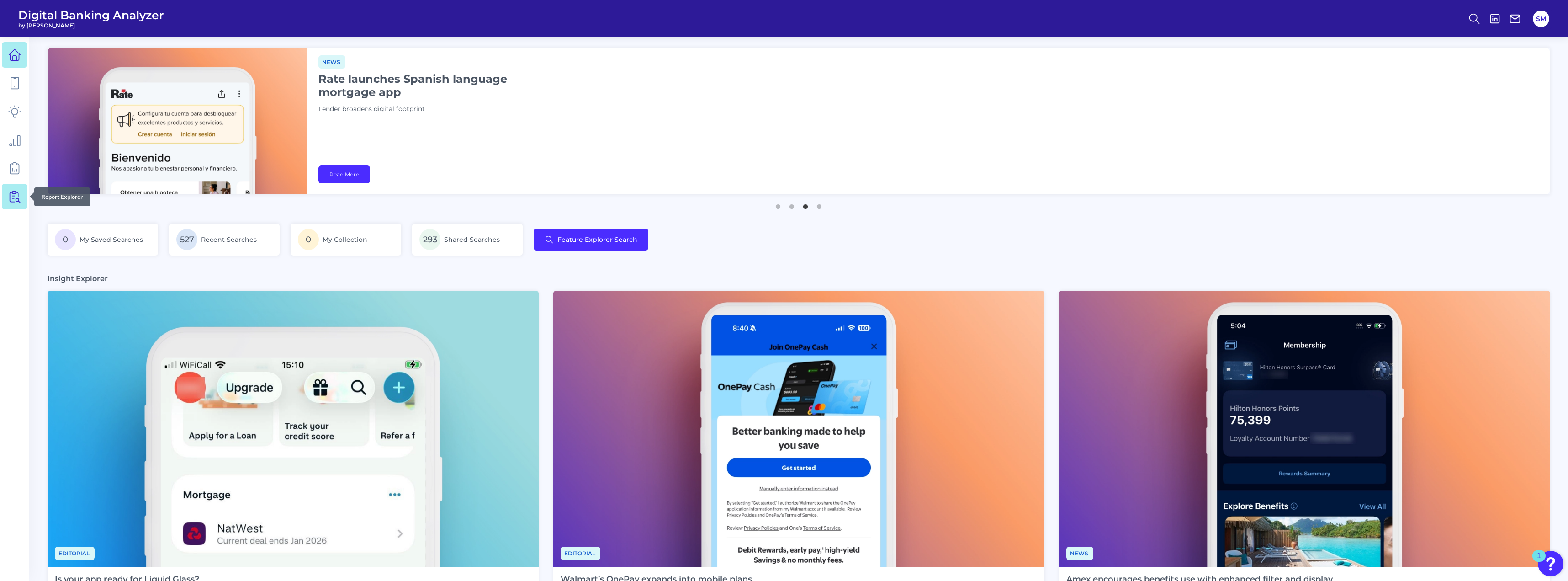
click at [7, 189] on link at bounding box center [15, 197] width 26 height 26
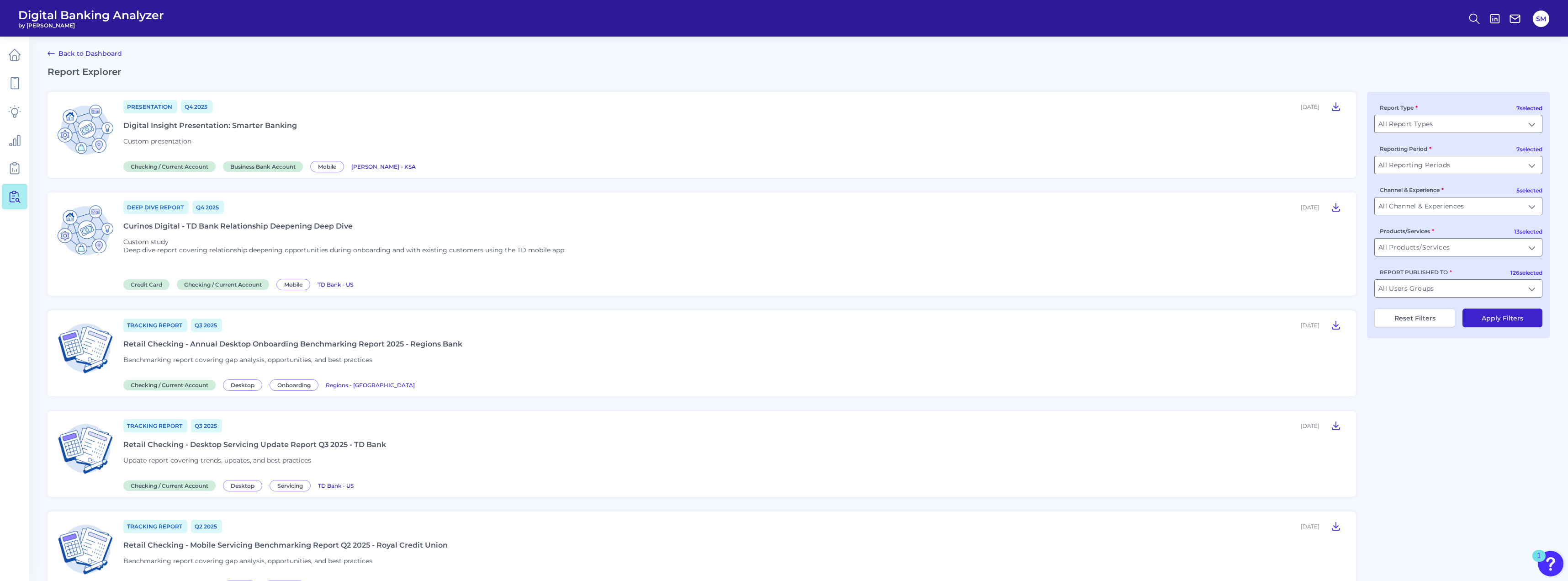
click at [214, 126] on div "Digital Insight Presentation: Smarter Banking" at bounding box center [210, 125] width 174 height 9
